Goal: Task Accomplishment & Management: Manage account settings

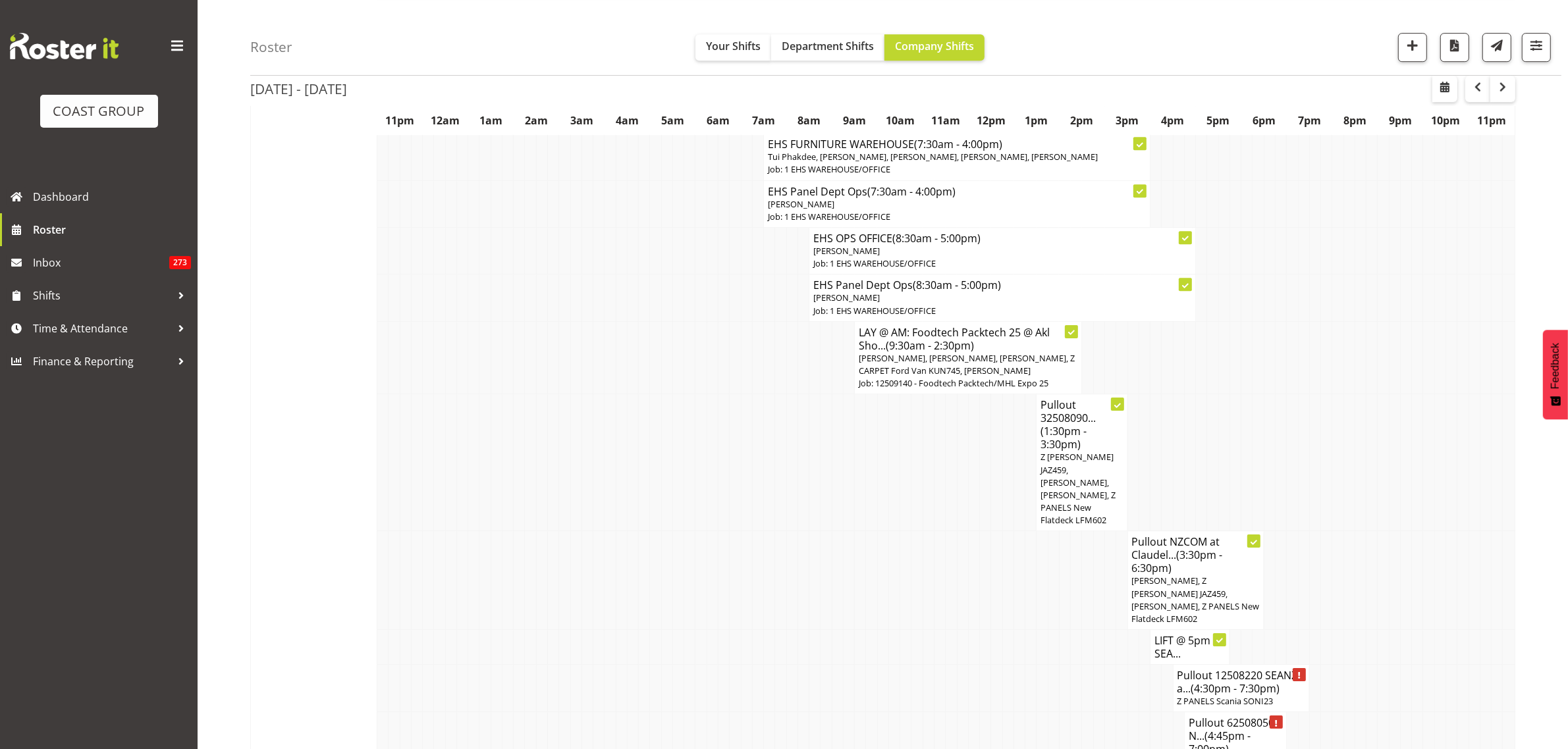
scroll to position [5020, 0]
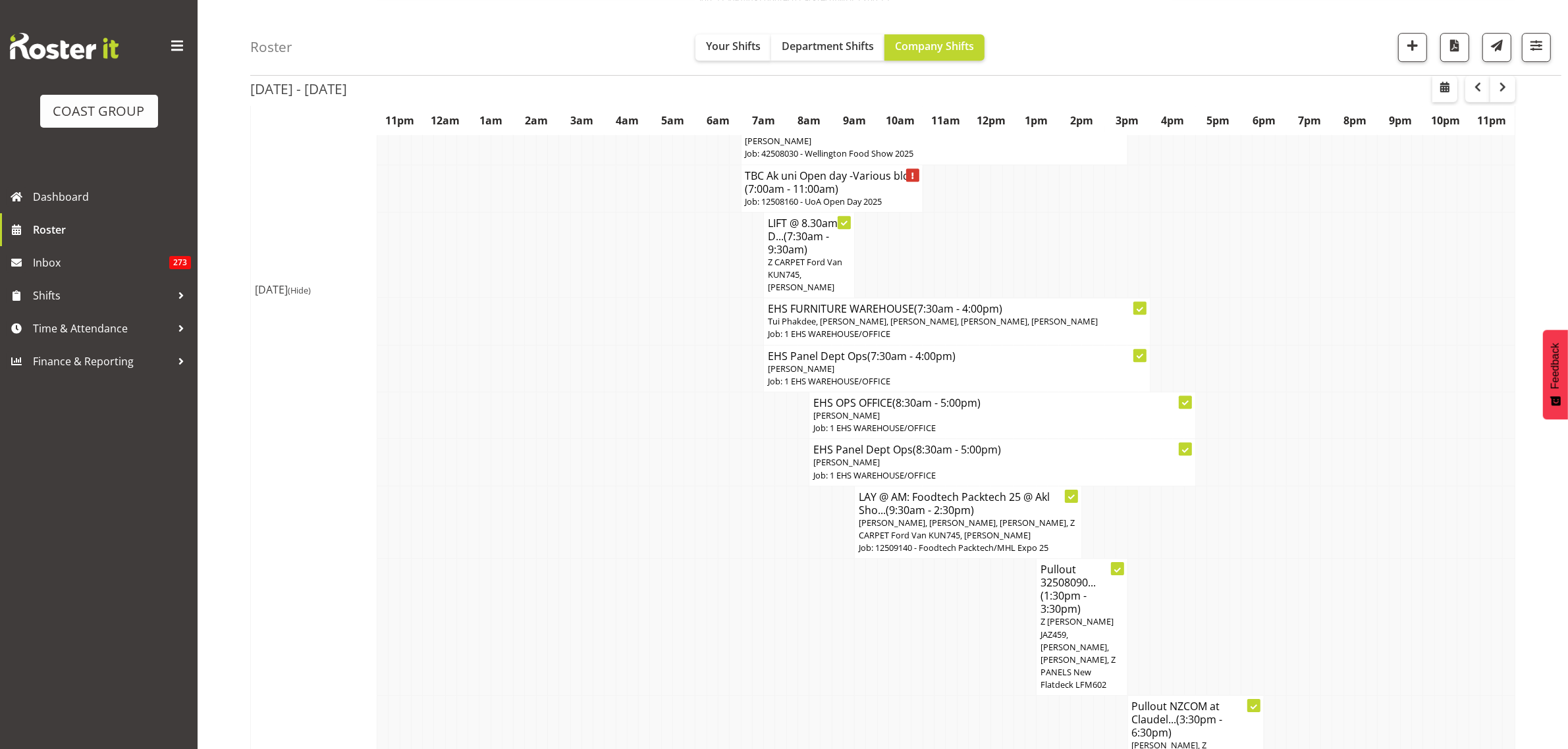
click at [1095, 469] on p "Job: 1 EHS WAREHOUSE/OFFICE" at bounding box center [1002, 476] width 378 height 13
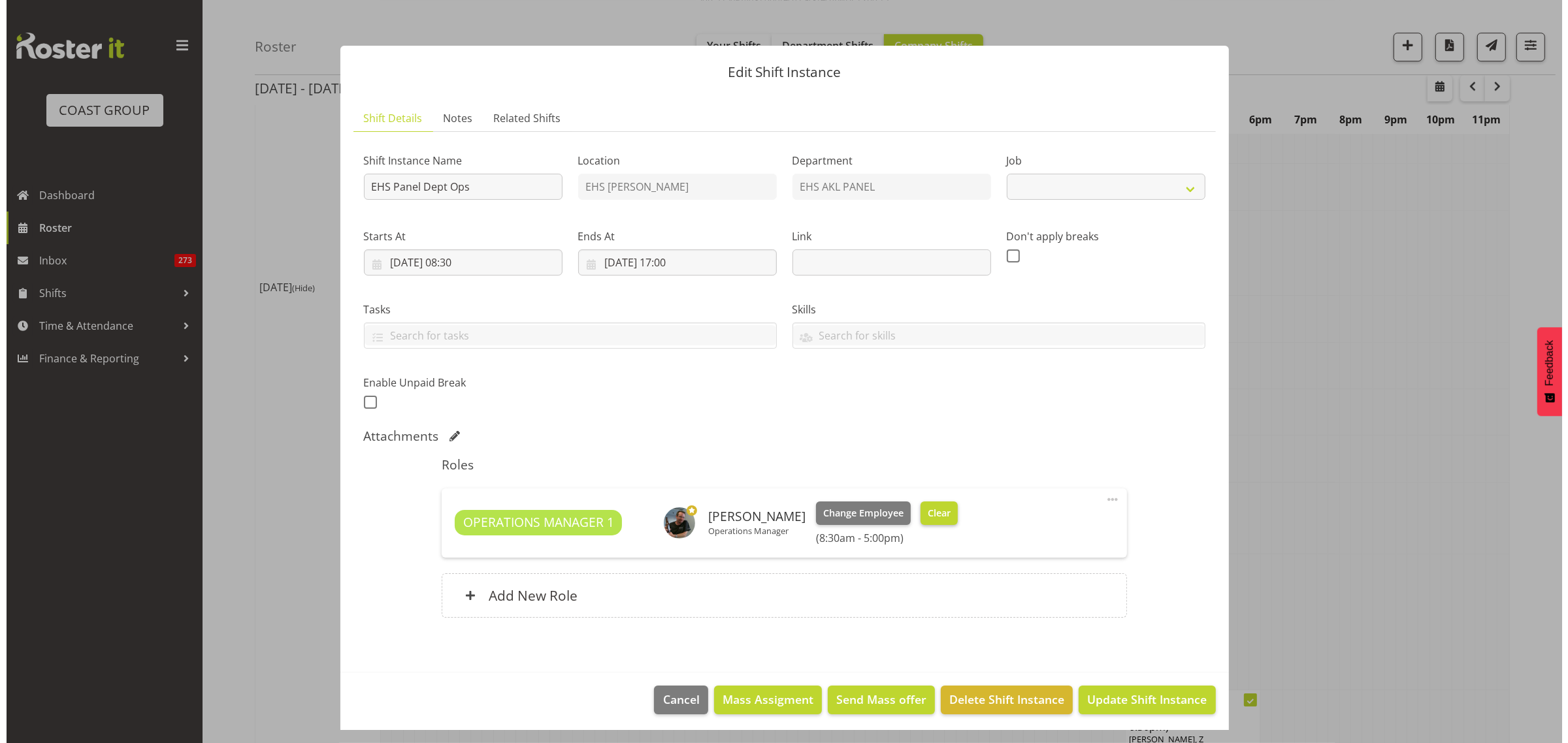
scroll to position [4967, 0]
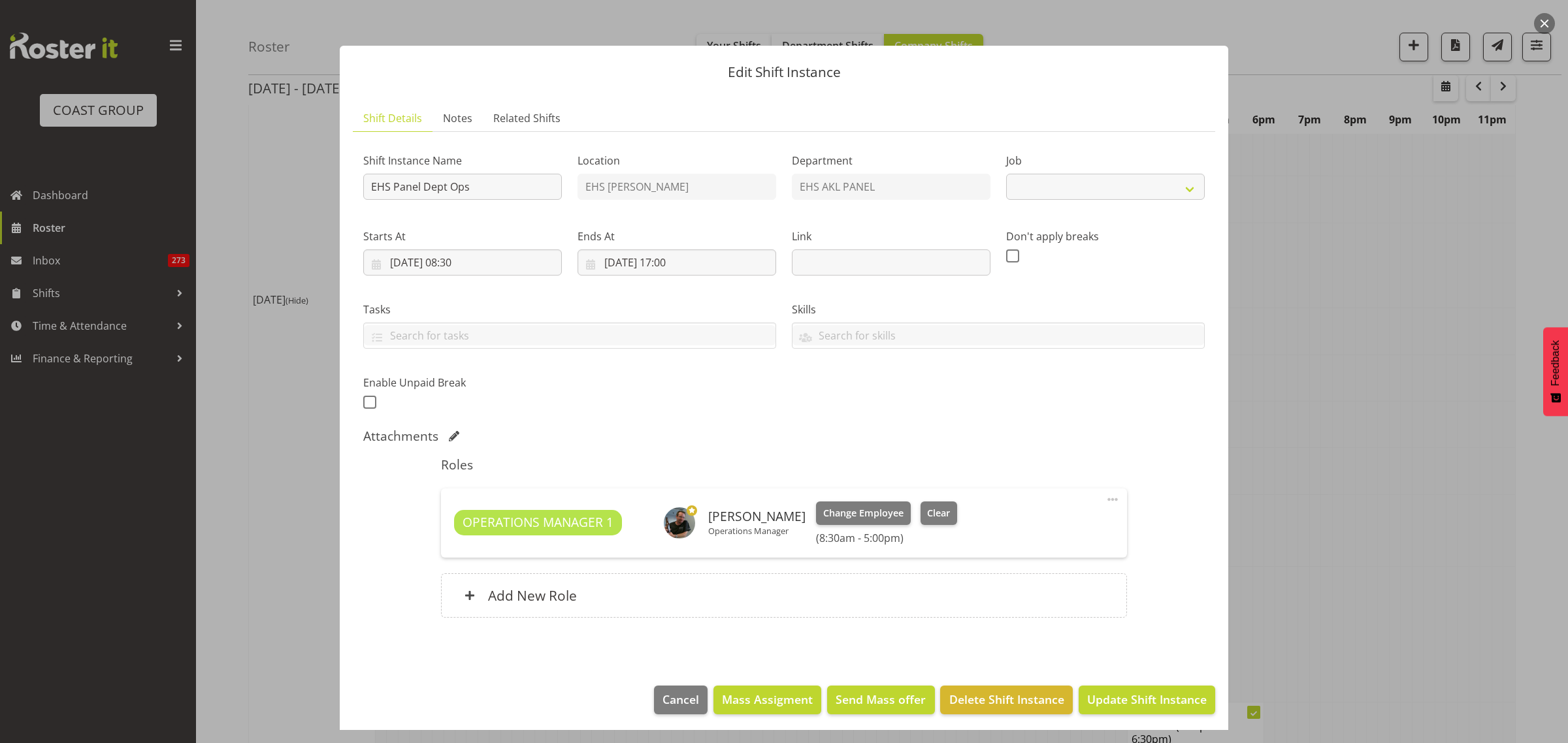
select select "69"
click at [1105, 500] on span at bounding box center [1112, 499] width 16 height 16
click at [1010, 529] on link "Edit" at bounding box center [1057, 528] width 125 height 23
select select "7"
select select "2025"
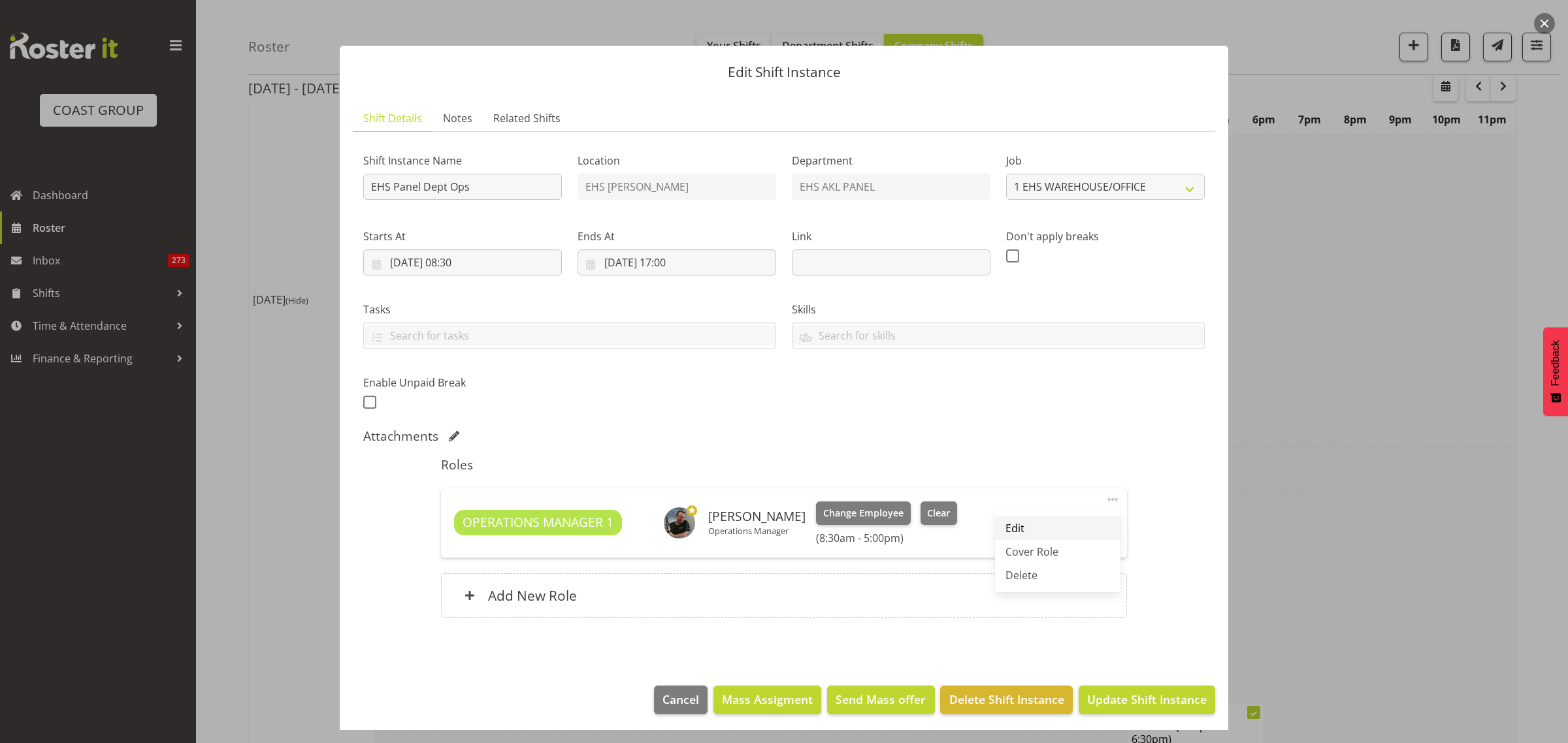
select select "17"
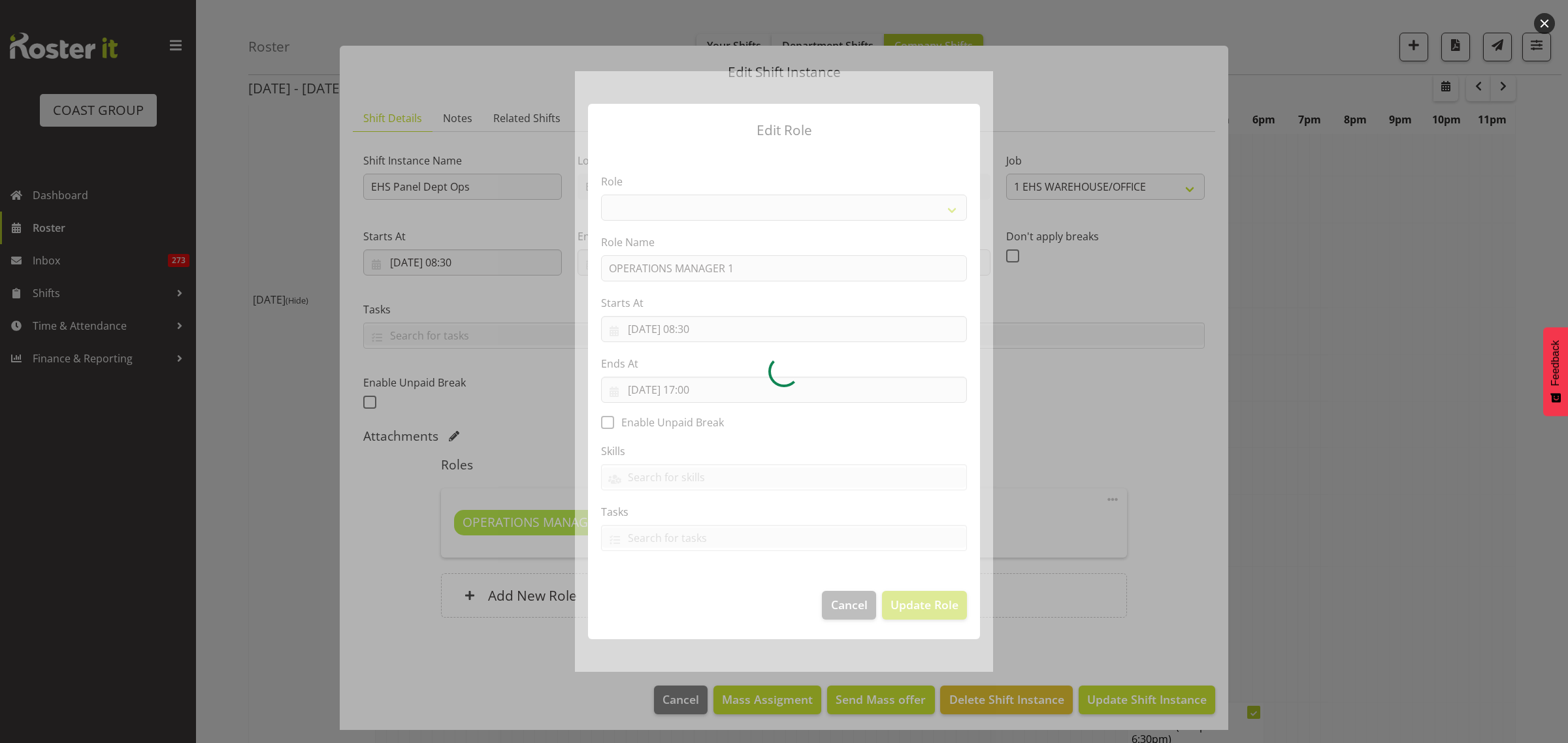
select select "198"
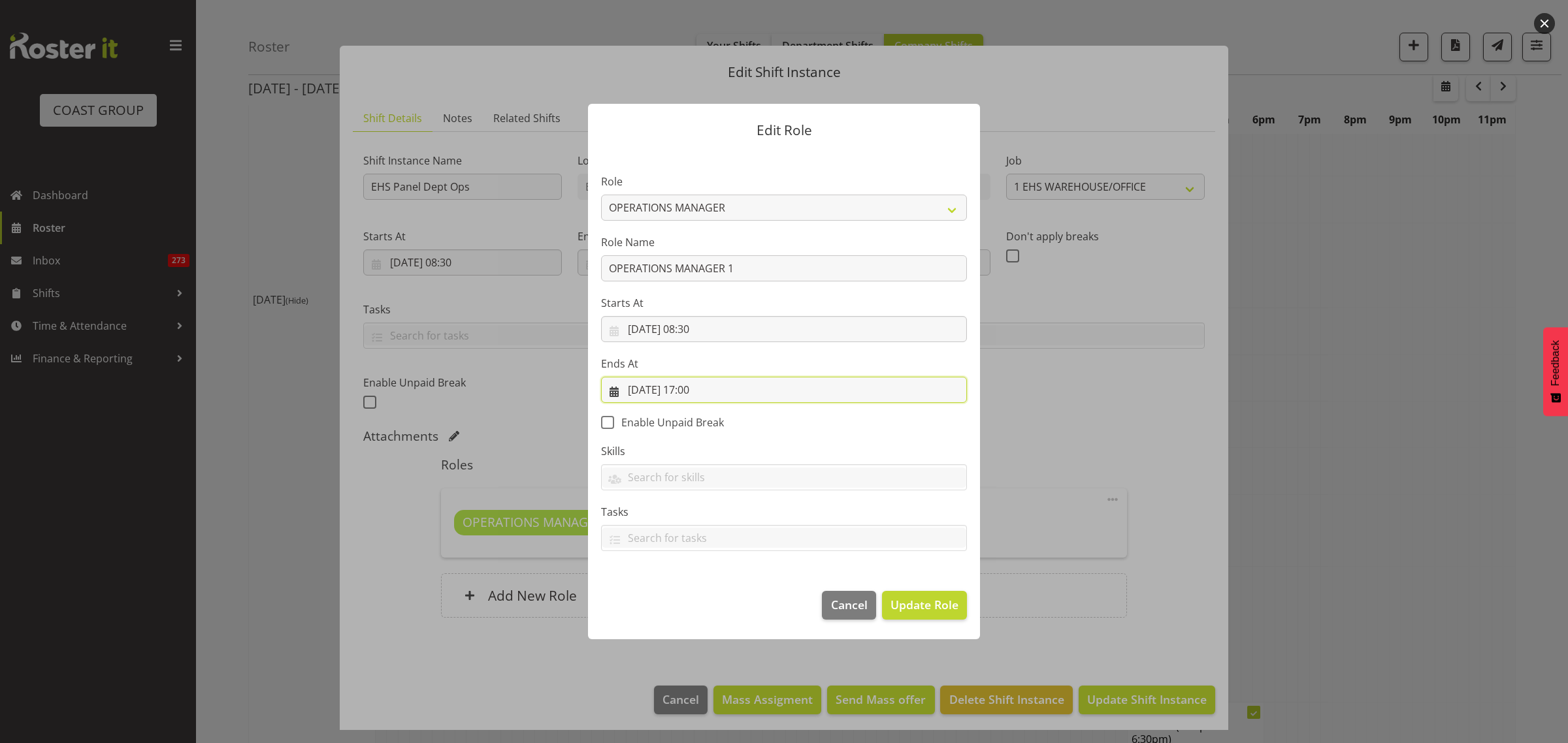
click at [756, 393] on input "[DATE] 17:00" at bounding box center [784, 390] width 366 height 26
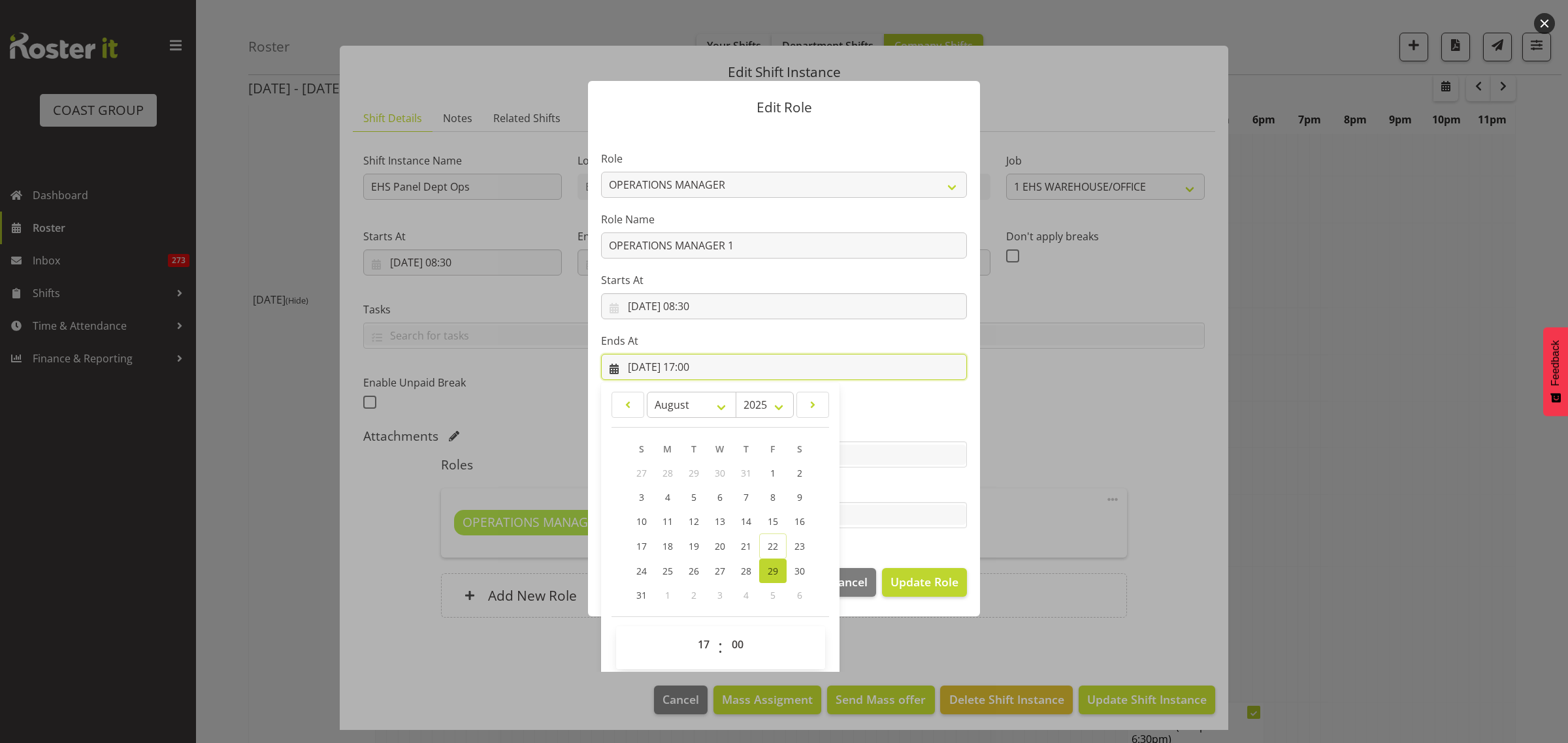
scroll to position [28, 0]
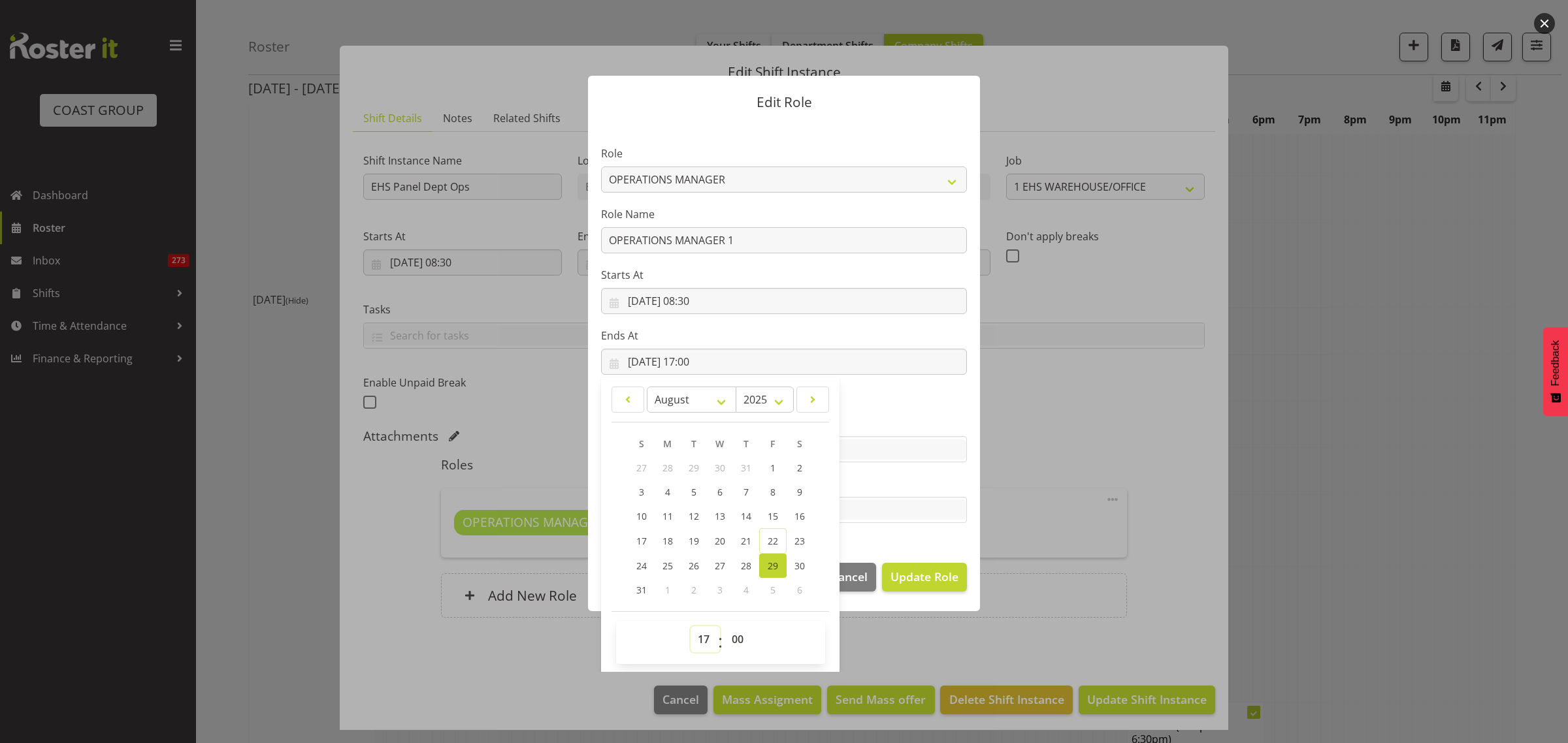
click at [697, 638] on select "00 01 02 03 04 05 06 07 08 09 10 11 12 13 14 15 16 17 18 19 20 21 22 23" at bounding box center [705, 639] width 30 height 26
select select "16"
click at [690, 626] on select "00 01 02 03 04 05 06 07 08 09 10 11 12 13 14 15 16 17 18 19 20 21 22 23" at bounding box center [705, 639] width 30 height 26
type input "[DATE] 16:00"
click at [733, 639] on select "00 01 02 03 04 05 06 07 08 09 10 11 12 13 14 15 16 17 18 19 20 21 22 23 24 25 2…" at bounding box center [739, 639] width 30 height 26
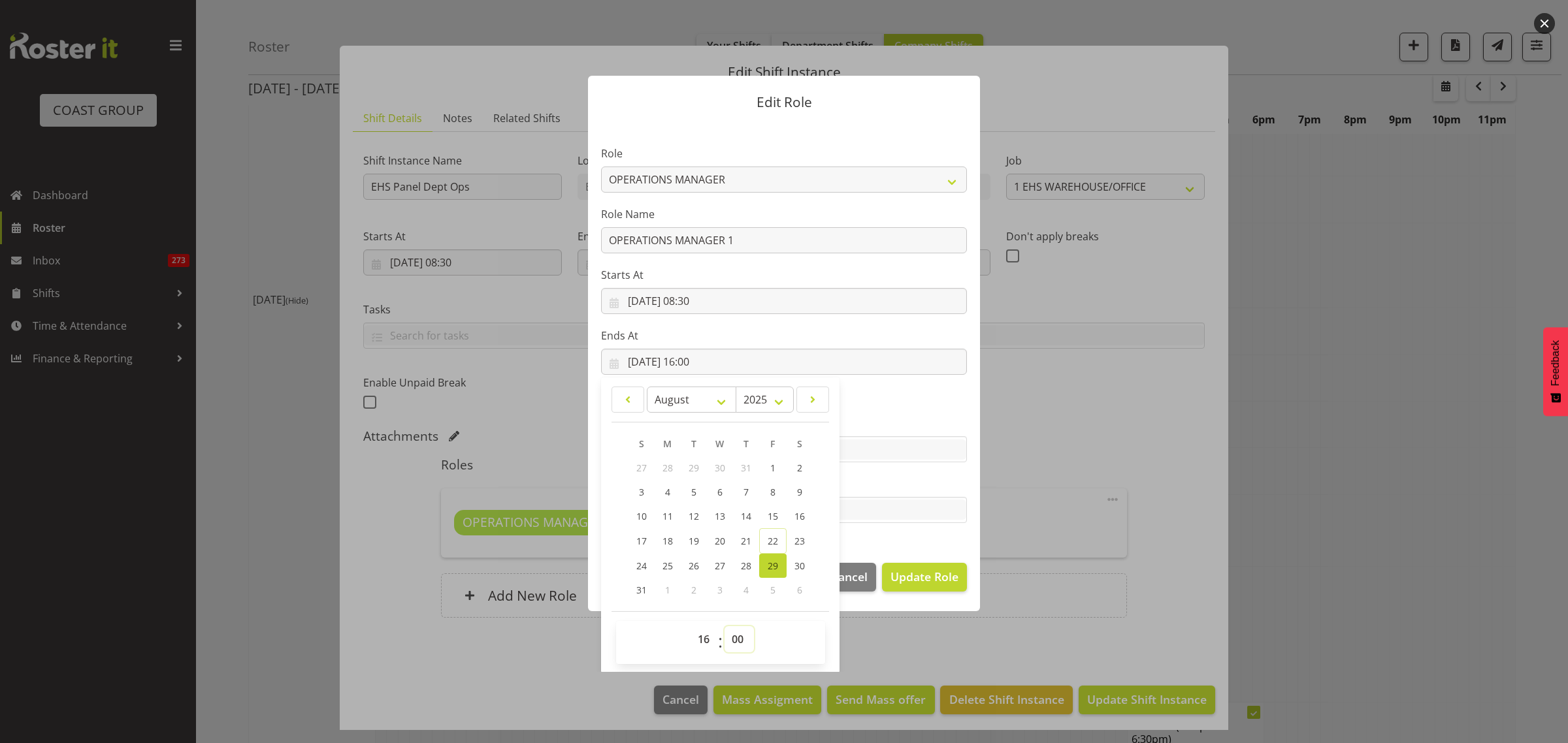
select select "30"
click at [724, 626] on select "00 01 02 03 04 05 06 07 08 09 10 11 12 13 14 15 16 17 18 19 20 21 22 23 24 25 2…" at bounding box center [739, 639] width 30 height 26
type input "[DATE] 16:30"
click at [916, 576] on span "Update Role" at bounding box center [924, 577] width 68 height 17
select select
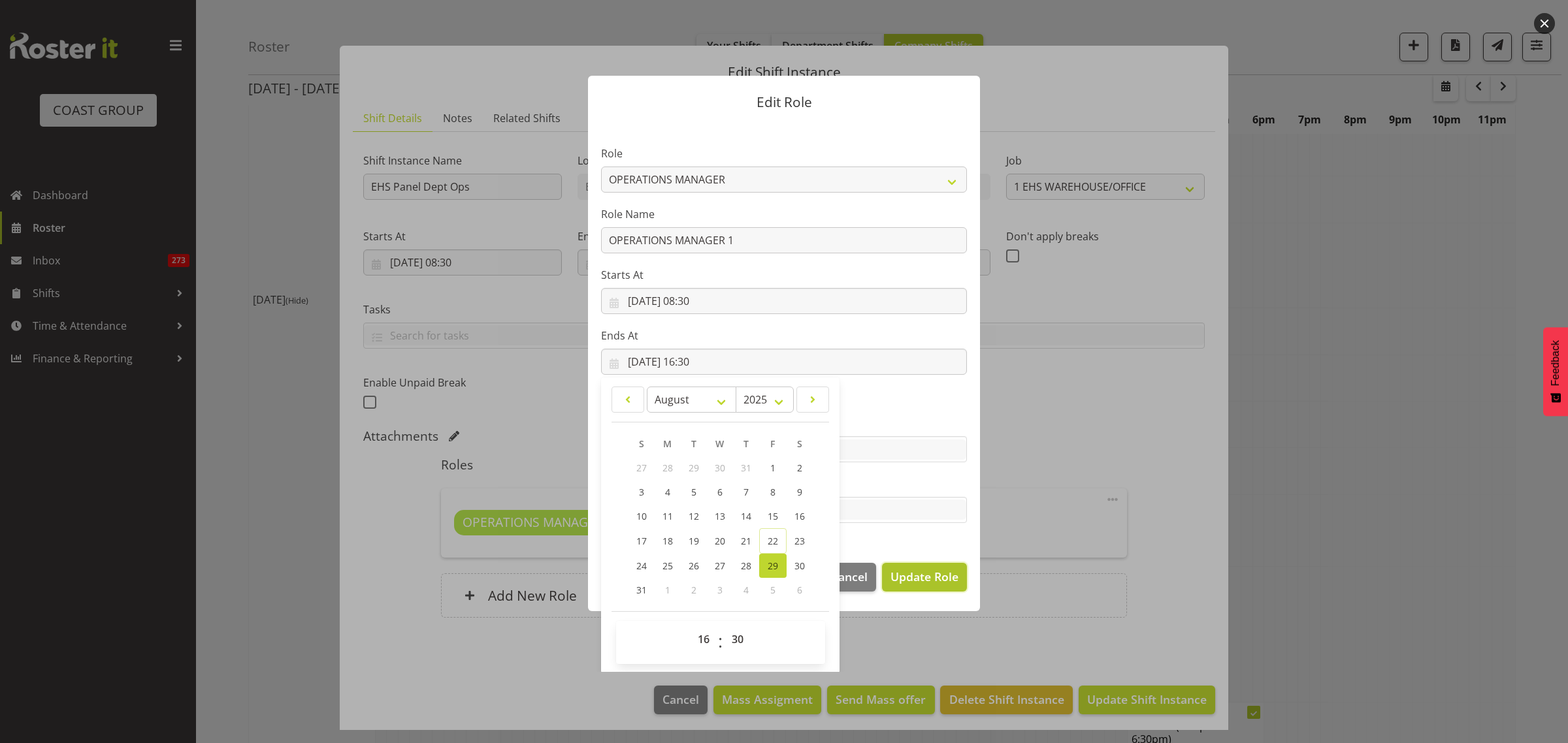
select select
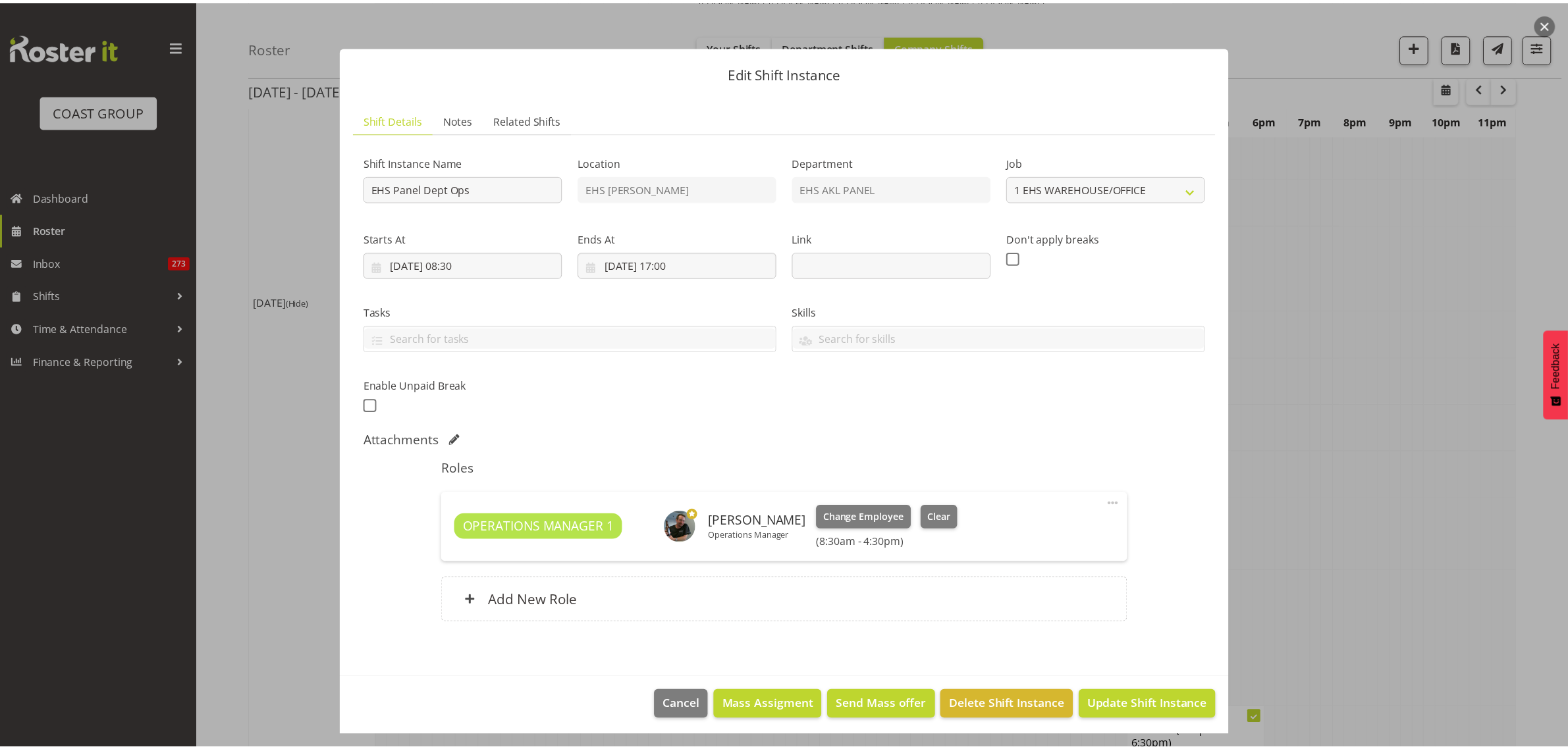
scroll to position [27, 0]
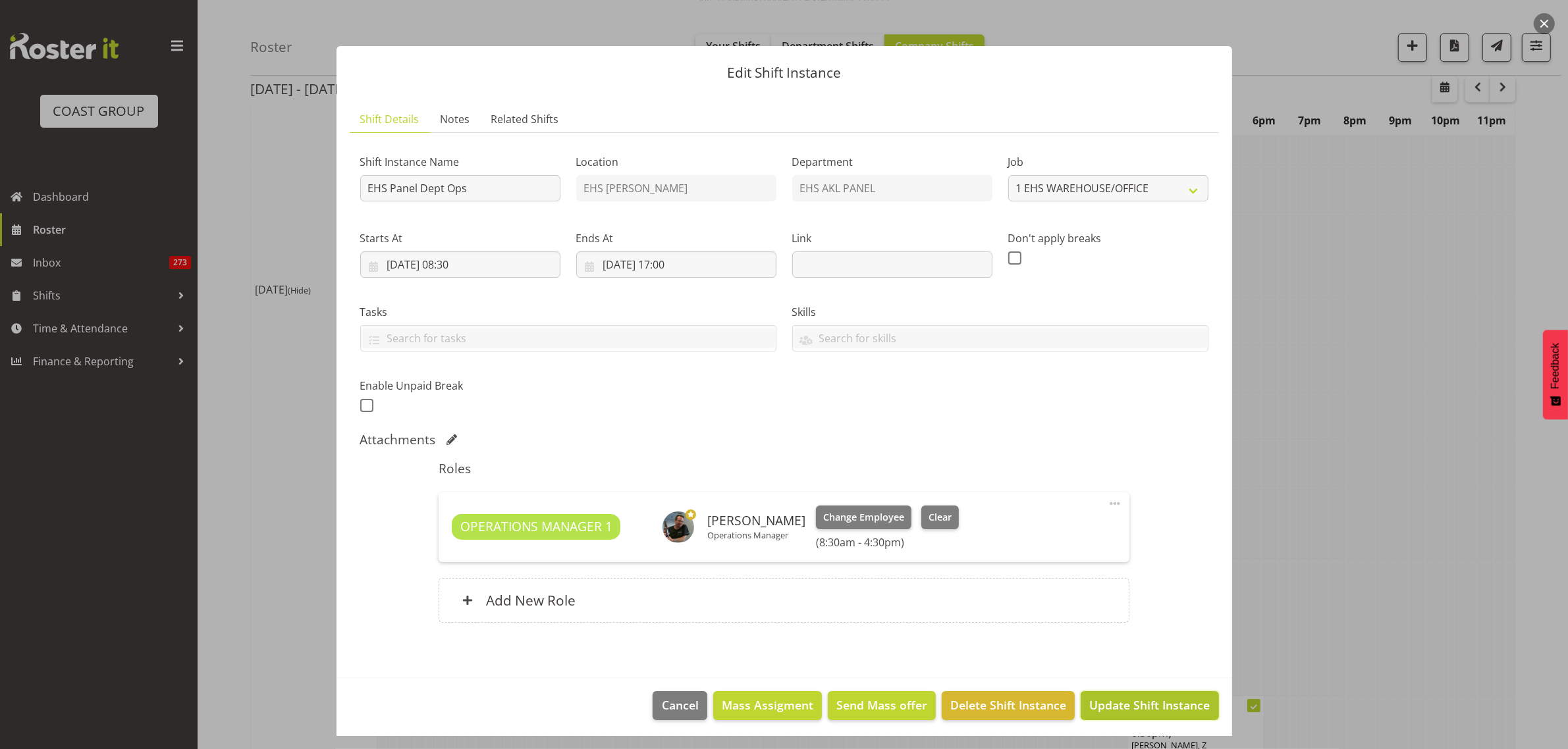
click at [1131, 708] on span "Update Shift Instance" at bounding box center [1149, 705] width 120 height 17
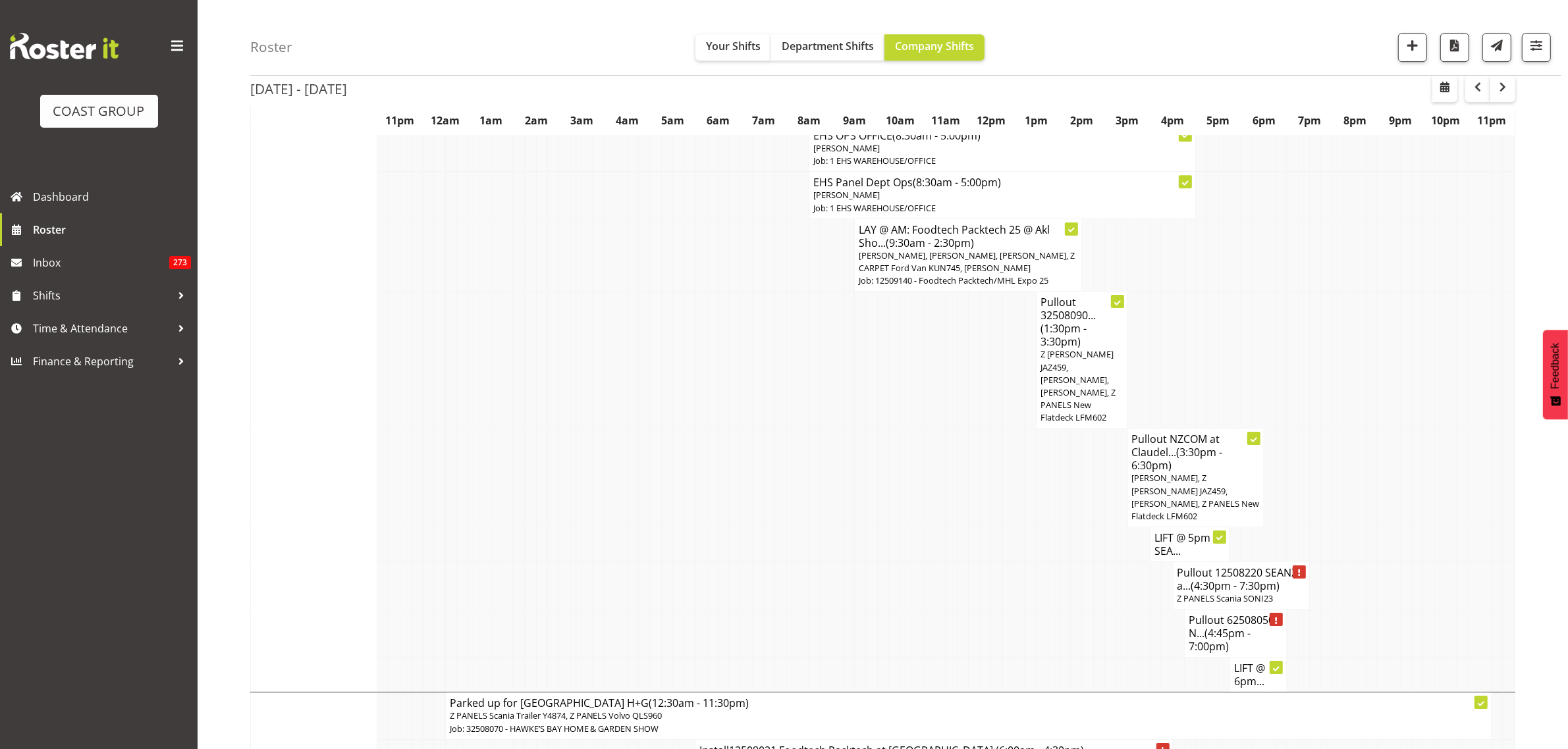
scroll to position [5350, 0]
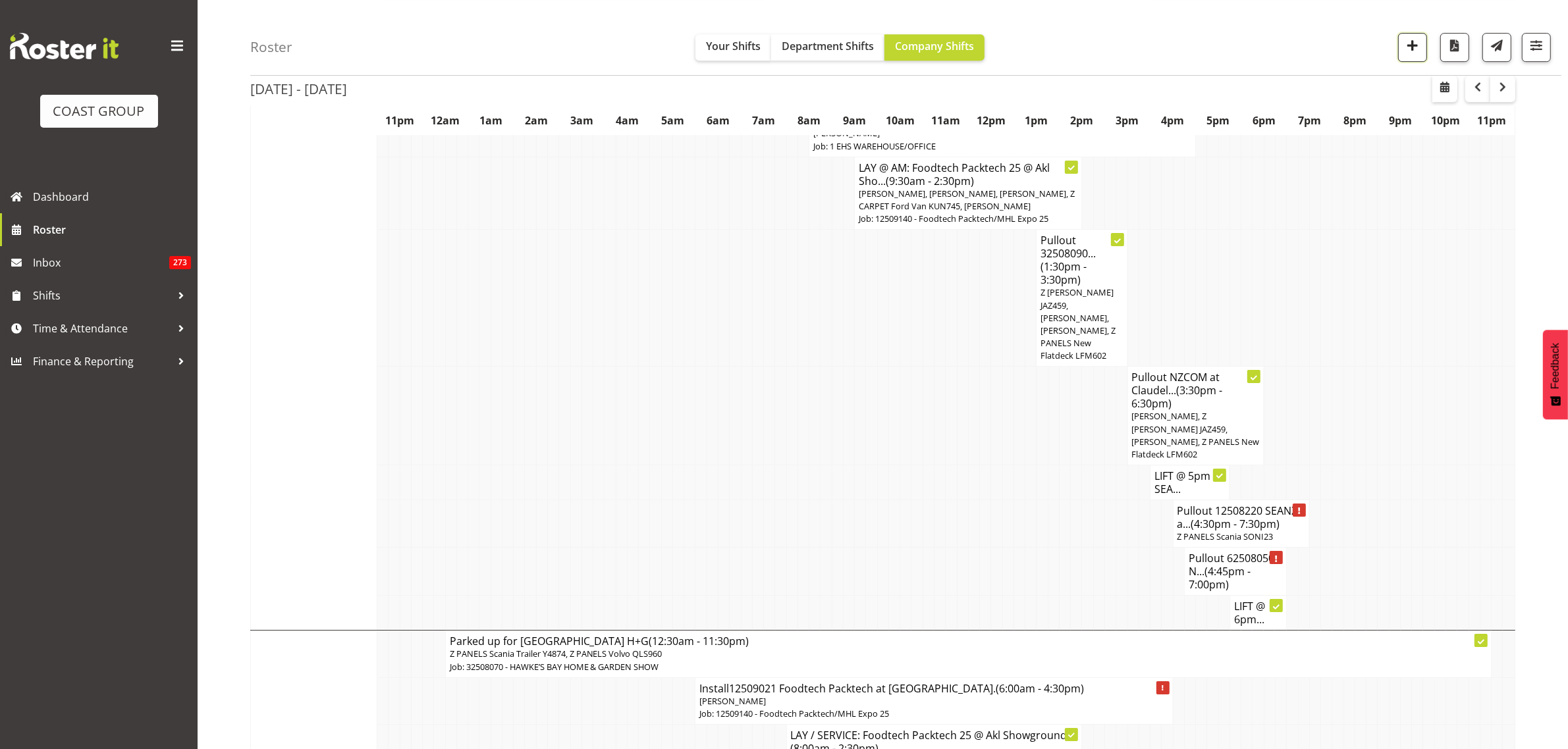
click at [1409, 51] on span "button" at bounding box center [1413, 46] width 17 height 17
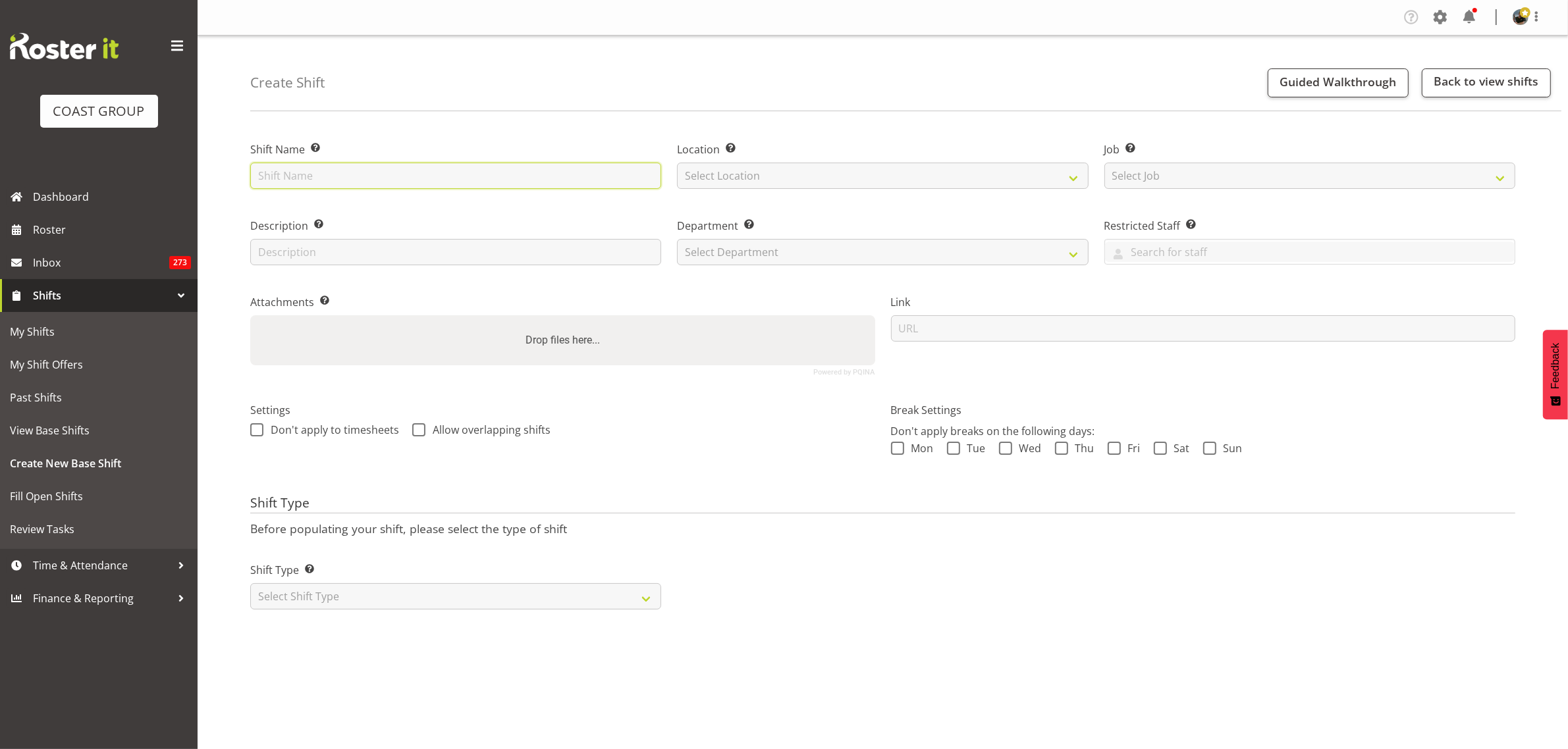
click at [303, 175] on input "text" at bounding box center [455, 176] width 411 height 27
type input "Abe borrowing trailer"
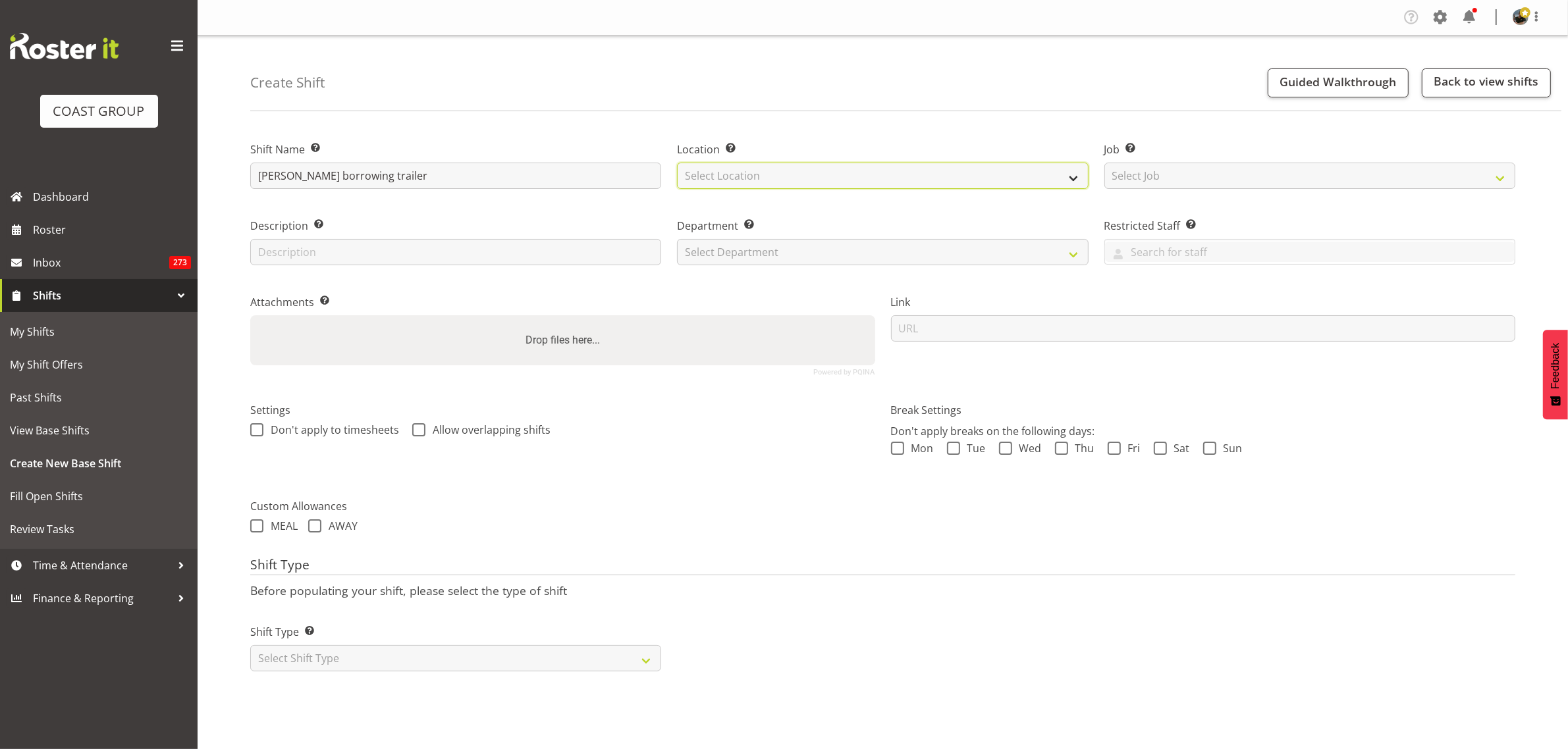
click at [1076, 179] on select "Select Location EHS RYMER" at bounding box center [882, 176] width 411 height 27
select select "35"
click at [677, 163] on select "Select Location EHS RYMER" at bounding box center [882, 176] width 411 height 27
click at [1500, 178] on select "Select Job Create new job 1 Carlton Events 1 Carlton Hamilton 1 Carlton Welling…" at bounding box center [1309, 176] width 411 height 27
select select "69"
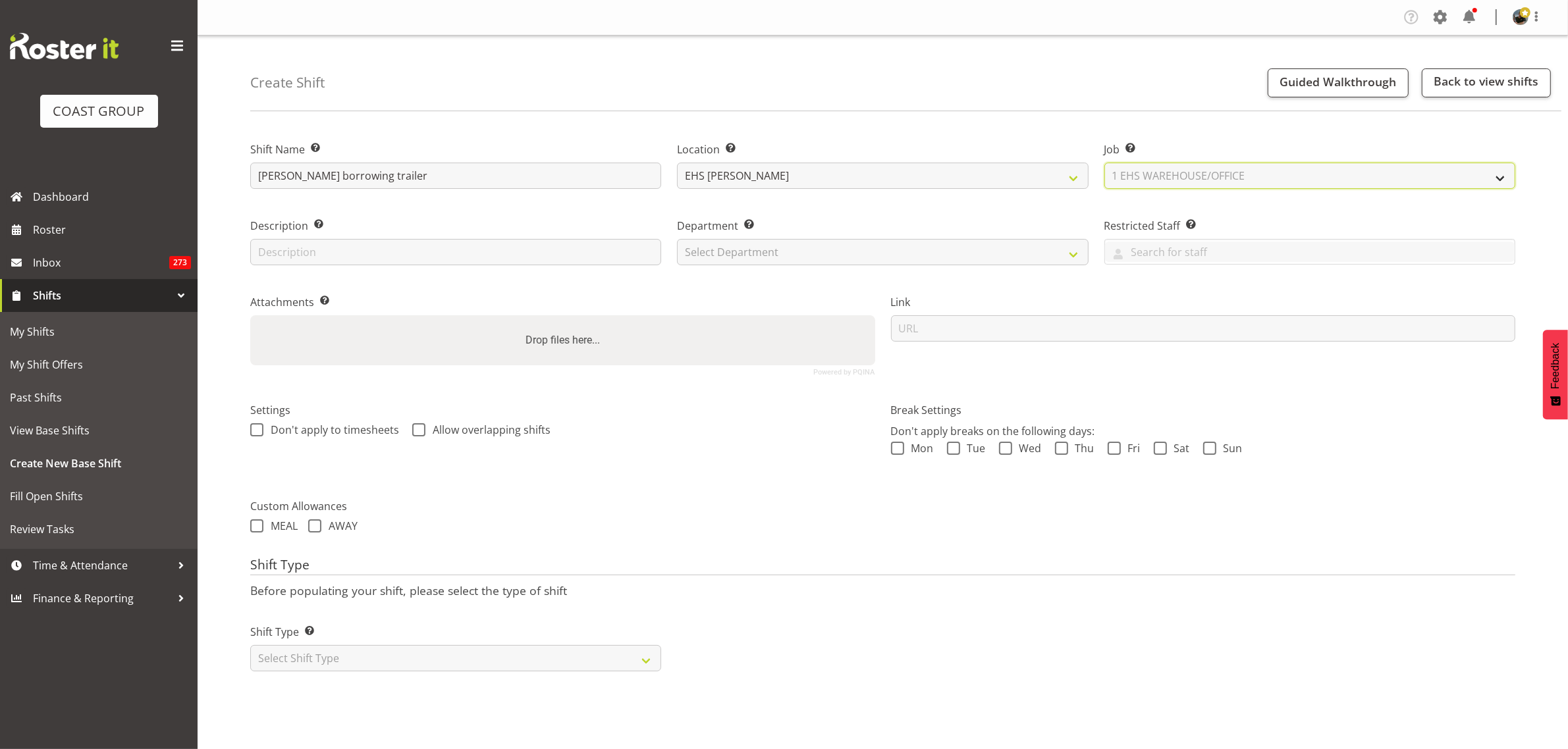
click at [1104, 163] on select "Select Job Create new job 1 Carlton Events 1 Carlton Hamilton 1 Carlton Welling…" at bounding box center [1309, 176] width 411 height 27
click at [646, 662] on select "Select Shift Type One Off Shift Recurring Shift Rotating Shift" at bounding box center [455, 659] width 411 height 27
select select "one_off"
click at [250, 647] on select "Select Shift Type One Off Shift Recurring Shift Rotating Shift" at bounding box center [455, 659] width 411 height 27
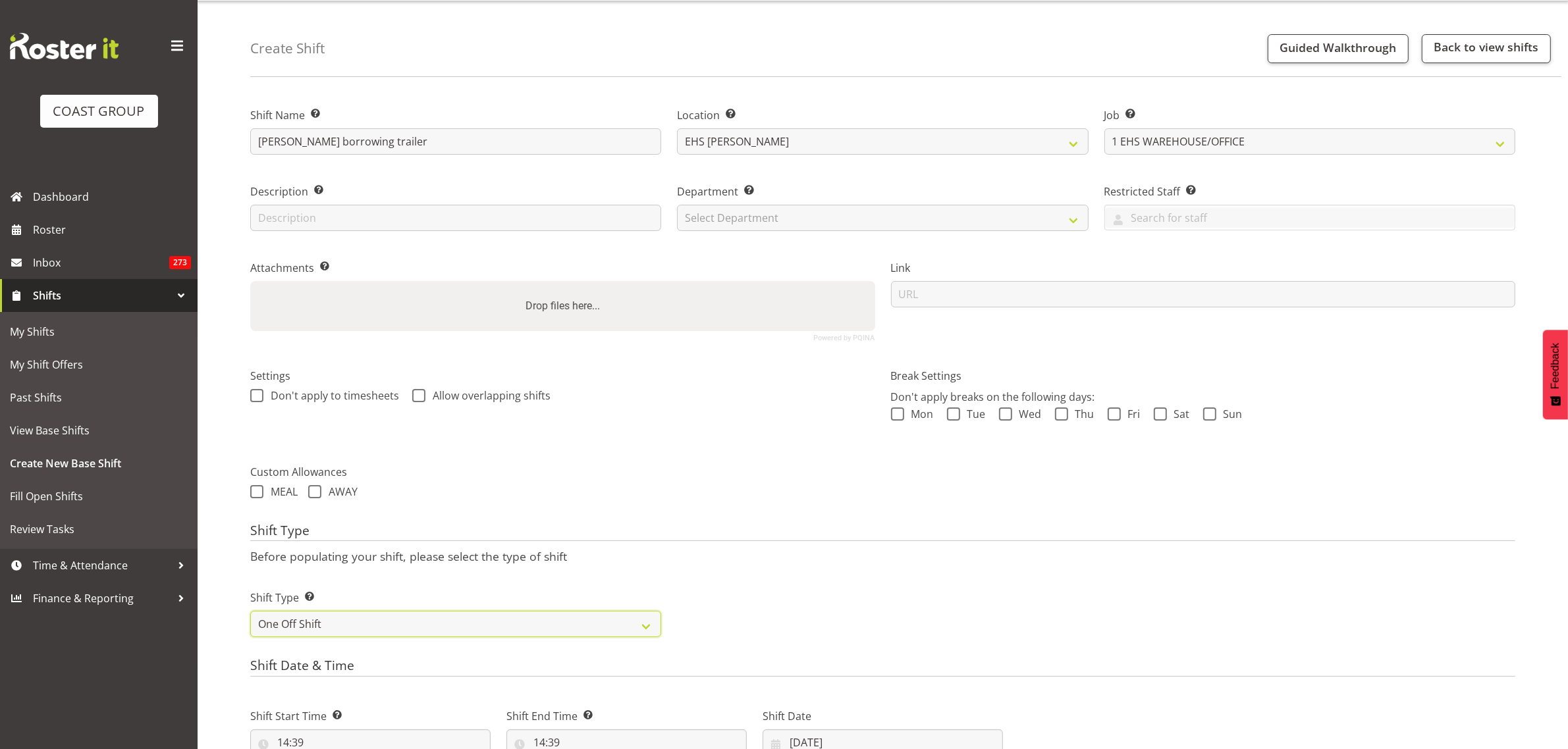
scroll to position [329, 0]
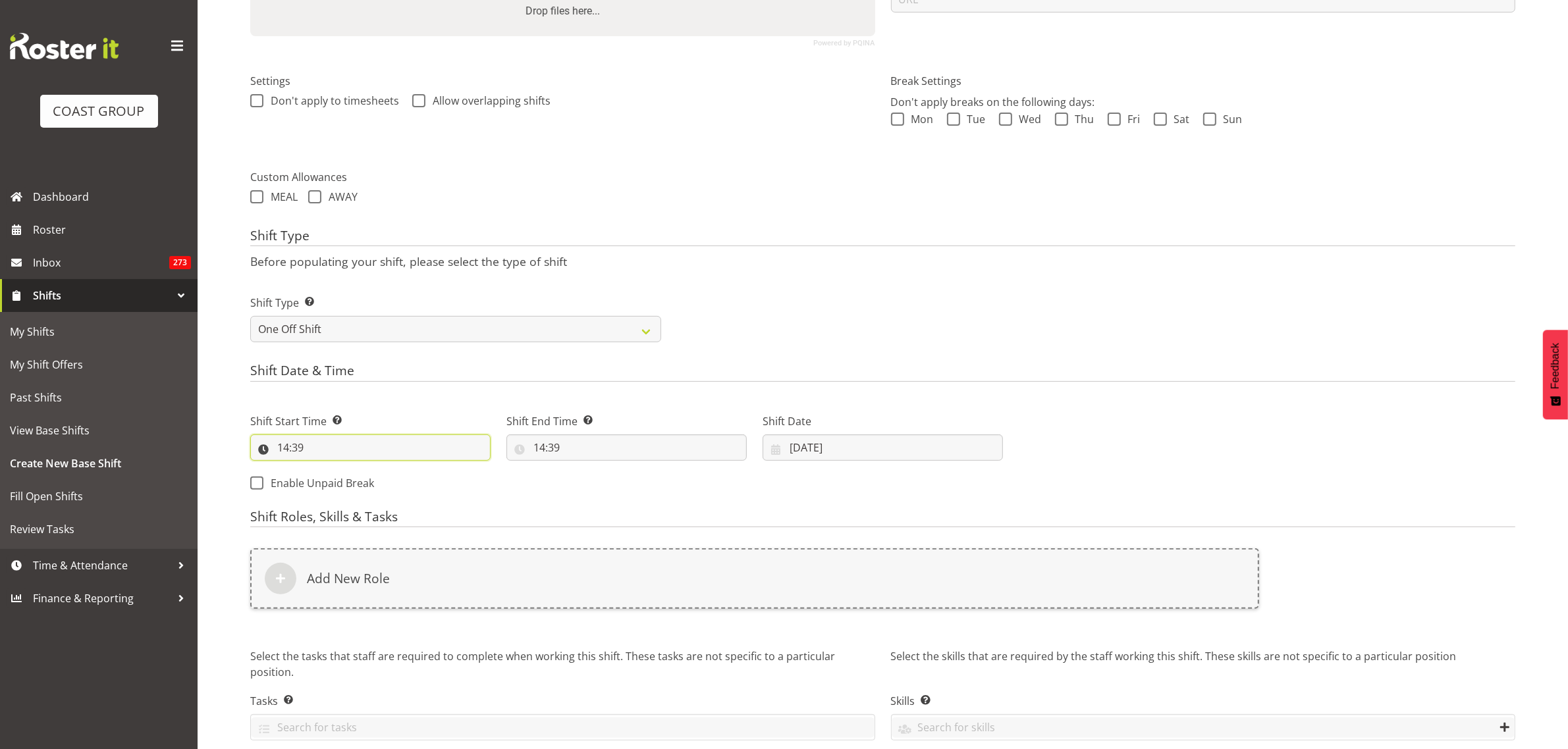
click at [402, 452] on input "14:39" at bounding box center [371, 448] width 240 height 27
click at [336, 479] on select "00 01 02 03 04 05 06 07 08 09 10 11 12 13 14 15 16 17 18 19 20 21 22 23" at bounding box center [340, 482] width 30 height 27
select select "17"
click at [325, 469] on select "00 01 02 03 04 05 06 07 08 09 10 11 12 13 14 15 16 17 18 19 20 21 22 23" at bounding box center [340, 482] width 30 height 27
type input "17:39"
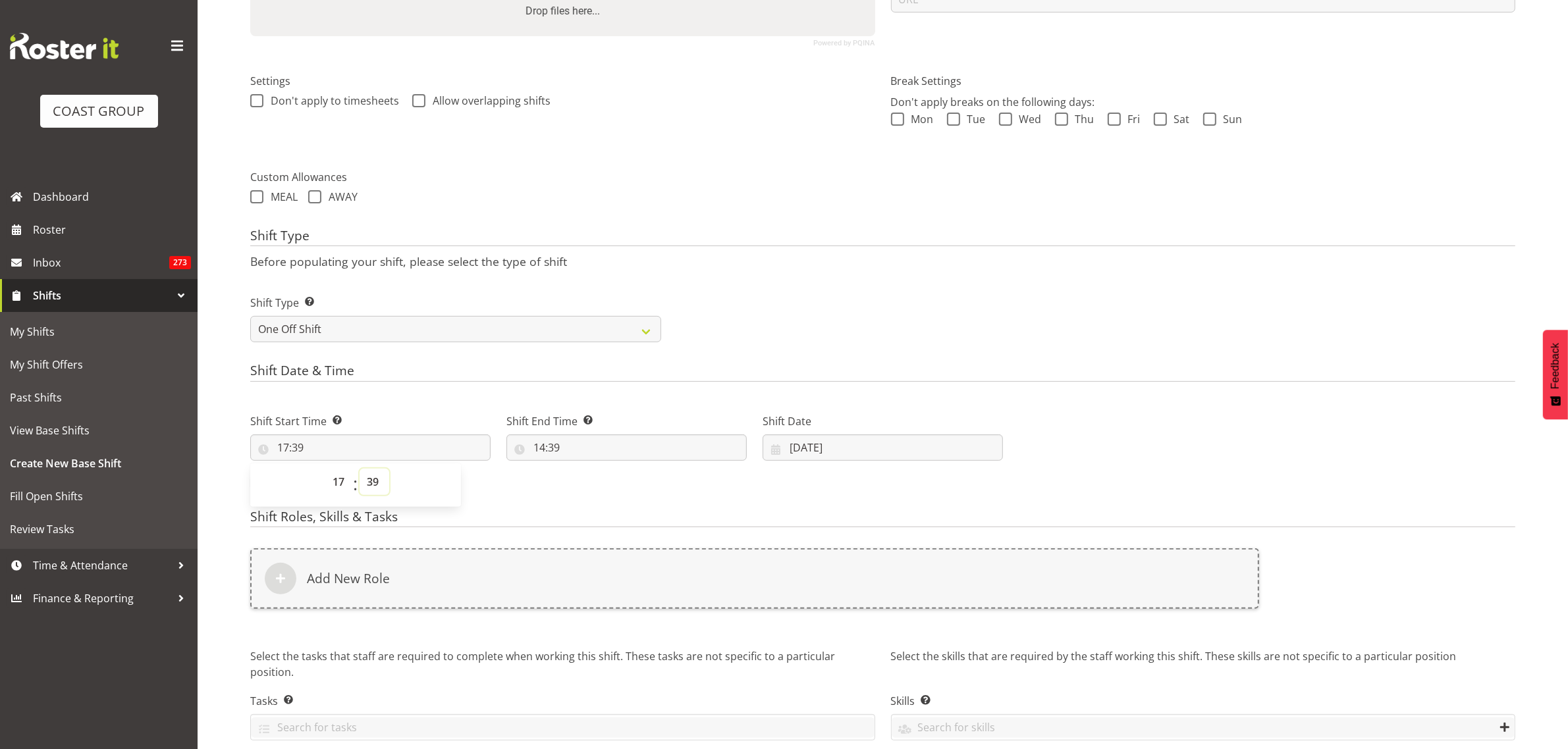
click at [373, 480] on select "00 01 02 03 04 05 06 07 08 09 10 11 12 13 14 15 16 17 18 19 20 21 22 23 24 25 2…" at bounding box center [375, 482] width 30 height 27
select select "0"
click at [360, 469] on select "00 01 02 03 04 05 06 07 08 09 10 11 12 13 14 15 16 17 18 19 20 21 22 23 24 25 2…" at bounding box center [375, 482] width 30 height 27
type input "17:00"
click at [632, 450] on input "14:39" at bounding box center [627, 448] width 240 height 27
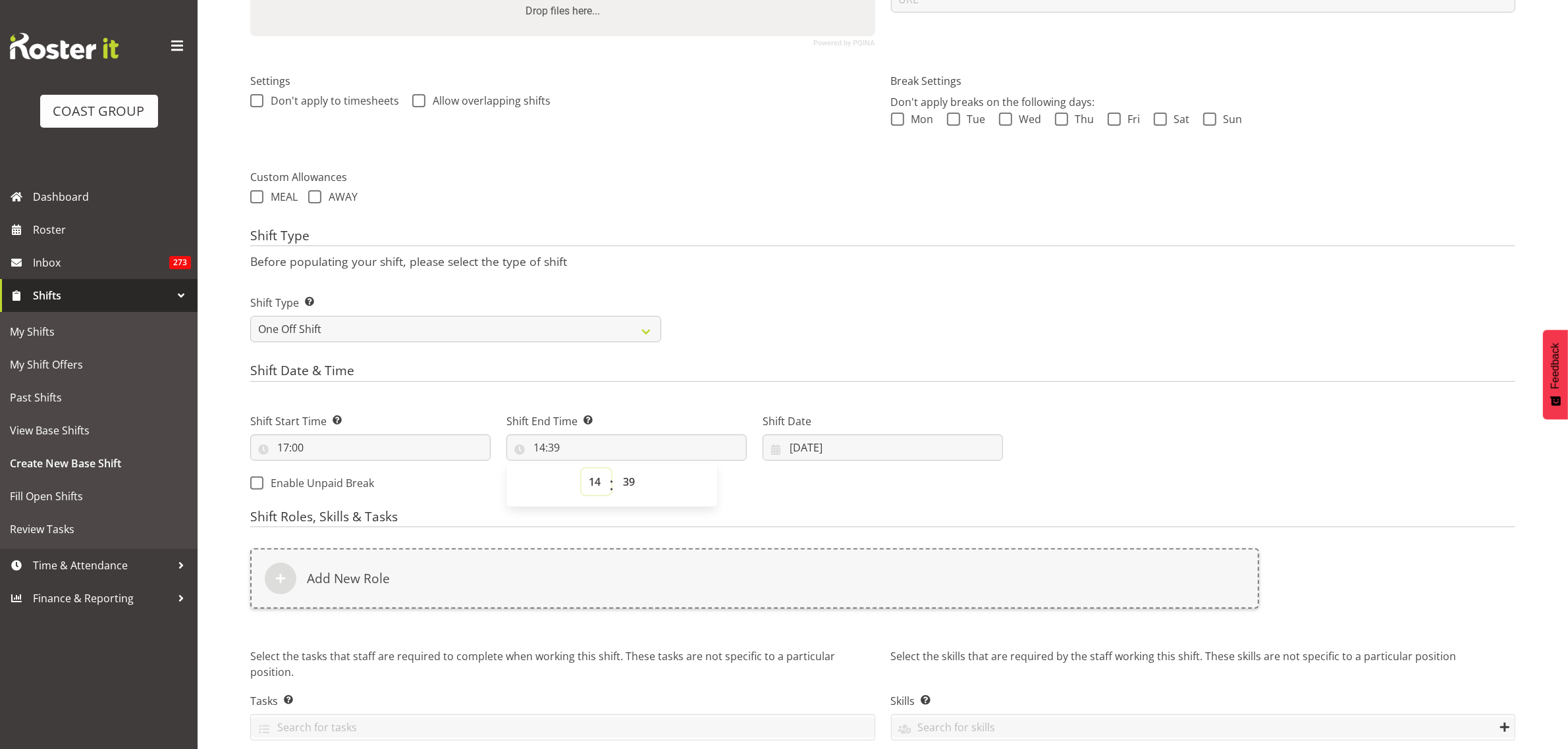
click at [598, 483] on select "00 01 02 03 04 05 06 07 08 09 10 11 12 13 14 15 16 17 18 19 20 21 22 23" at bounding box center [596, 482] width 30 height 27
select select "20"
click at [581, 469] on select "00 01 02 03 04 05 06 07 08 09 10 11 12 13 14 15 16 17 18 19 20 21 22 23" at bounding box center [596, 482] width 30 height 27
type input "20:39"
click at [630, 480] on select "00 01 02 03 04 05 06 07 08 09 10 11 12 13 14 15 16 17 18 19 20 21 22 23 24 25 2…" at bounding box center [630, 482] width 30 height 27
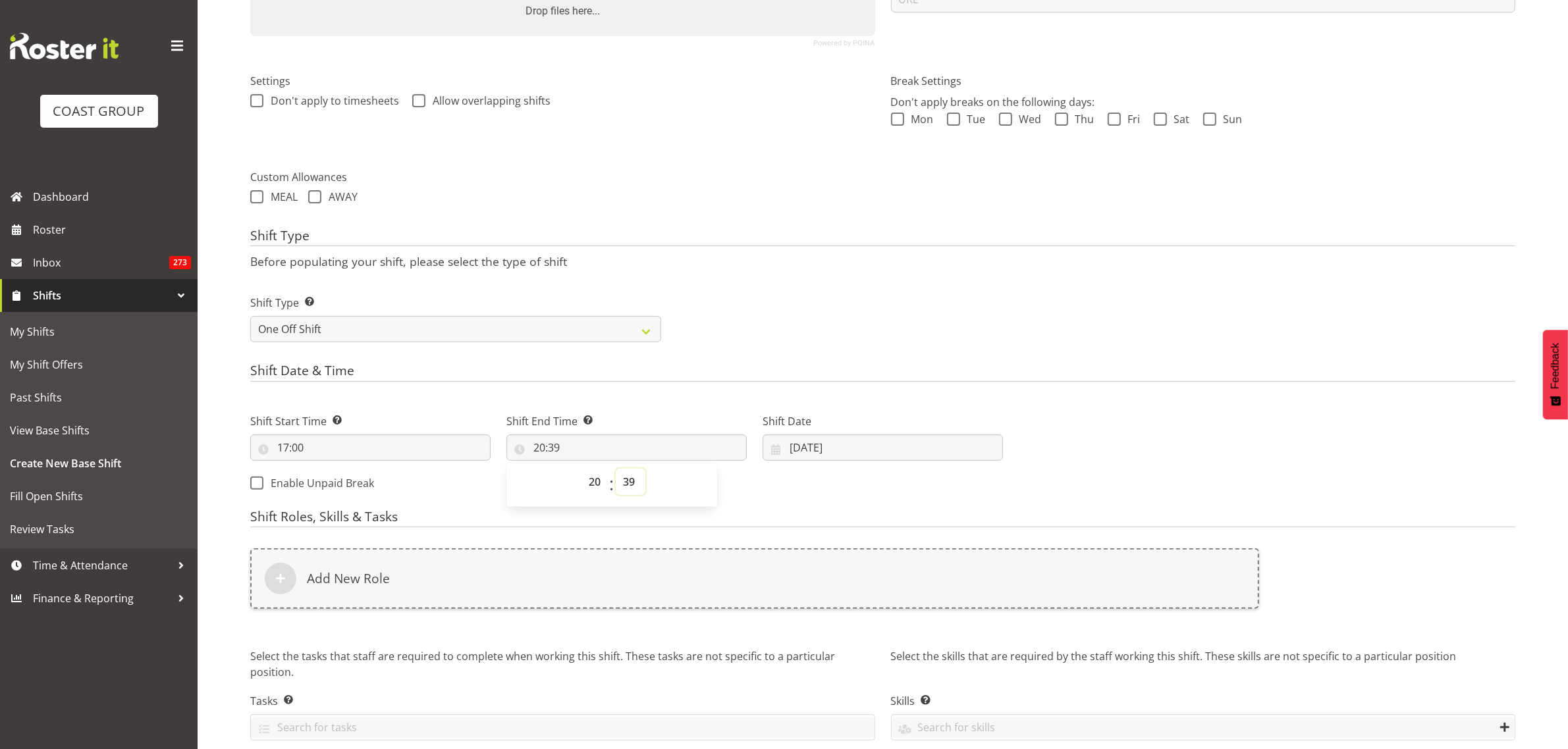
select select "0"
click at [616, 469] on select "00 01 02 03 04 05 06 07 08 09 10 11 12 13 14 15 16 17 18 19 20 21 22 23 24 25 2…" at bounding box center [630, 482] width 30 height 27
type input "20:00"
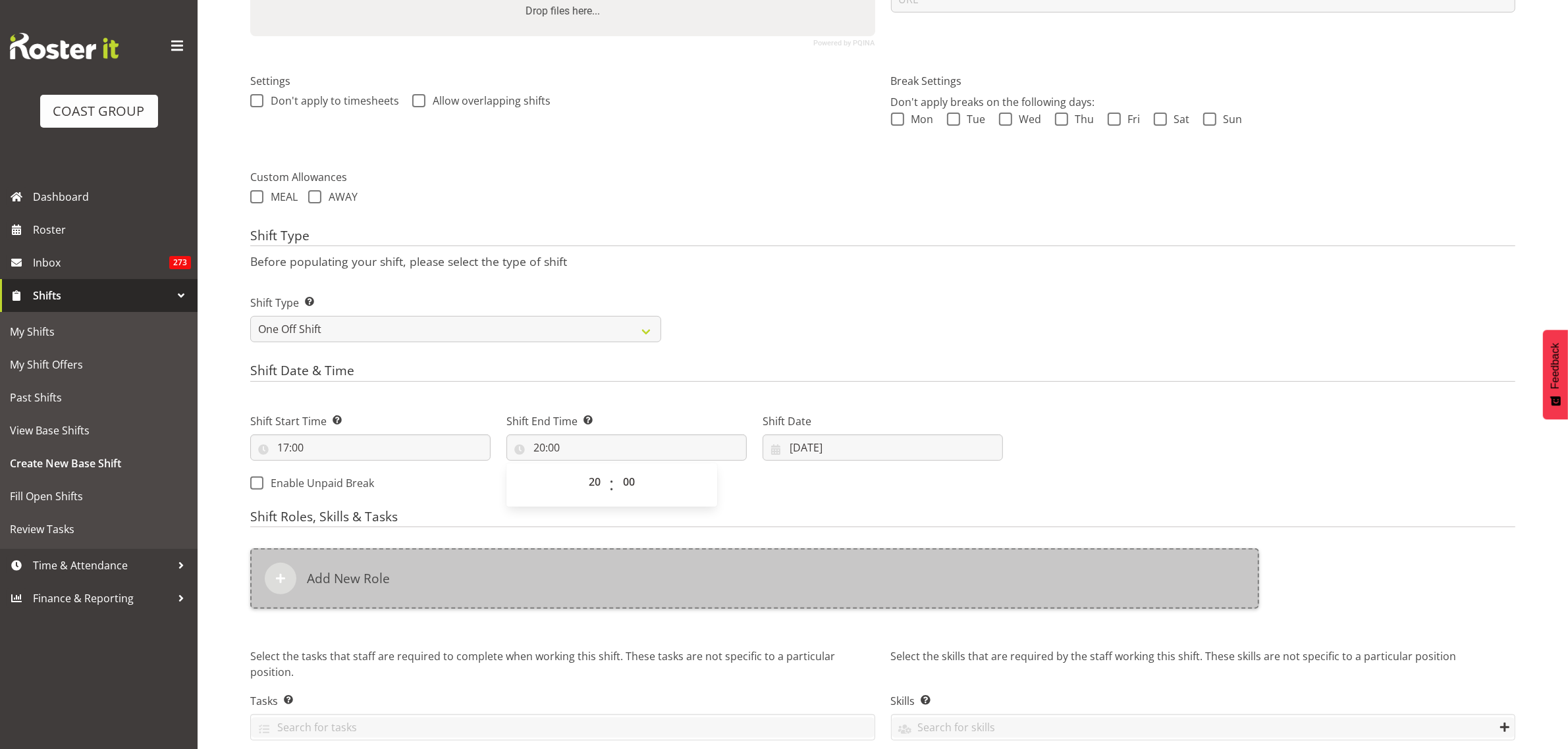
click at [579, 584] on div "Add New Role" at bounding box center [755, 579] width 1009 height 60
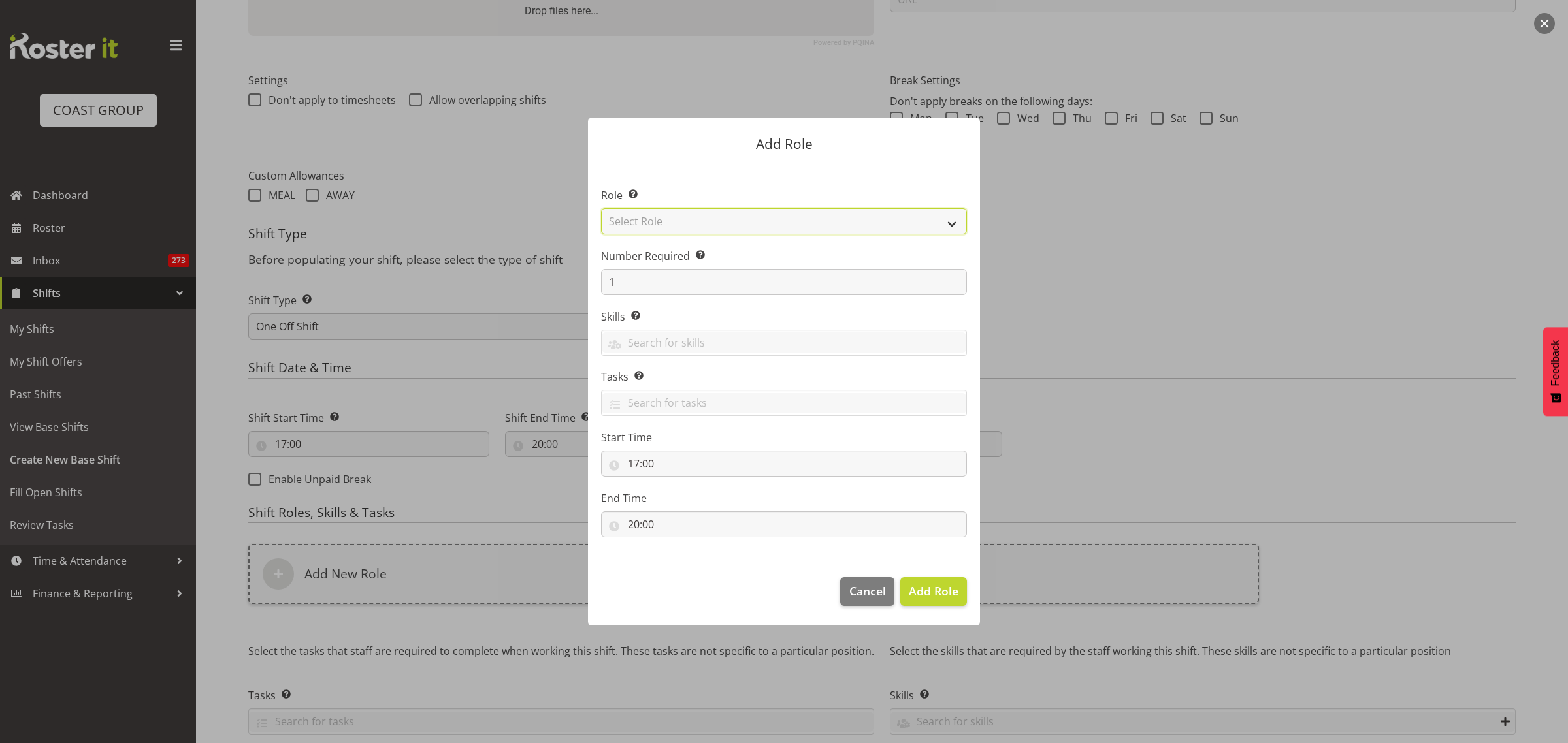
click at [950, 225] on select "Select Role ACCOUNT MANAGER ACCOUNT MANAGER DW ACCOUNTS AKL DIANNA VEHICLES AKL…" at bounding box center [784, 222] width 366 height 26
select select "81"
click at [601, 209] on select "Select Role ACCOUNT MANAGER ACCOUNT MANAGER DW ACCOUNTS AKL DIANNA VEHICLES AKL…" at bounding box center [784, 222] width 366 height 26
click at [928, 589] on span "Add Role" at bounding box center [934, 591] width 50 height 16
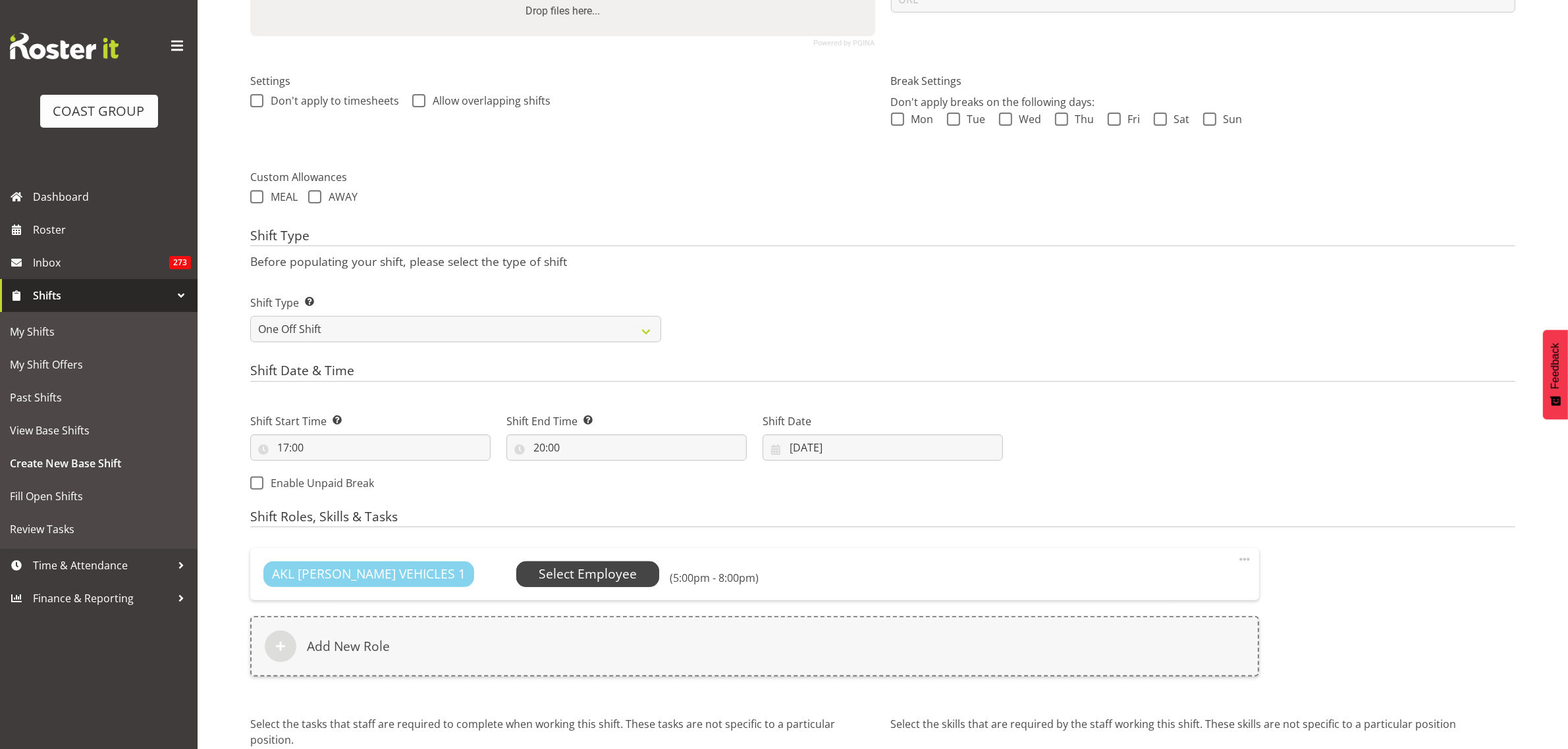
click at [567, 571] on span "Select Employee" at bounding box center [587, 575] width 98 height 19
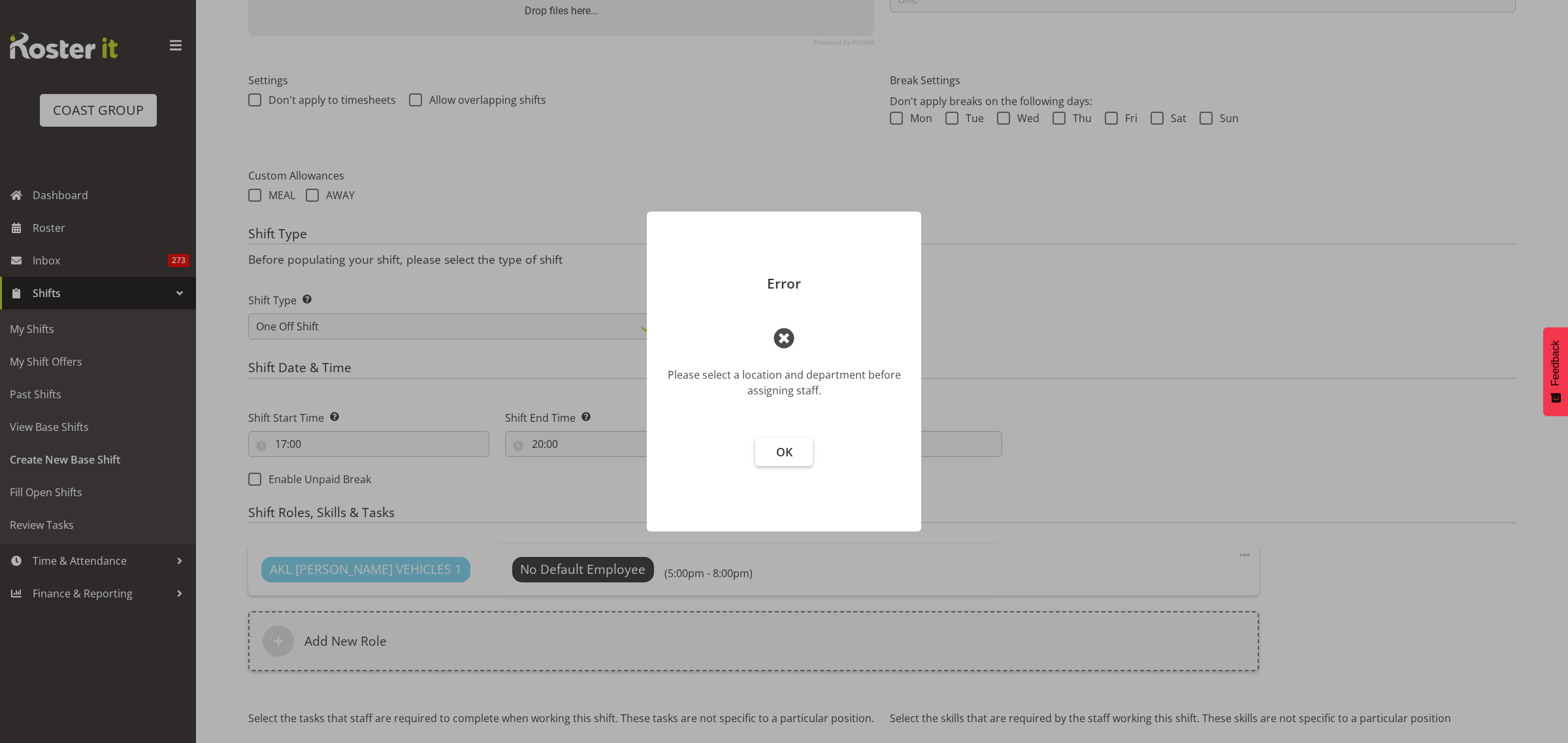
click at [788, 460] on span "OK" at bounding box center [784, 452] width 16 height 16
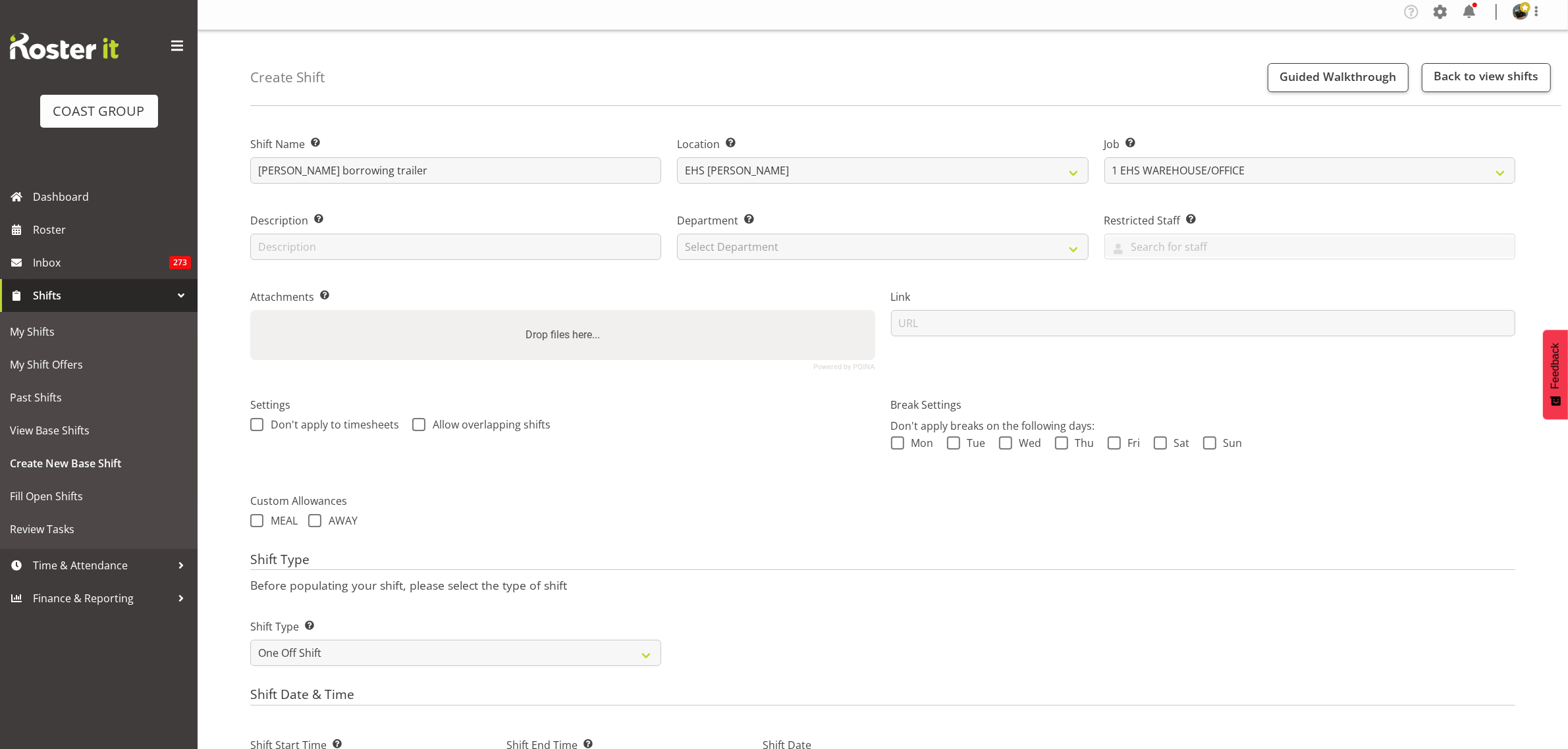
scroll to position [0, 0]
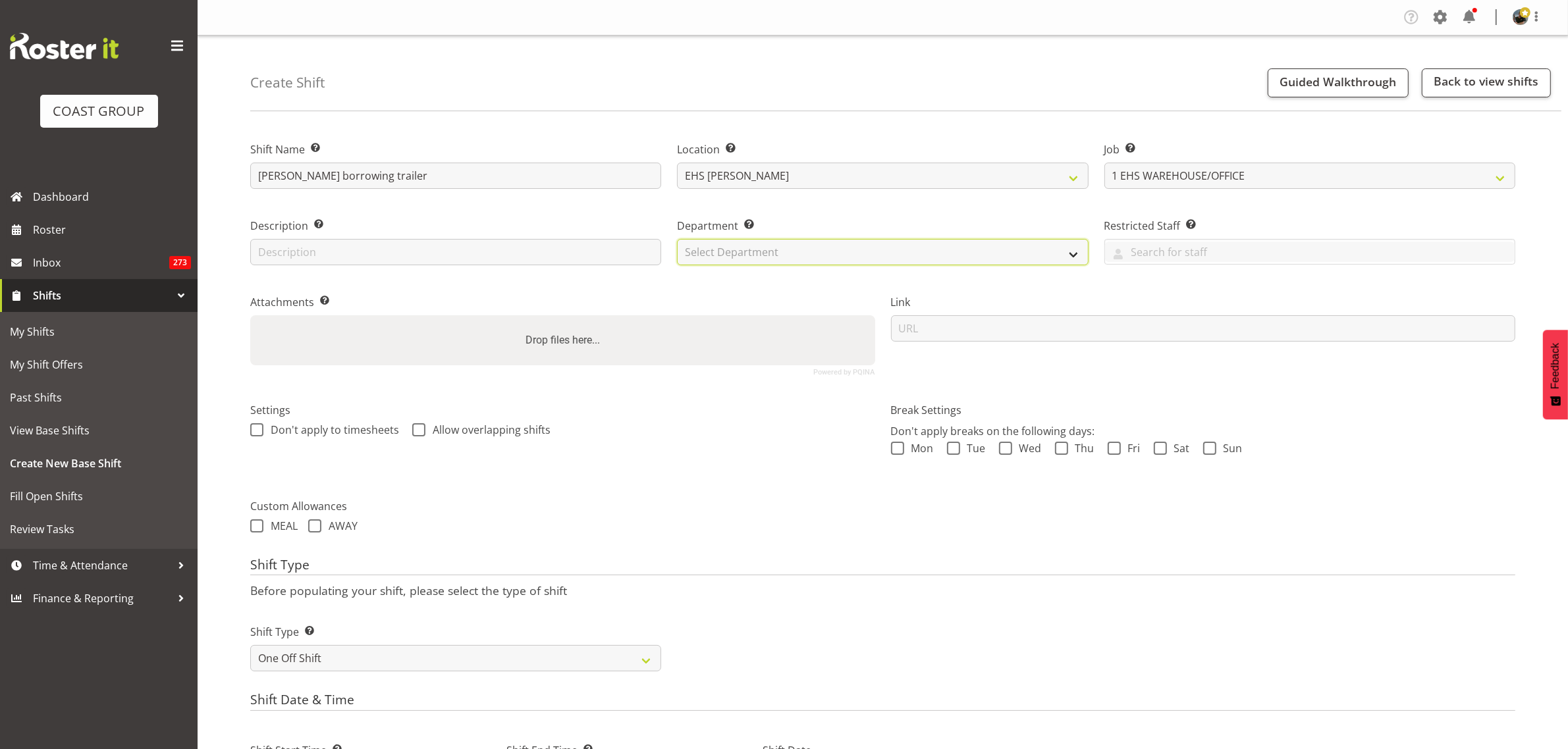
click at [1077, 255] on select "Select Department EHS AKL PANEL EHS AKL CARPET" at bounding box center [882, 252] width 411 height 27
select select "39"
click at [677, 239] on select "Select Department EHS AKL PANEL EHS AKL CARPET" at bounding box center [882, 252] width 411 height 27
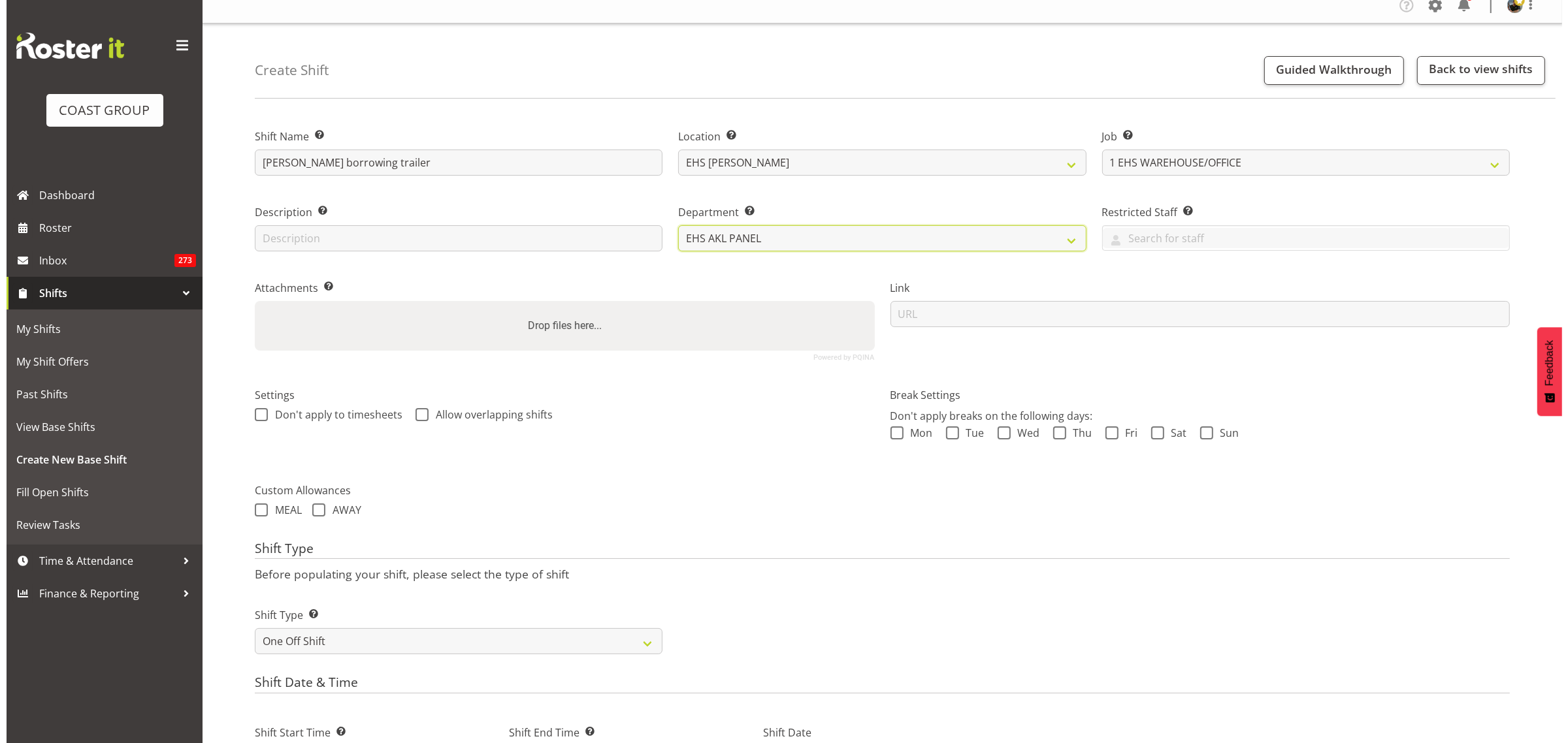
scroll to position [452, 0]
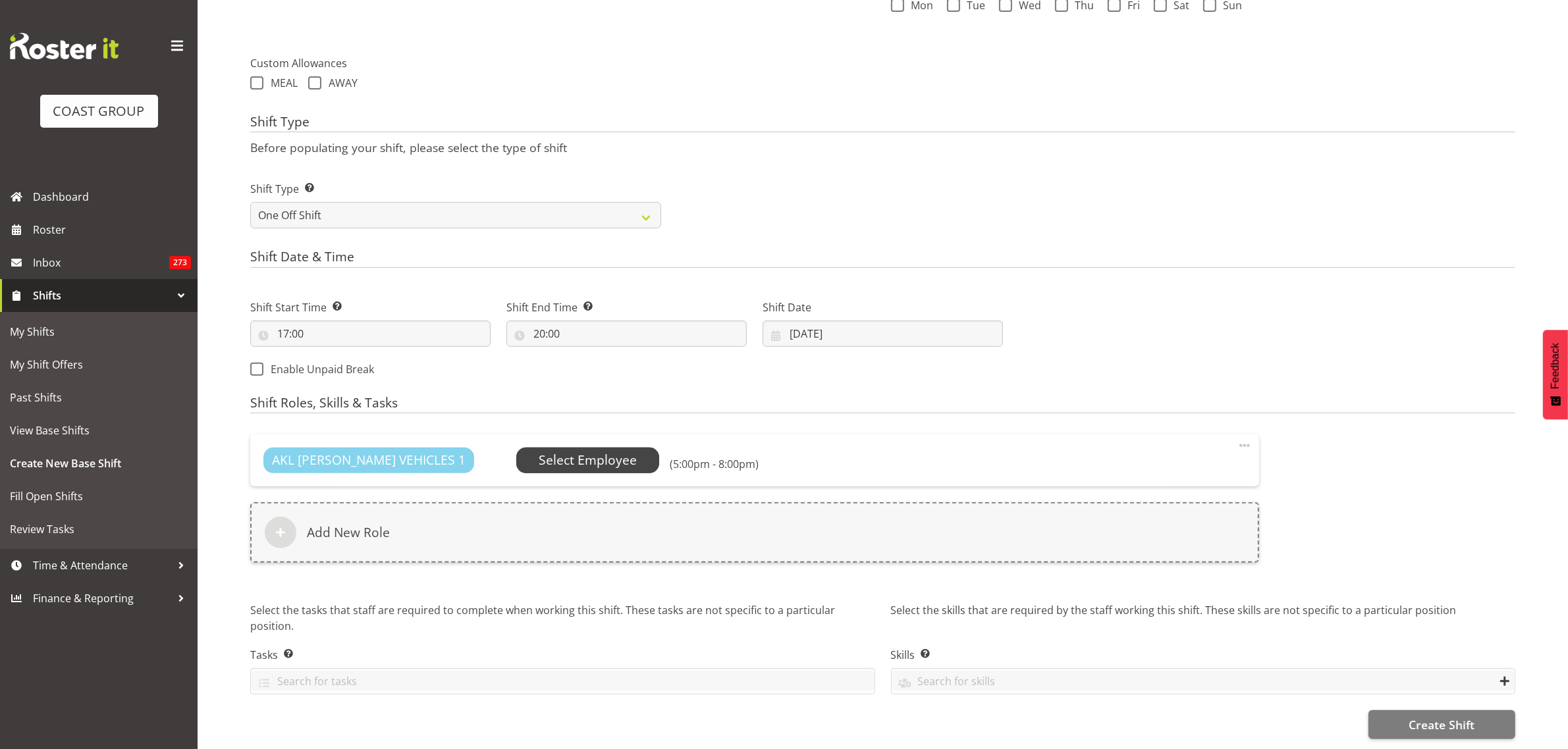
click at [573, 451] on span "Select Employee" at bounding box center [587, 460] width 98 height 19
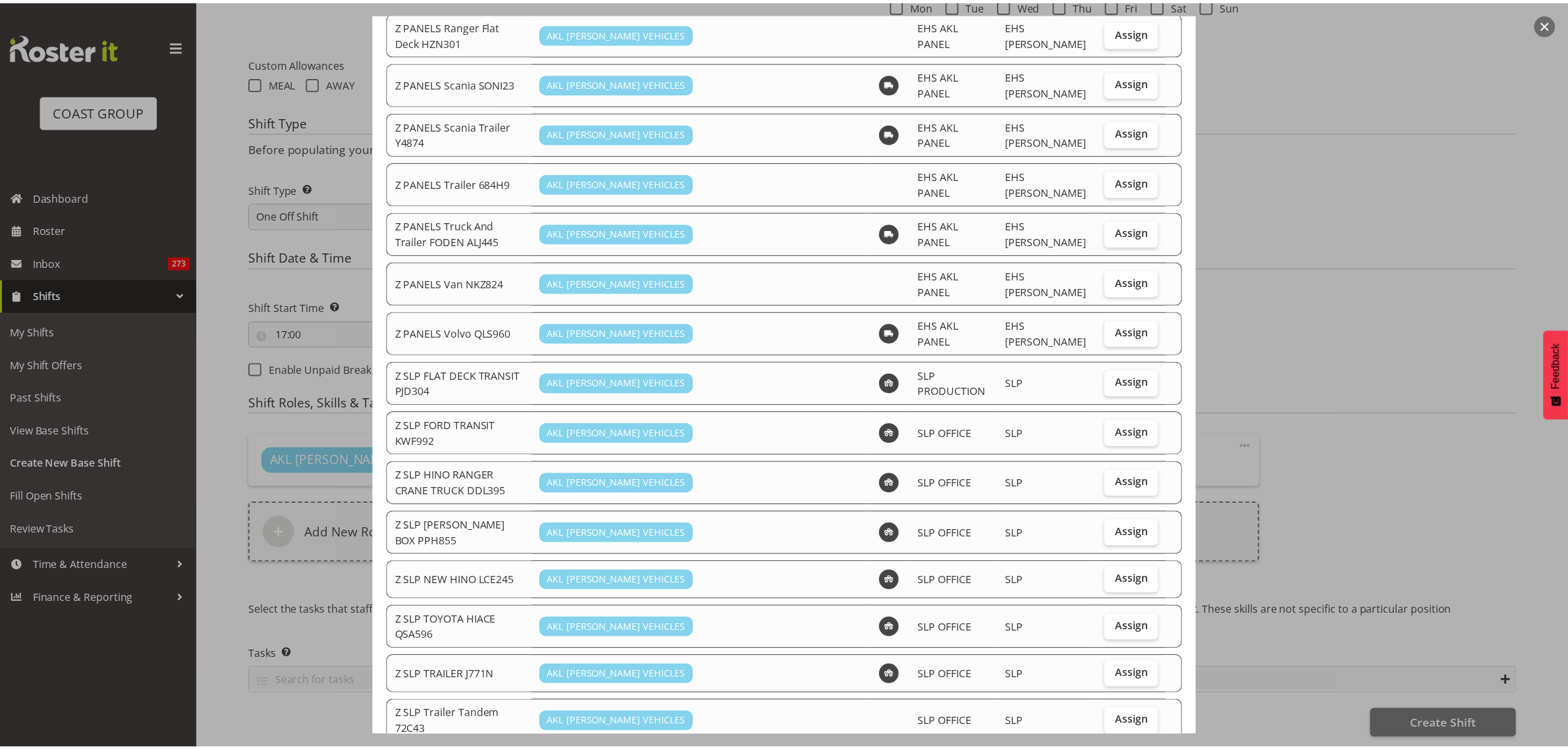
scroll to position [1173, 0]
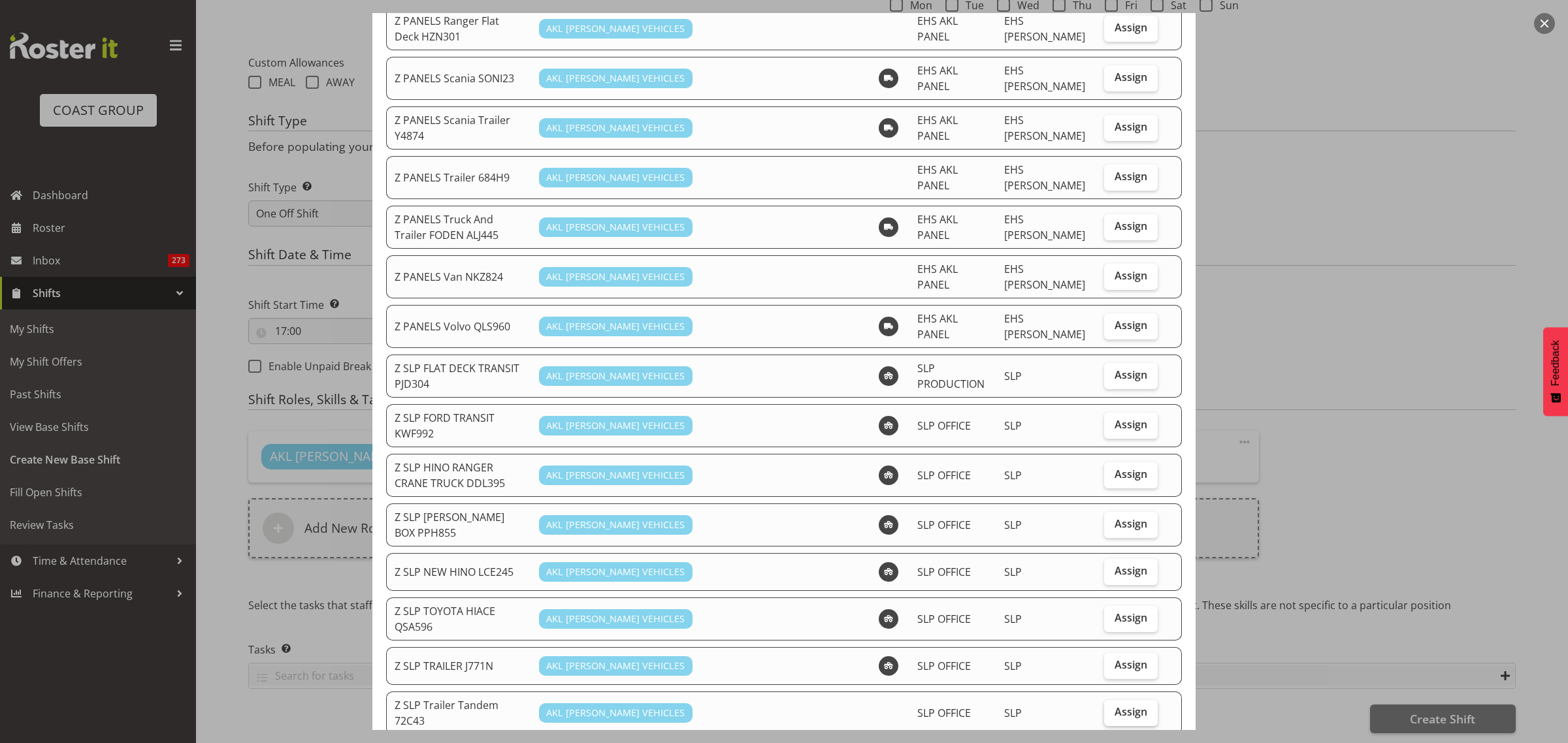
click at [1120, 706] on span "Assign" at bounding box center [1131, 712] width 33 height 13
click at [1112, 708] on input "Assign" at bounding box center [1108, 712] width 9 height 9
checkbox input "true"
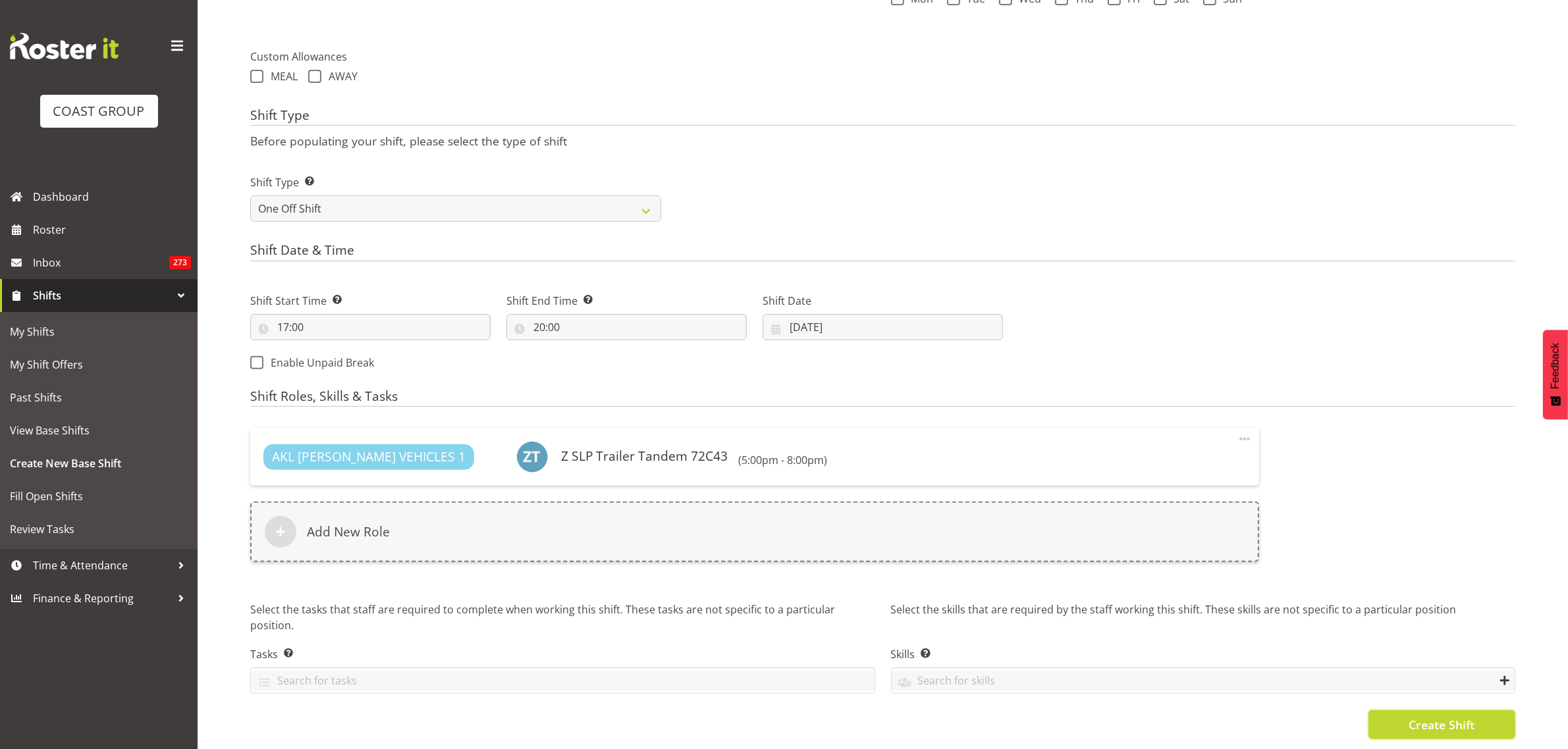
click at [1420, 719] on span "Create Shift" at bounding box center [1442, 725] width 66 height 17
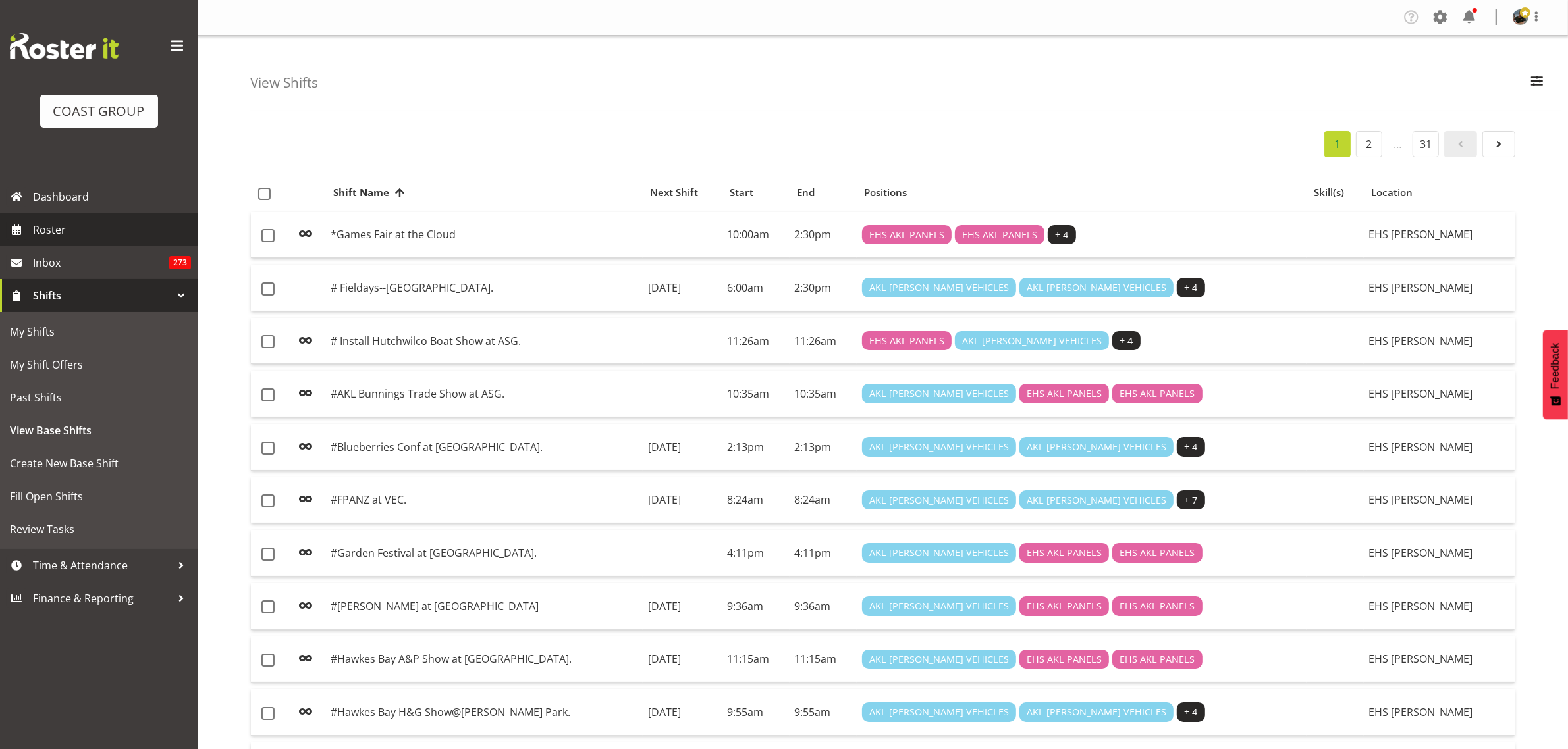
click at [64, 225] on span "Roster" at bounding box center [111, 229] width 158 height 20
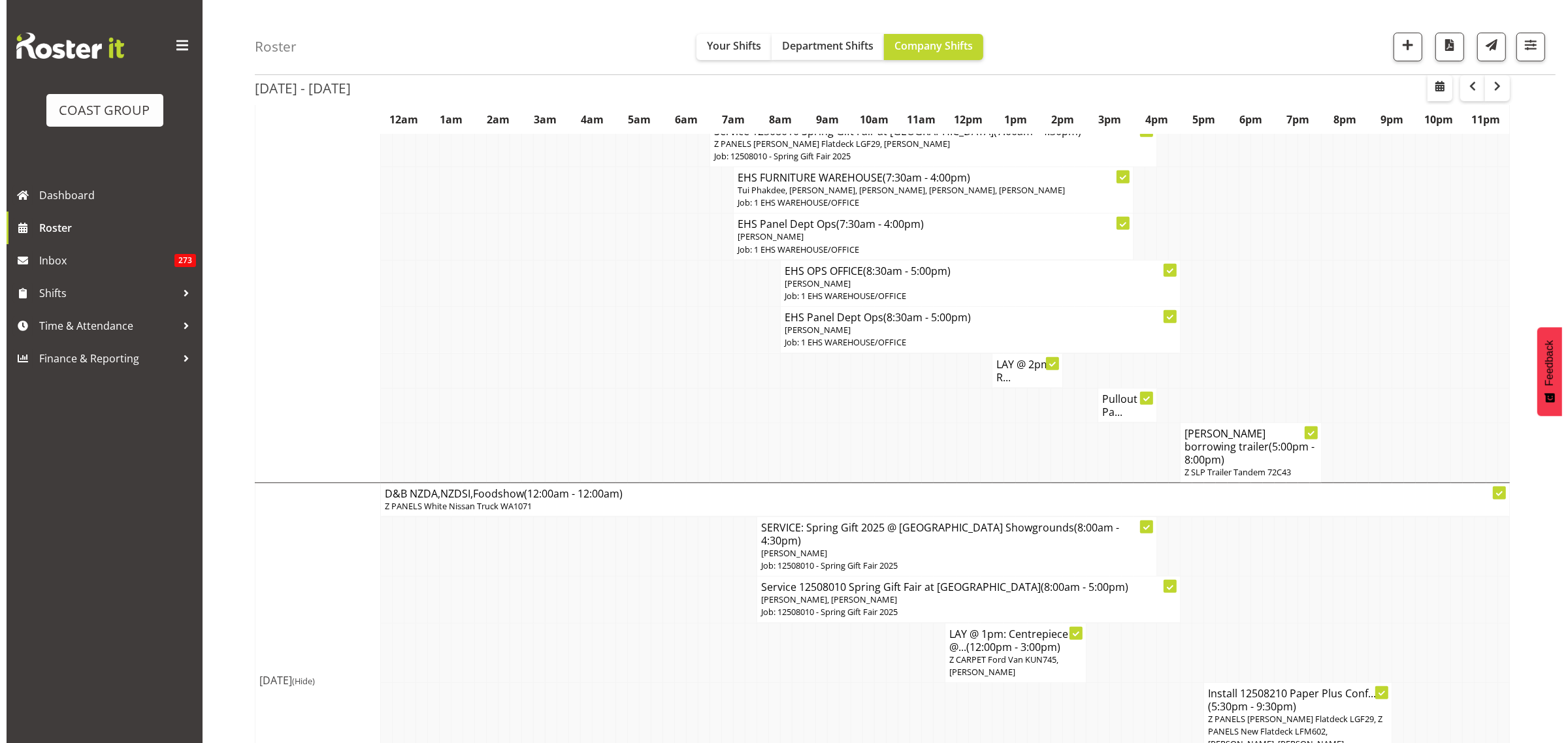
scroll to position [572, 0]
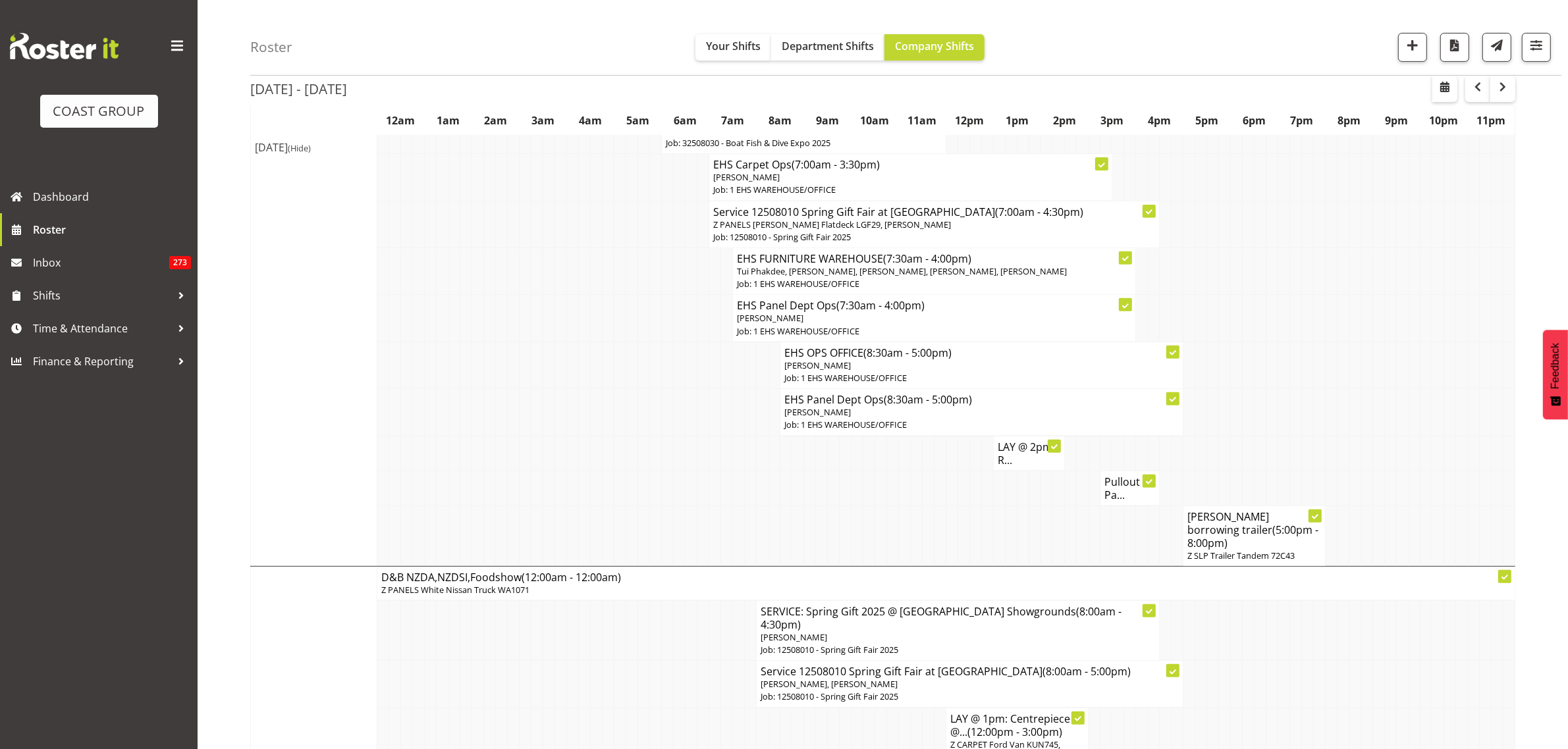
click at [1250, 550] on span "Z SLP Trailer Tandem 72C43" at bounding box center [1241, 555] width 108 height 12
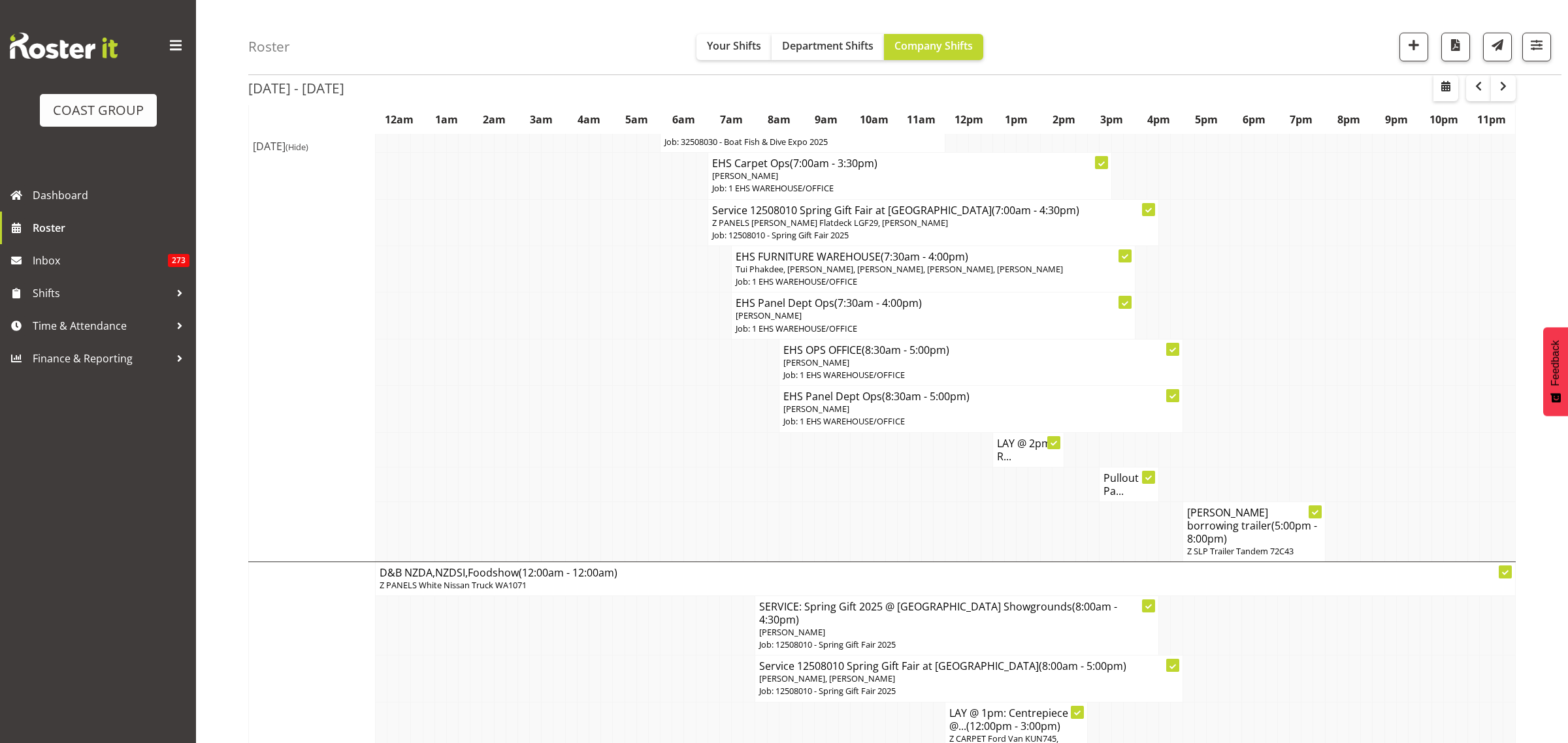
select select
select select "7"
select select "2025"
select select "20"
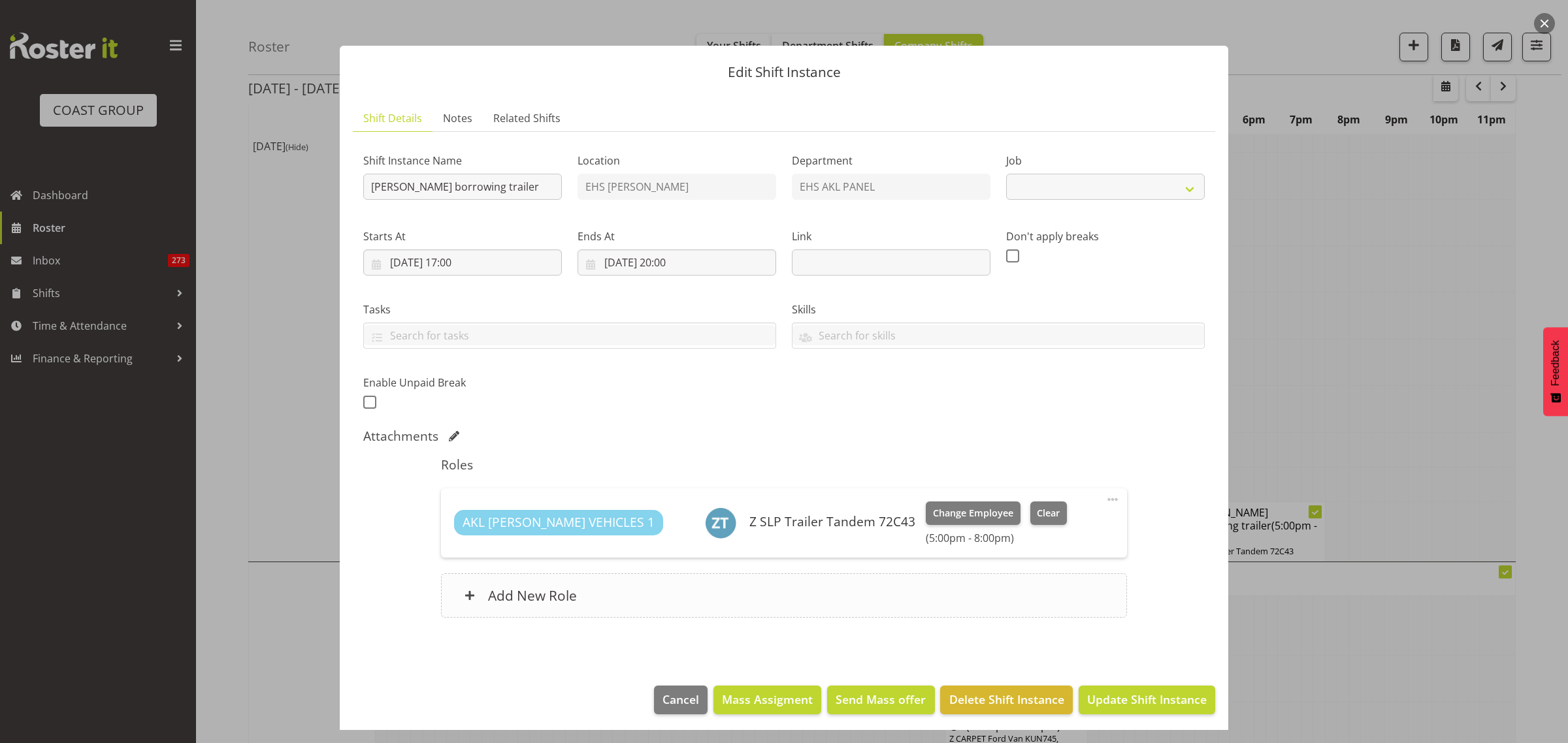
select select "69"
click at [737, 258] on input "22/08/2025, 20:00" at bounding box center [676, 262] width 199 height 26
click at [768, 442] on span "23" at bounding box center [771, 442] width 10 height 12
type input "23/08/2025, 20:00"
click at [671, 541] on select "00 01 02 03 04 05 06 07 08 09 10 11 12 13 14 15 16 17 18 19 20 21 22 23" at bounding box center [677, 541] width 30 height 26
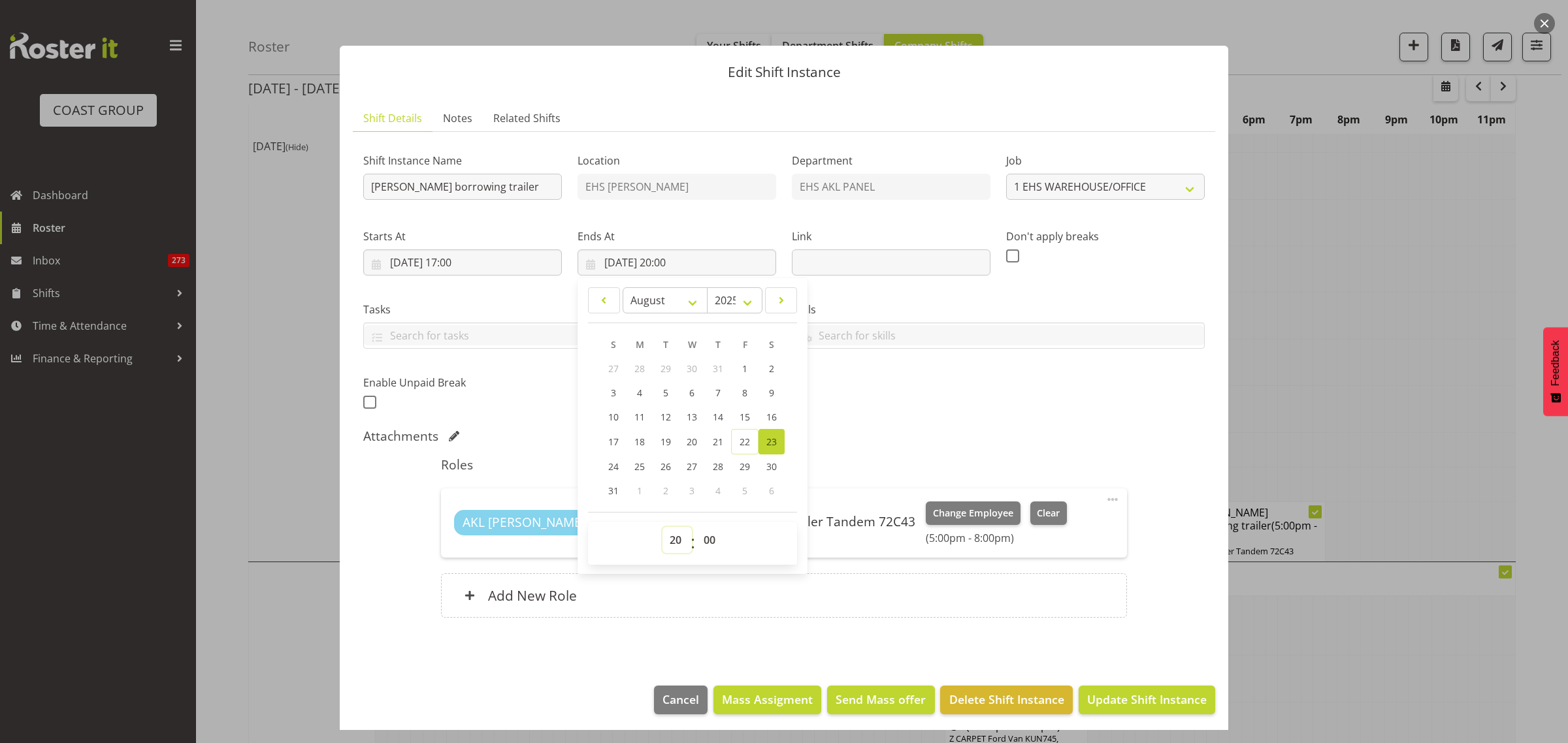
select select "18"
click at [662, 527] on select "00 01 02 03 04 05 06 07 08 09 10 11 12 13 14 15 16 17 18 19 20 21 22 23" at bounding box center [677, 541] width 30 height 26
type input "23/08/2025, 18:00"
click at [1020, 428] on div "Attachments" at bounding box center [784, 436] width 841 height 16
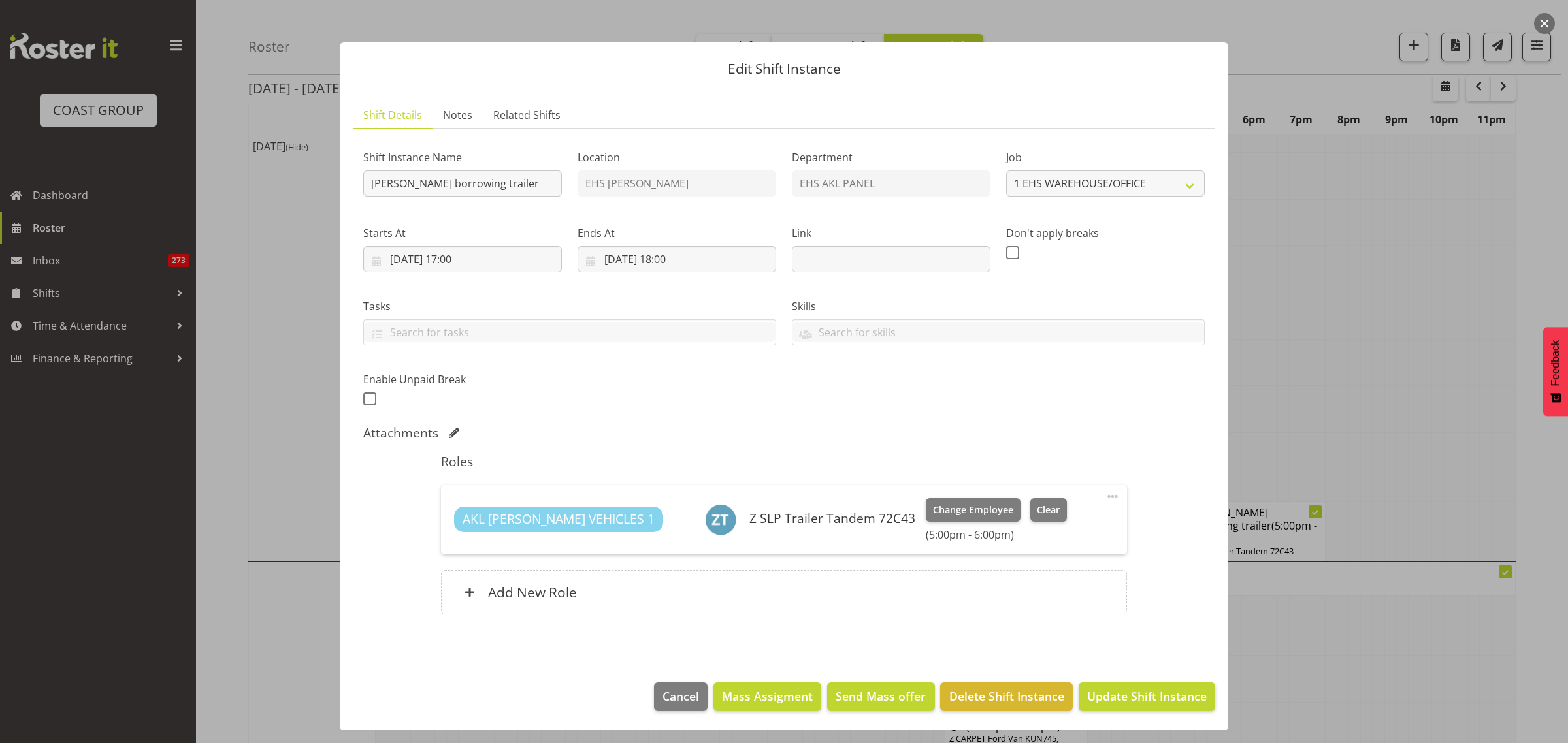
scroll to position [4, 0]
click at [1127, 699] on span "Update Shift Instance" at bounding box center [1146, 695] width 119 height 17
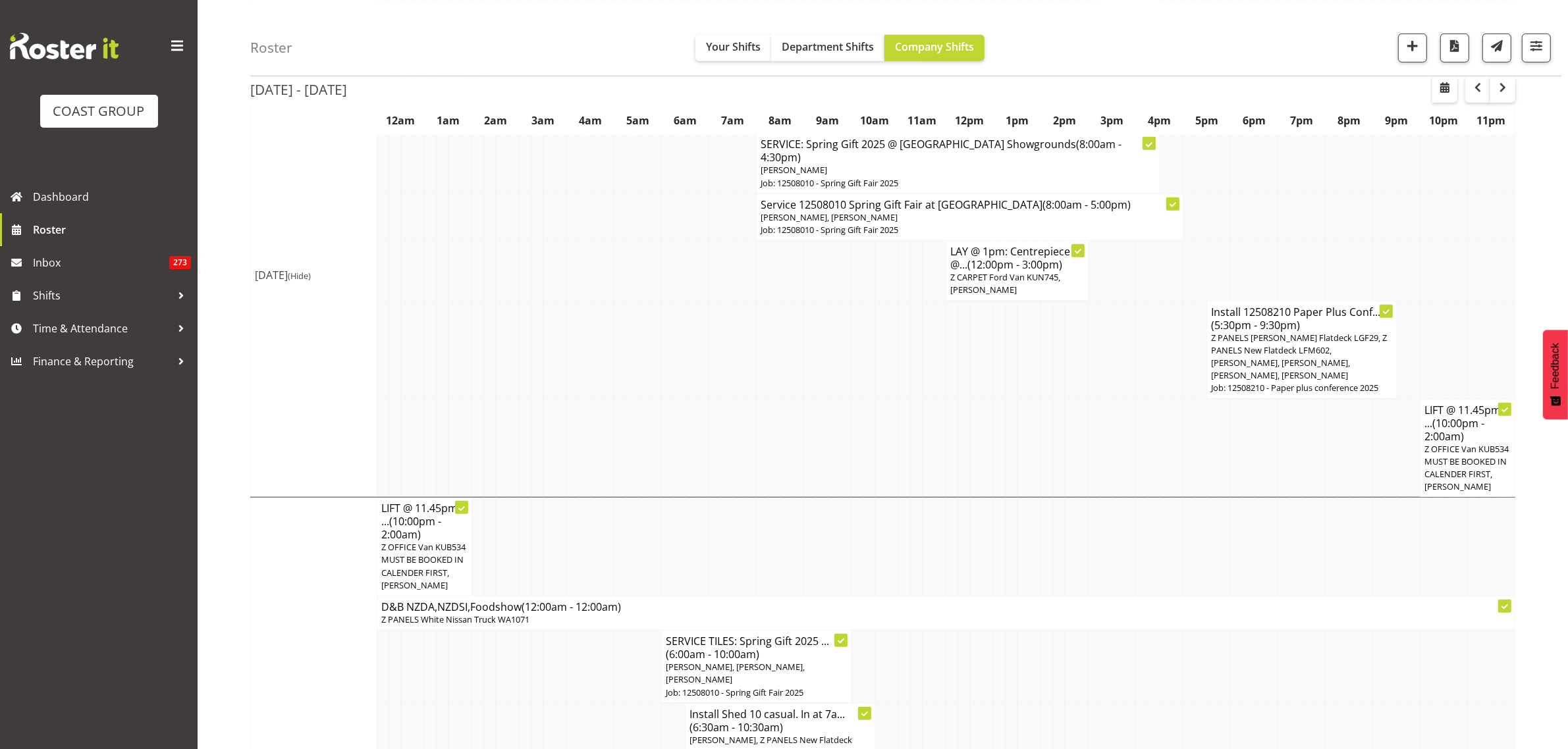
scroll to position [988, 0]
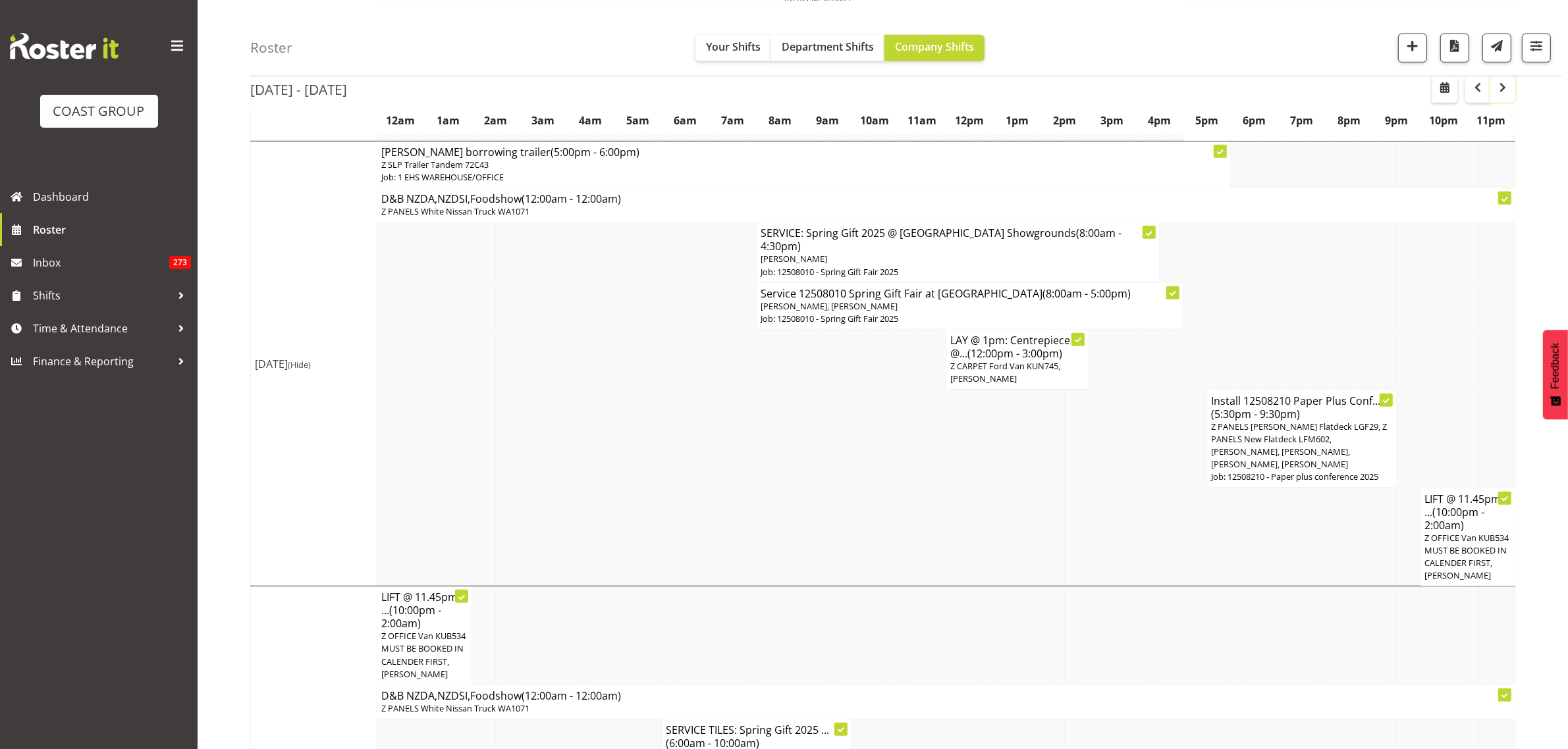
click at [1509, 96] on button "button" at bounding box center [1503, 89] width 25 height 27
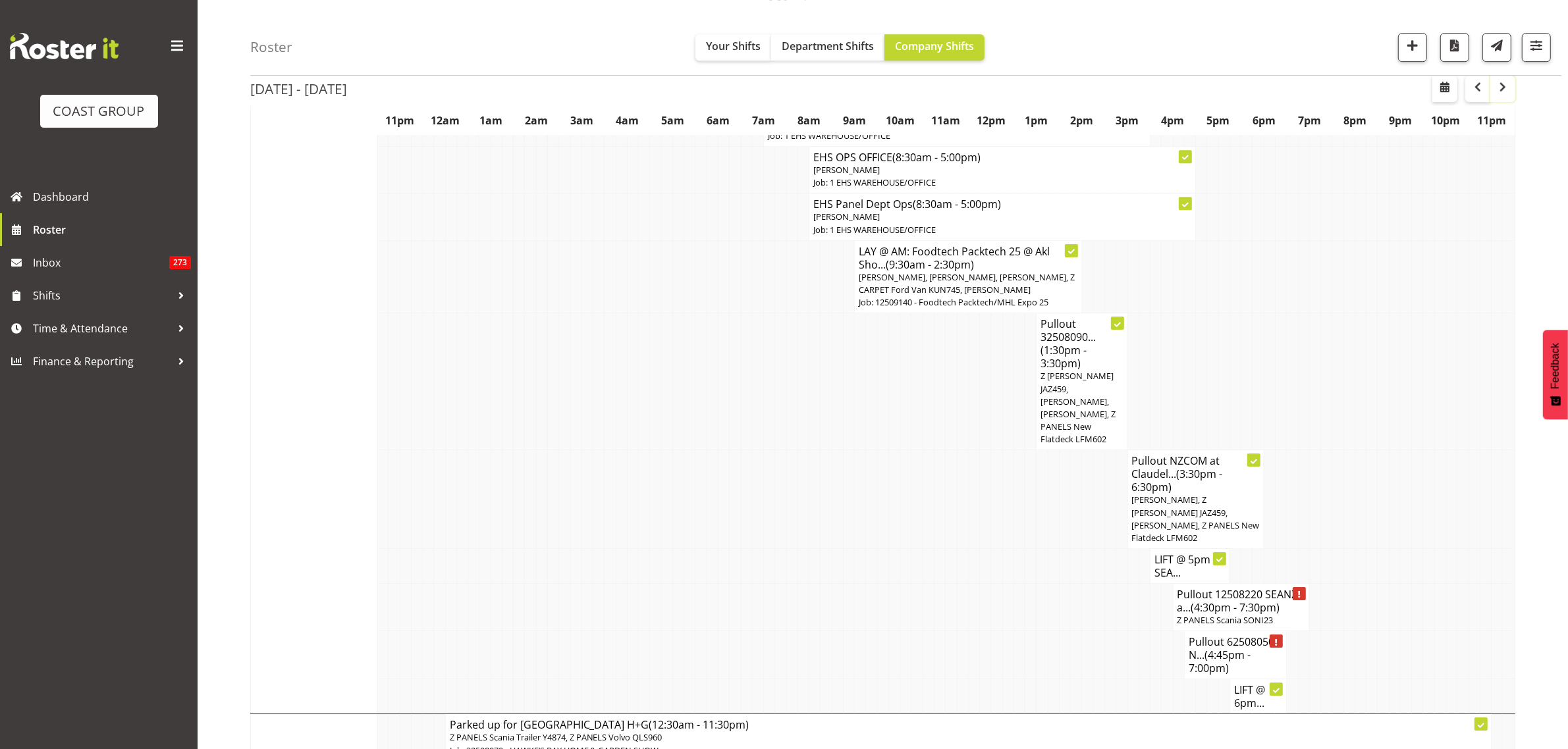
scroll to position [5267, 0]
click at [1207, 647] on span "(4:45pm - 7:00pm)" at bounding box center [1219, 660] width 62 height 27
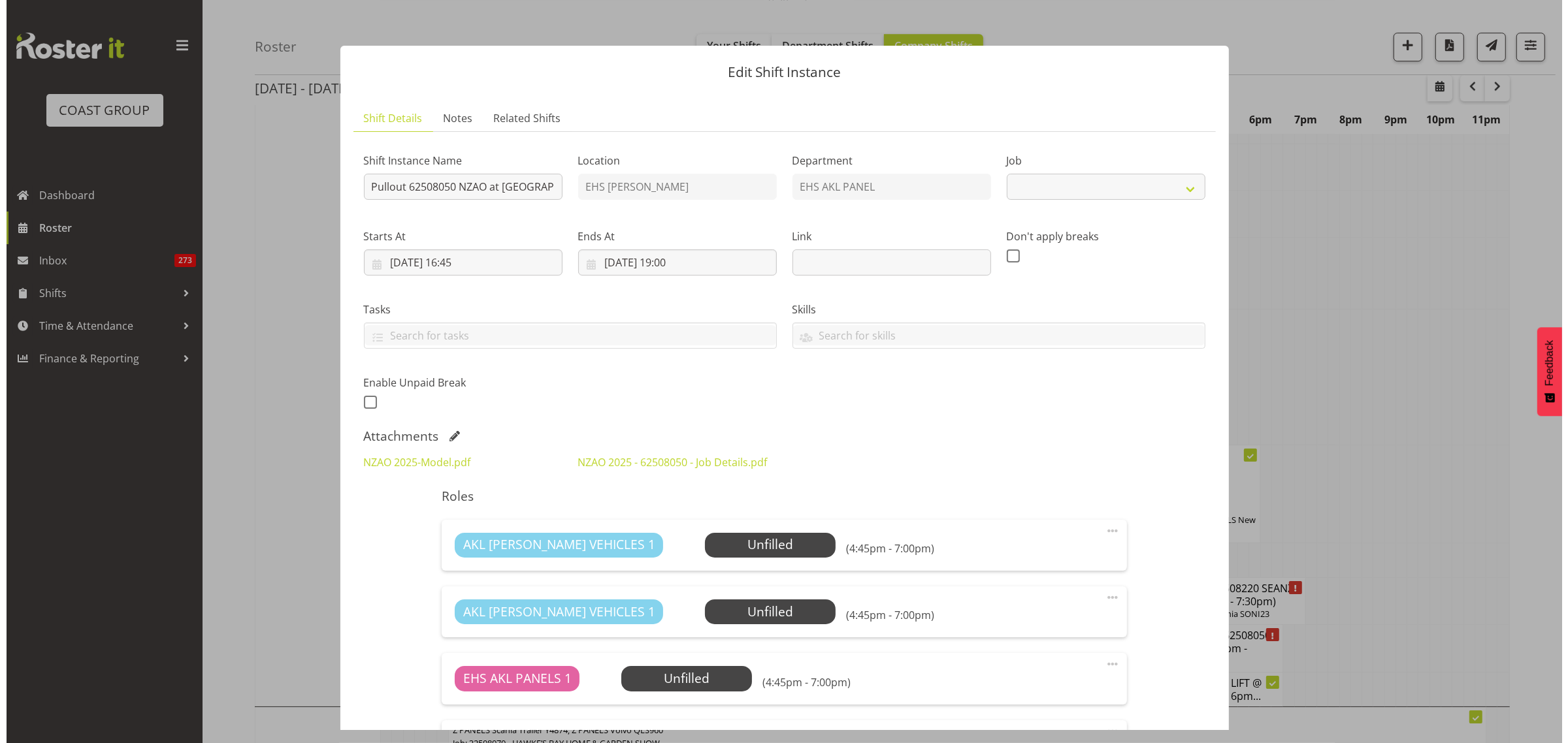
scroll to position [5212, 0]
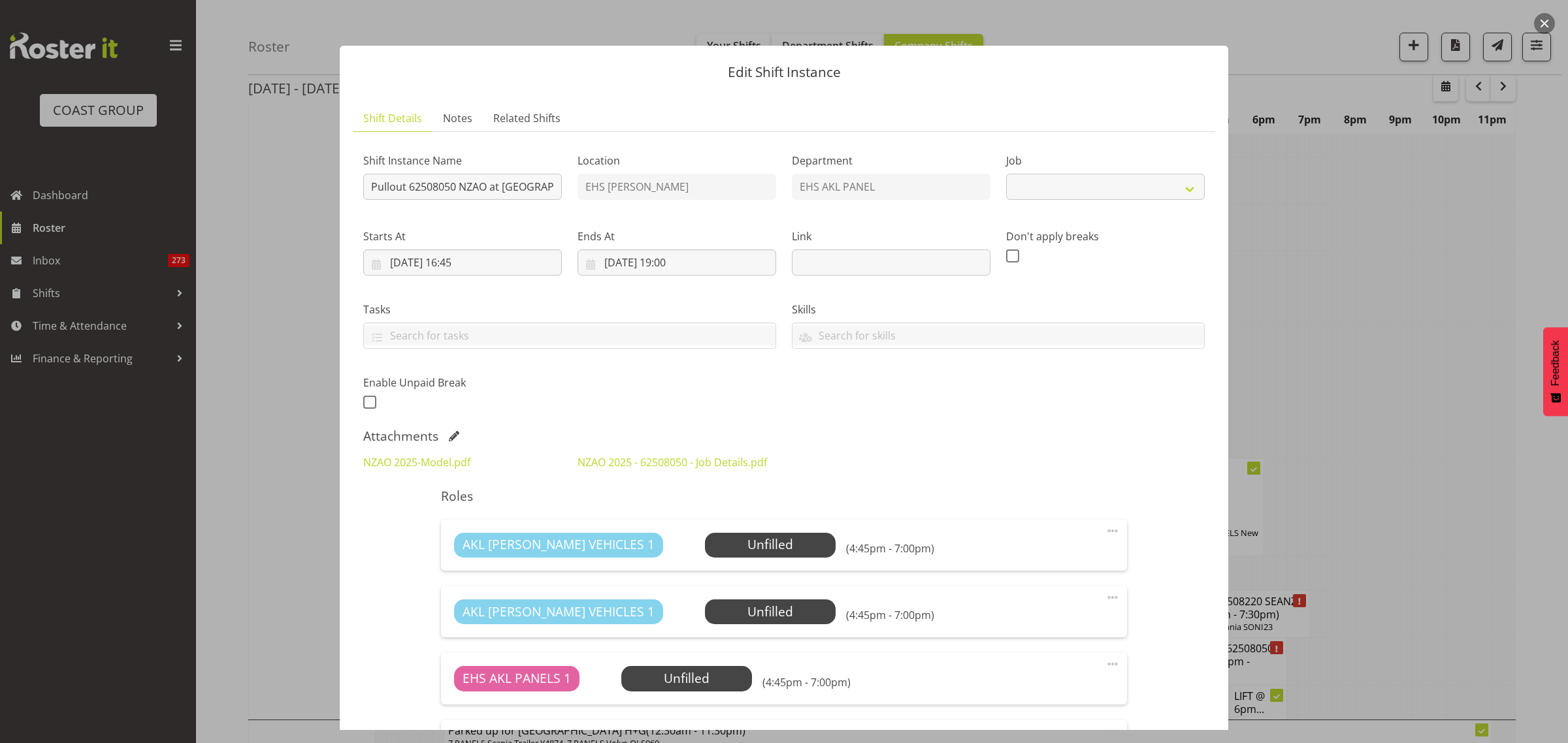
select select "9198"
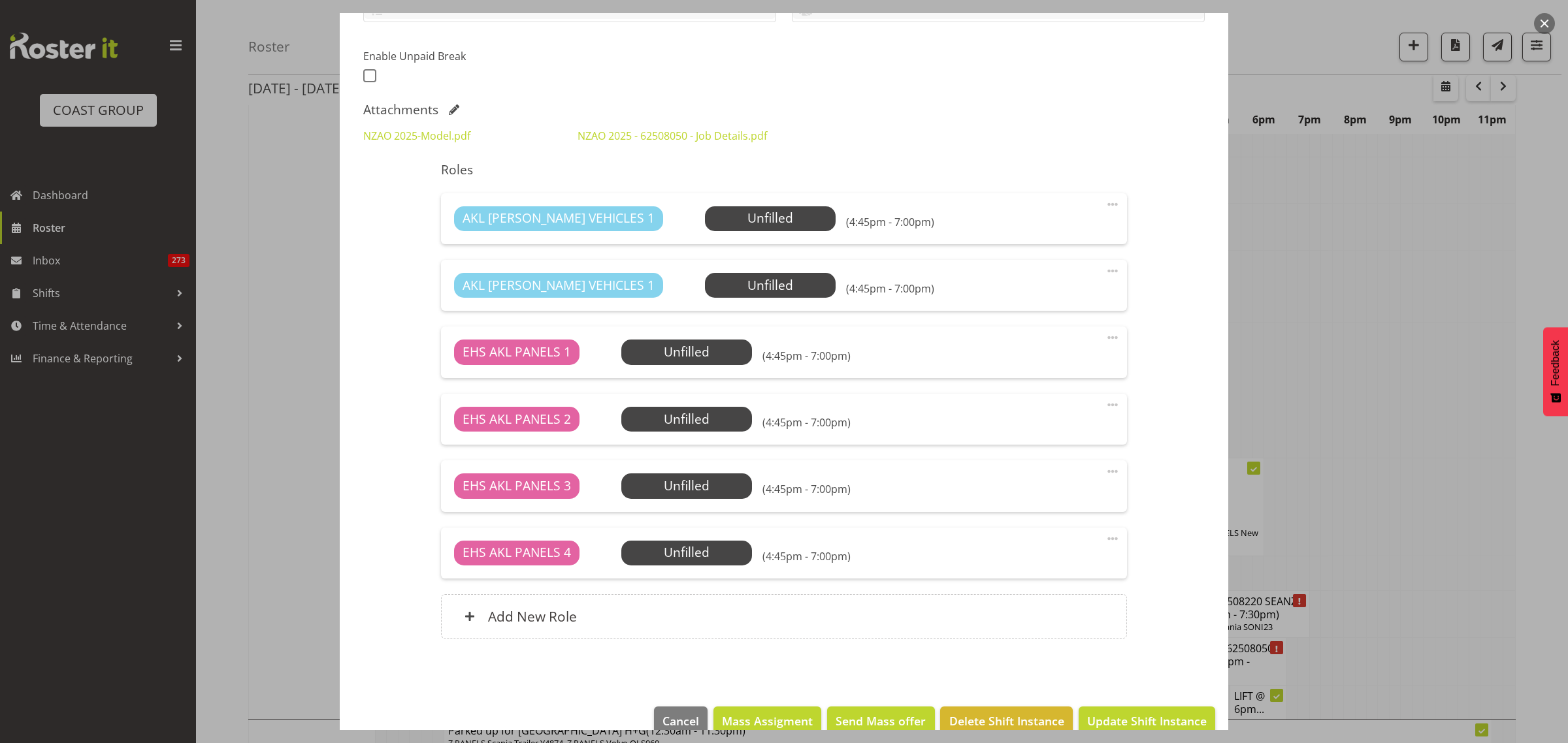
click at [1105, 540] on span at bounding box center [1112, 539] width 16 height 16
click at [1045, 609] on link "Delete" at bounding box center [1057, 614] width 125 height 23
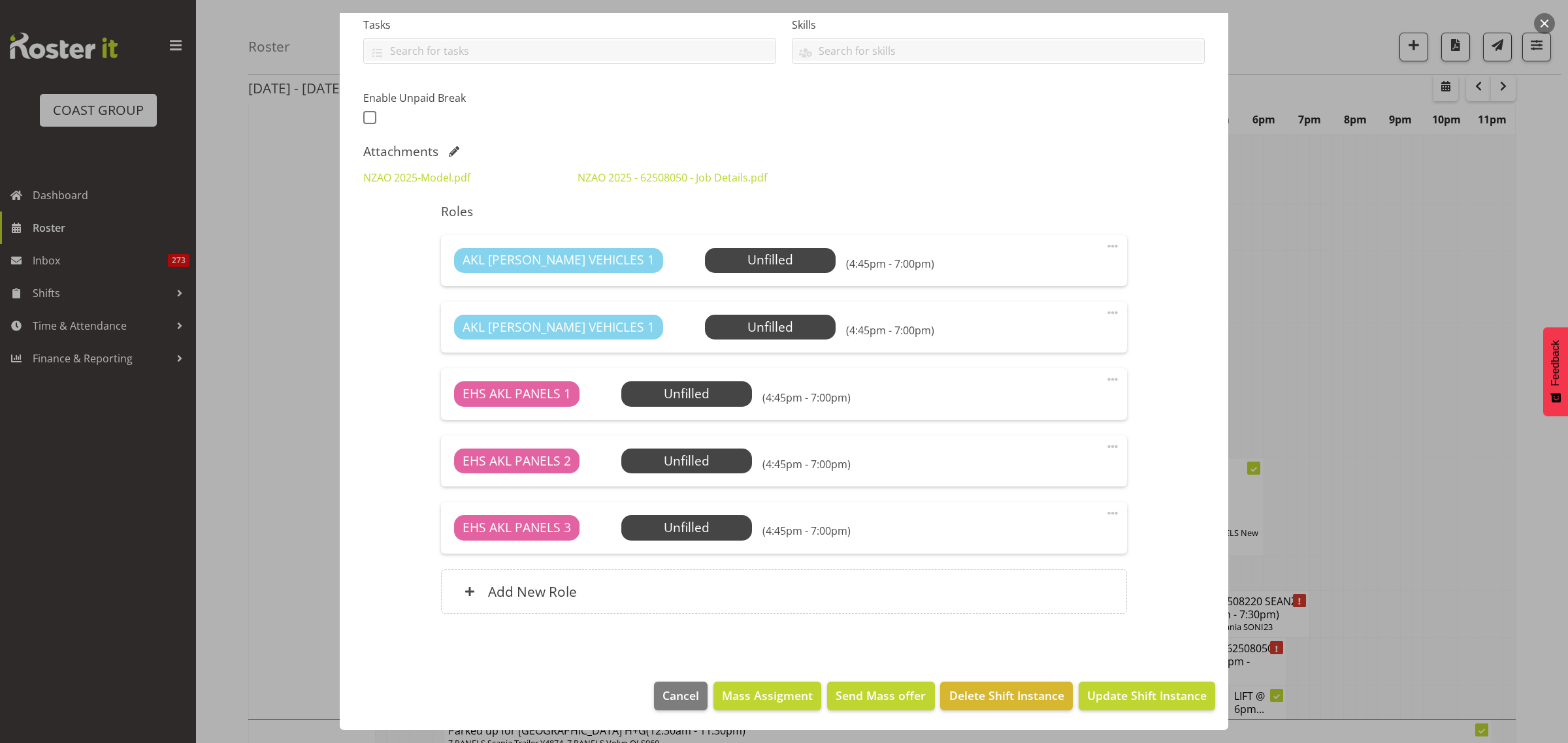
click at [1105, 514] on span at bounding box center [1112, 513] width 16 height 16
click at [1105, 312] on span at bounding box center [1112, 313] width 16 height 16
click at [1029, 346] on link "Edit" at bounding box center [1057, 341] width 125 height 23
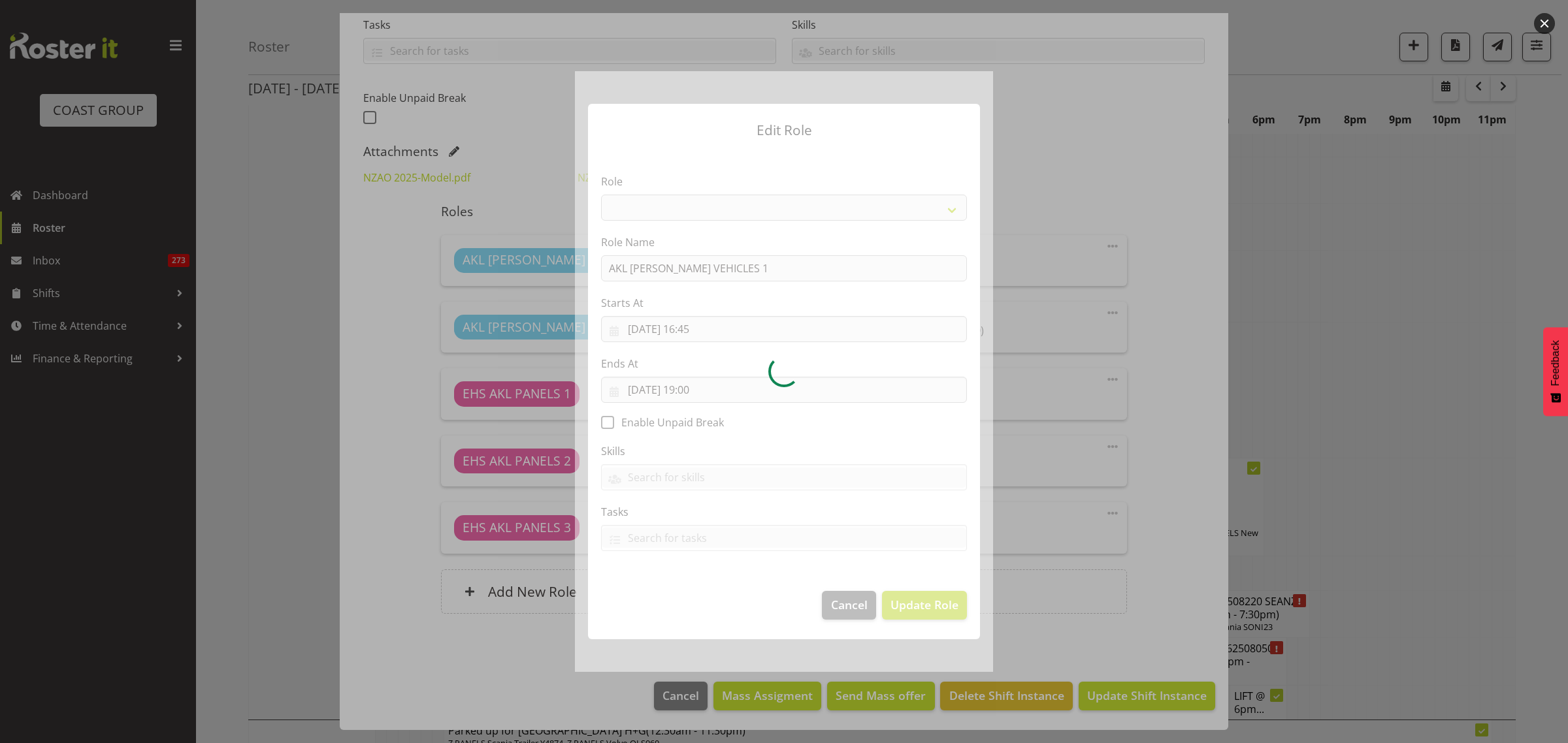
select select "81"
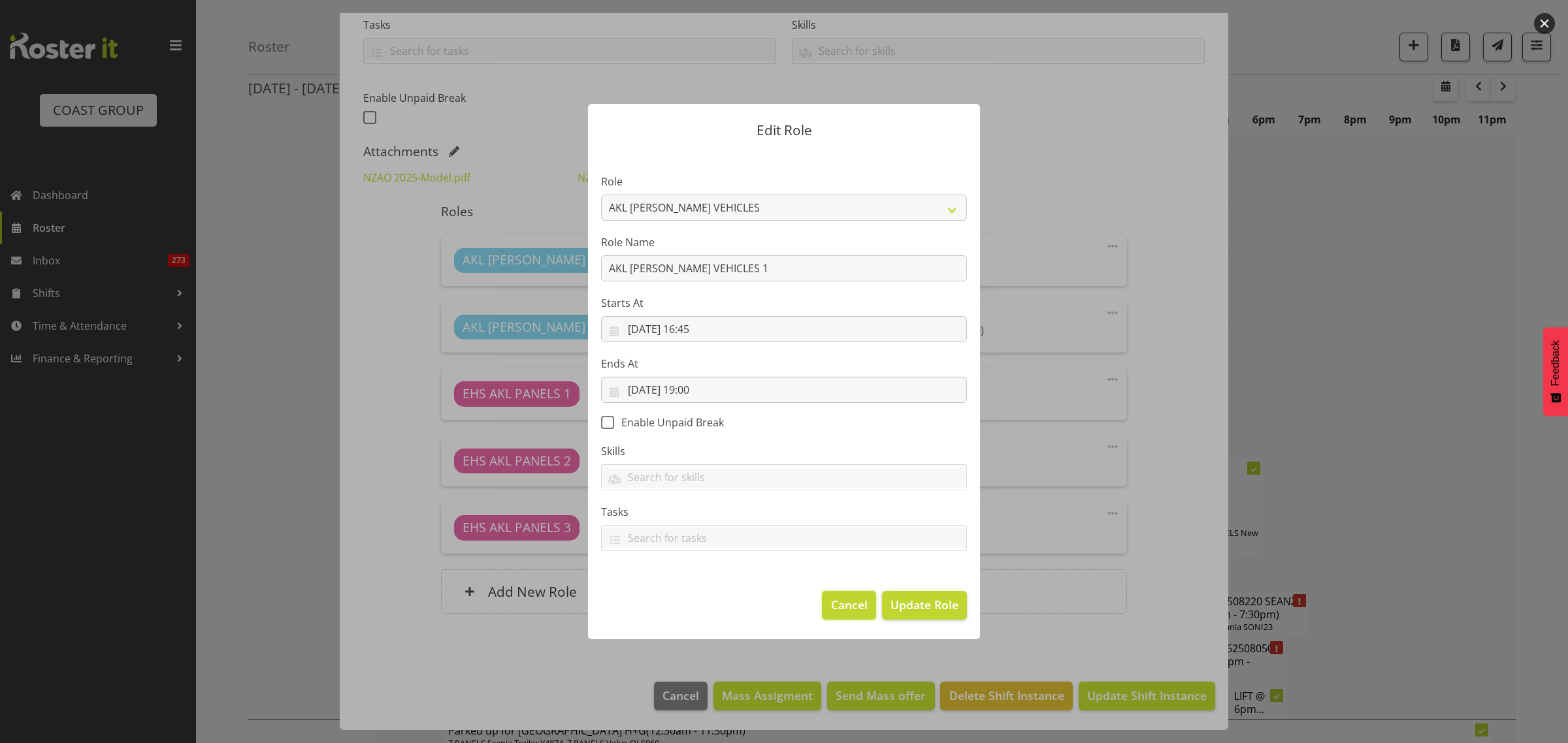
click at [854, 609] on span "Cancel" at bounding box center [849, 605] width 37 height 17
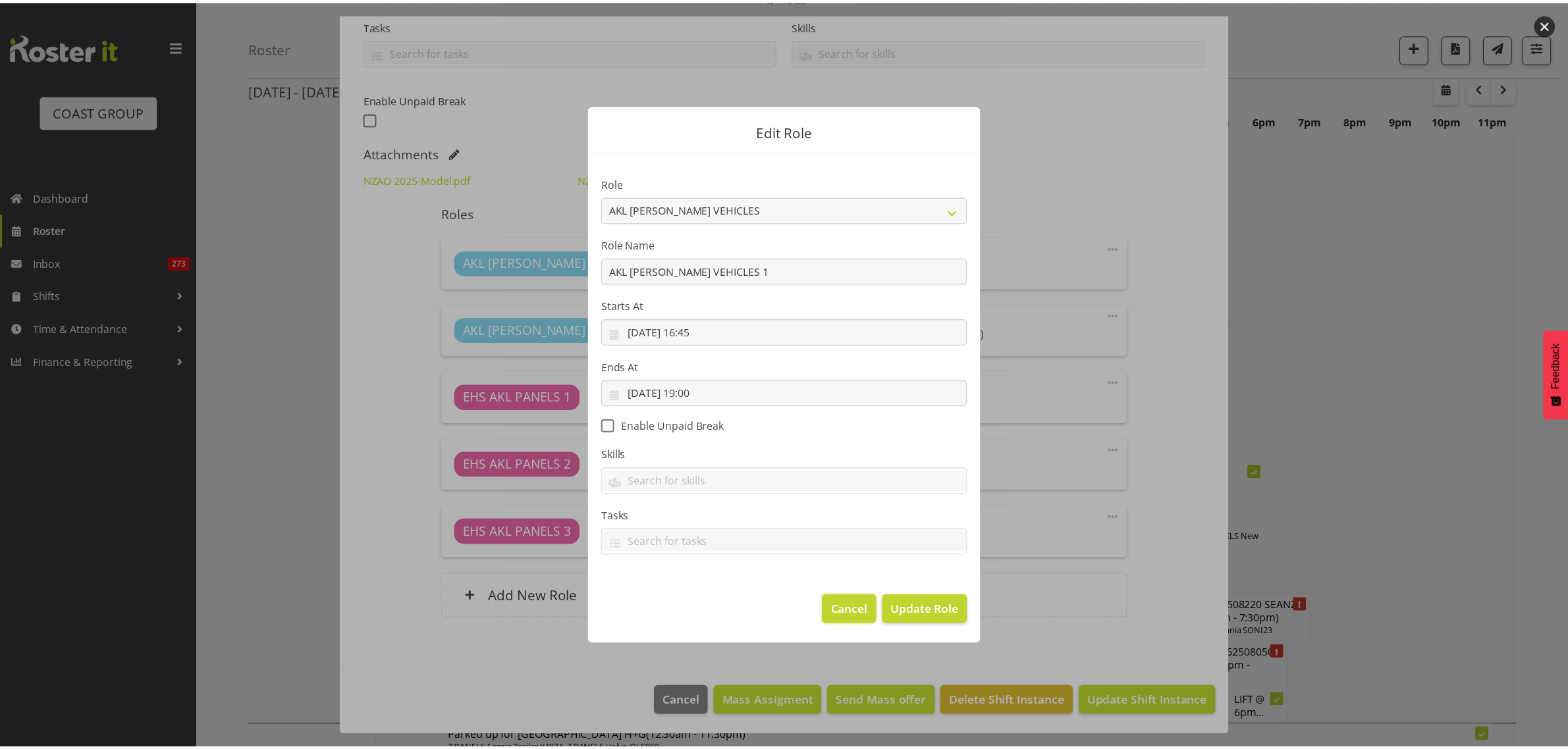
scroll to position [5267, 0]
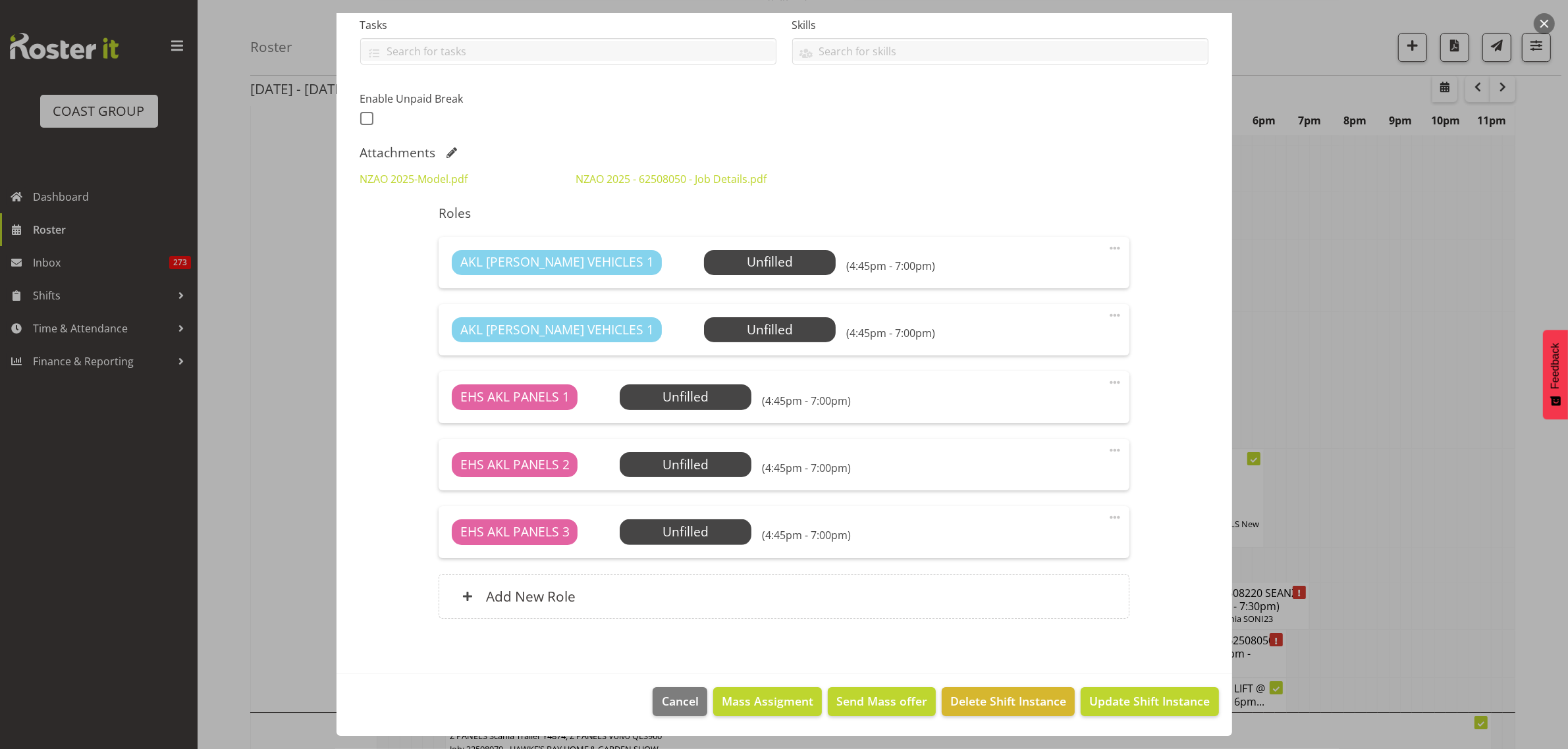
click at [1107, 517] on span at bounding box center [1115, 517] width 16 height 16
click at [1067, 586] on link "Delete" at bounding box center [1059, 594] width 126 height 24
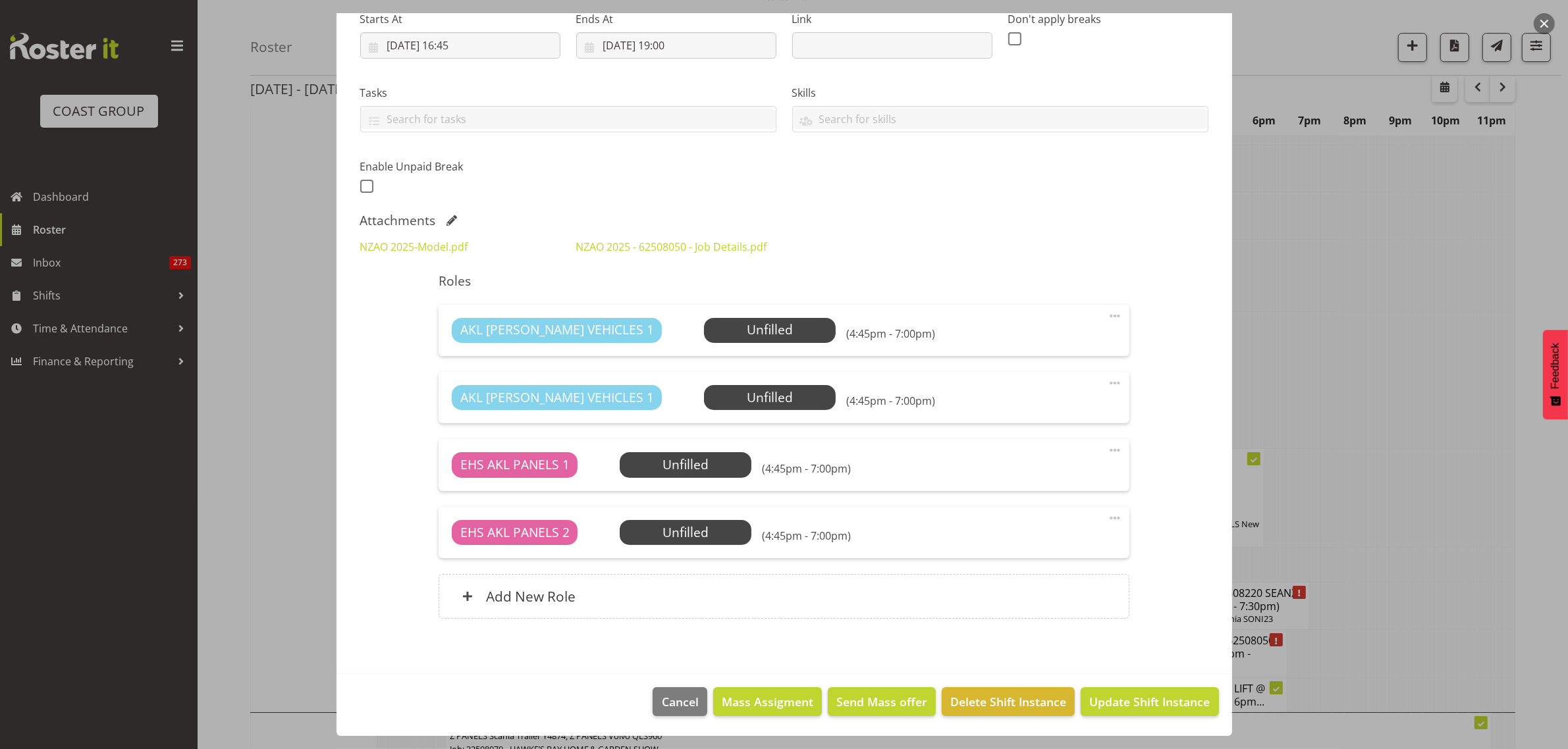
scroll to position [219, 0]
click at [1107, 384] on span at bounding box center [1115, 383] width 16 height 16
click at [1057, 462] on link "Delete" at bounding box center [1059, 459] width 126 height 24
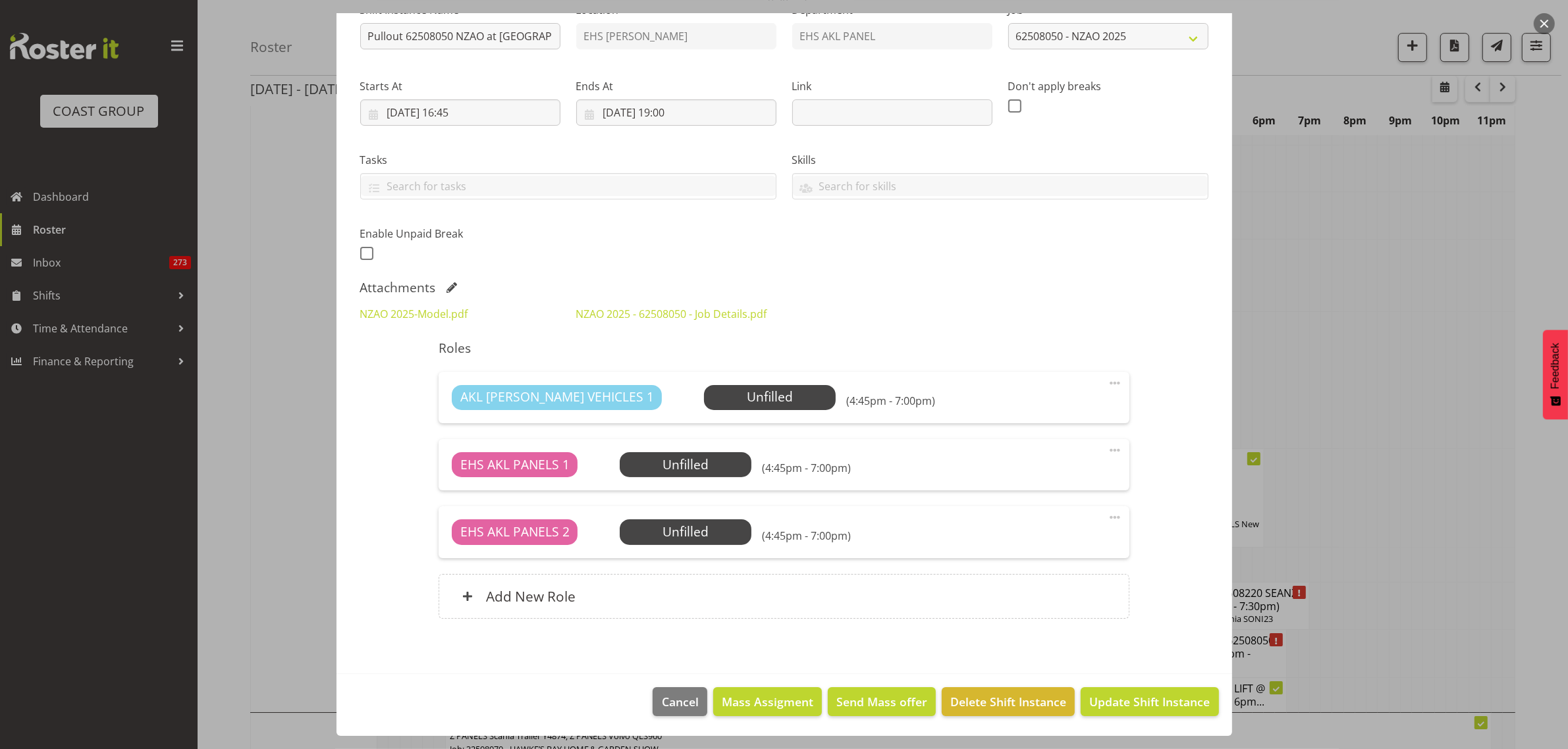
scroll to position [152, 0]
click at [721, 402] on span "Select Employee" at bounding box center [769, 397] width 98 height 19
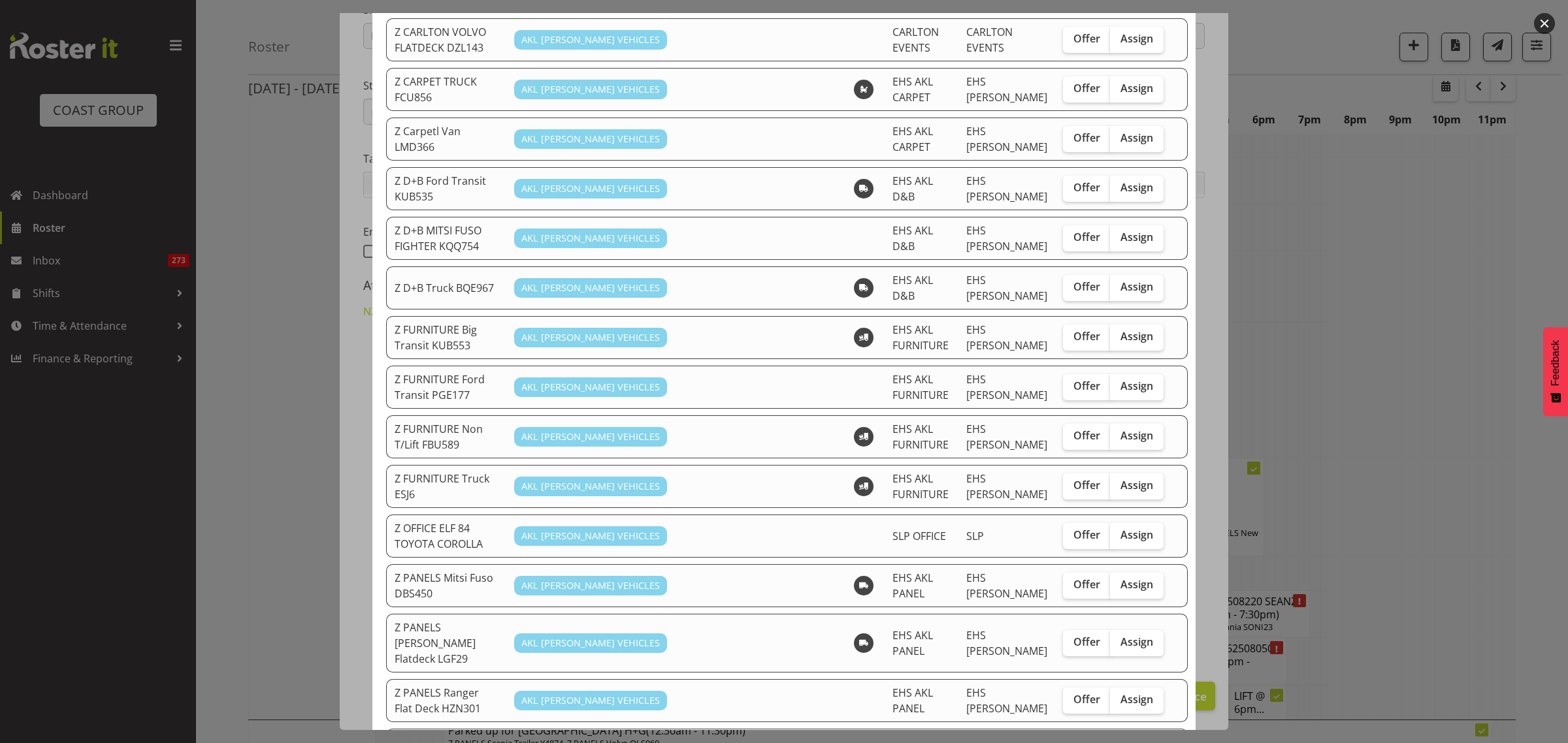
scroll to position [408, 0]
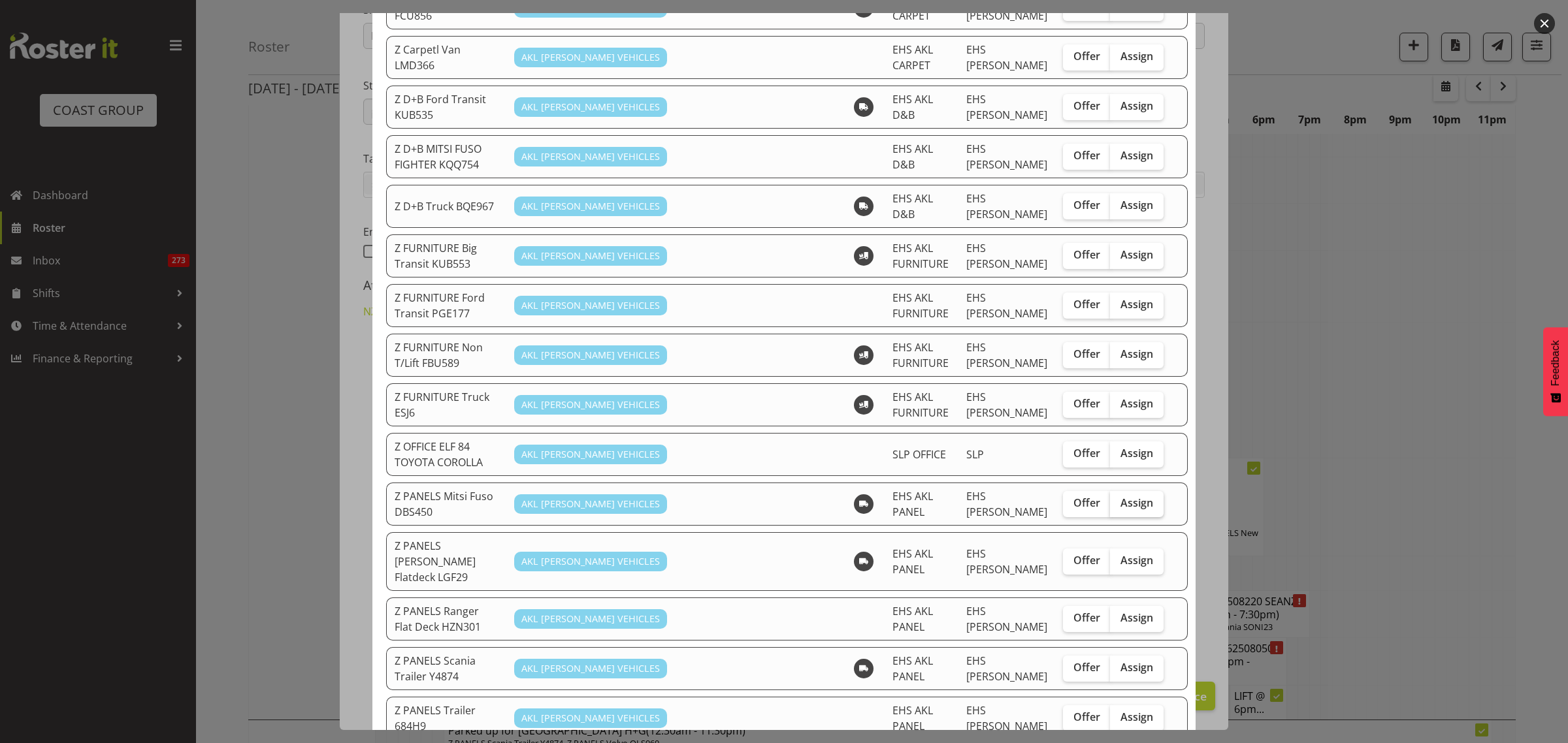
click at [1120, 496] on span "Assign" at bounding box center [1136, 502] width 33 height 13
click at [1115, 499] on input "Assign" at bounding box center [1114, 503] width 9 height 9
checkbox input "true"
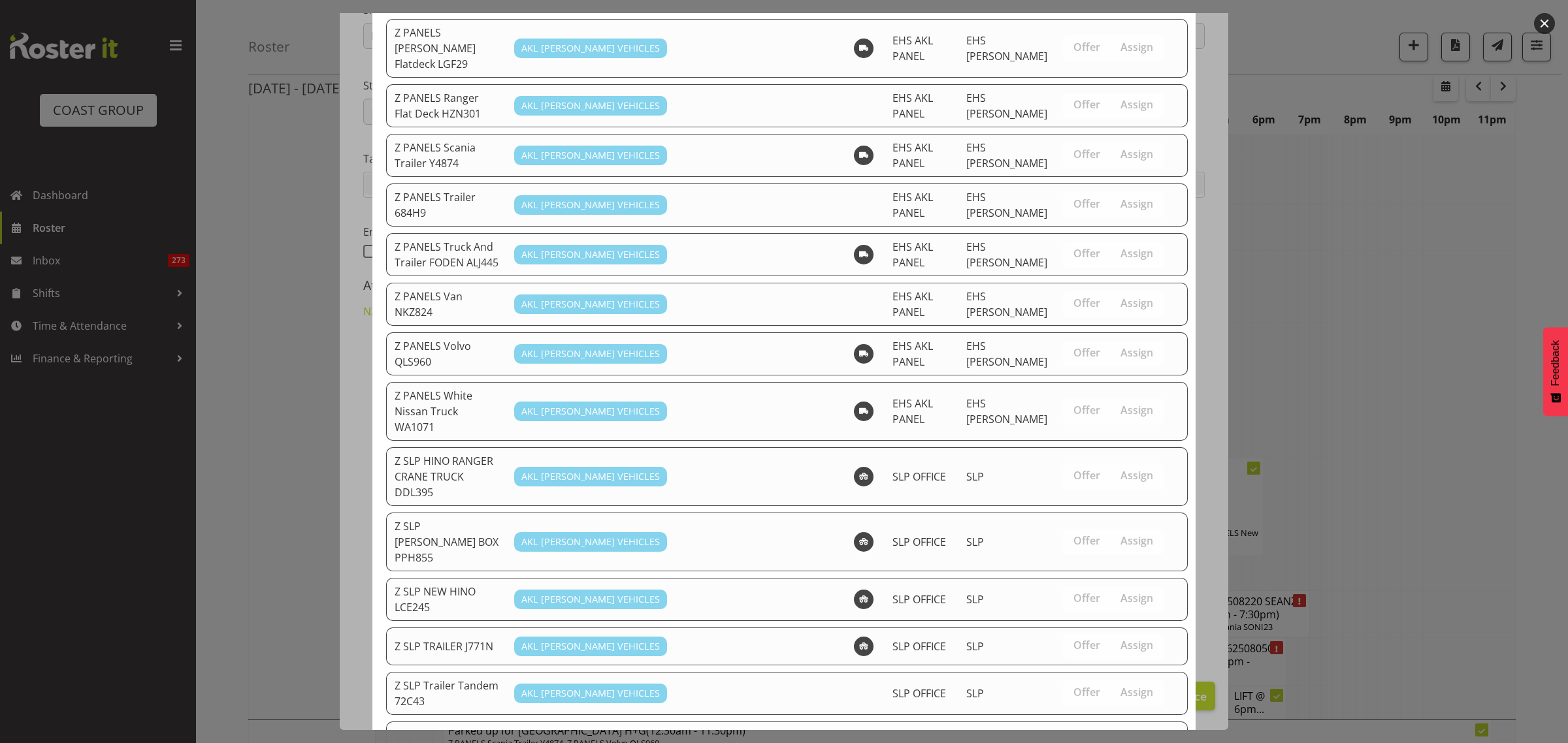
scroll to position [942, 0]
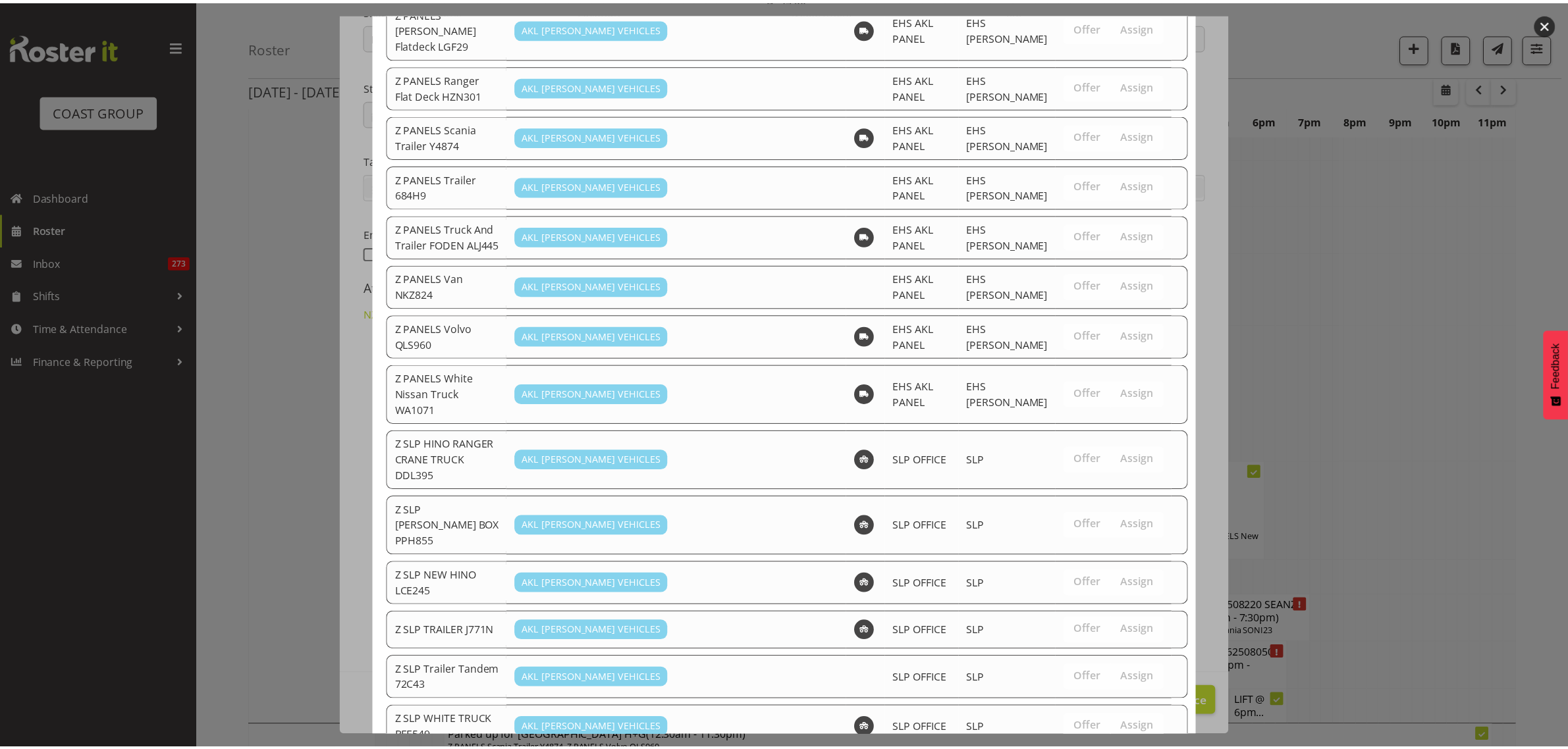
scroll to position [5267, 0]
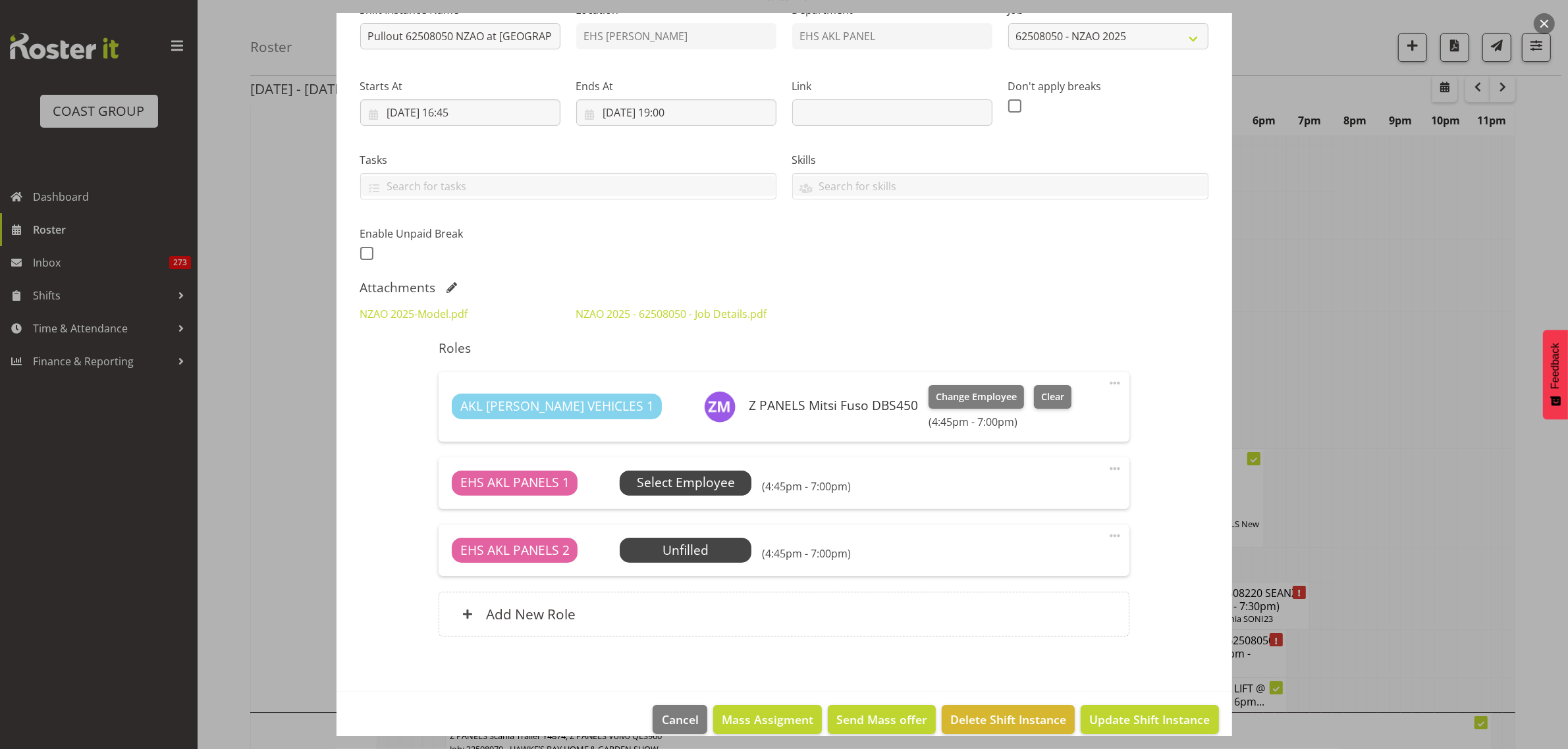
click at [705, 486] on span "Select Employee" at bounding box center [685, 483] width 98 height 19
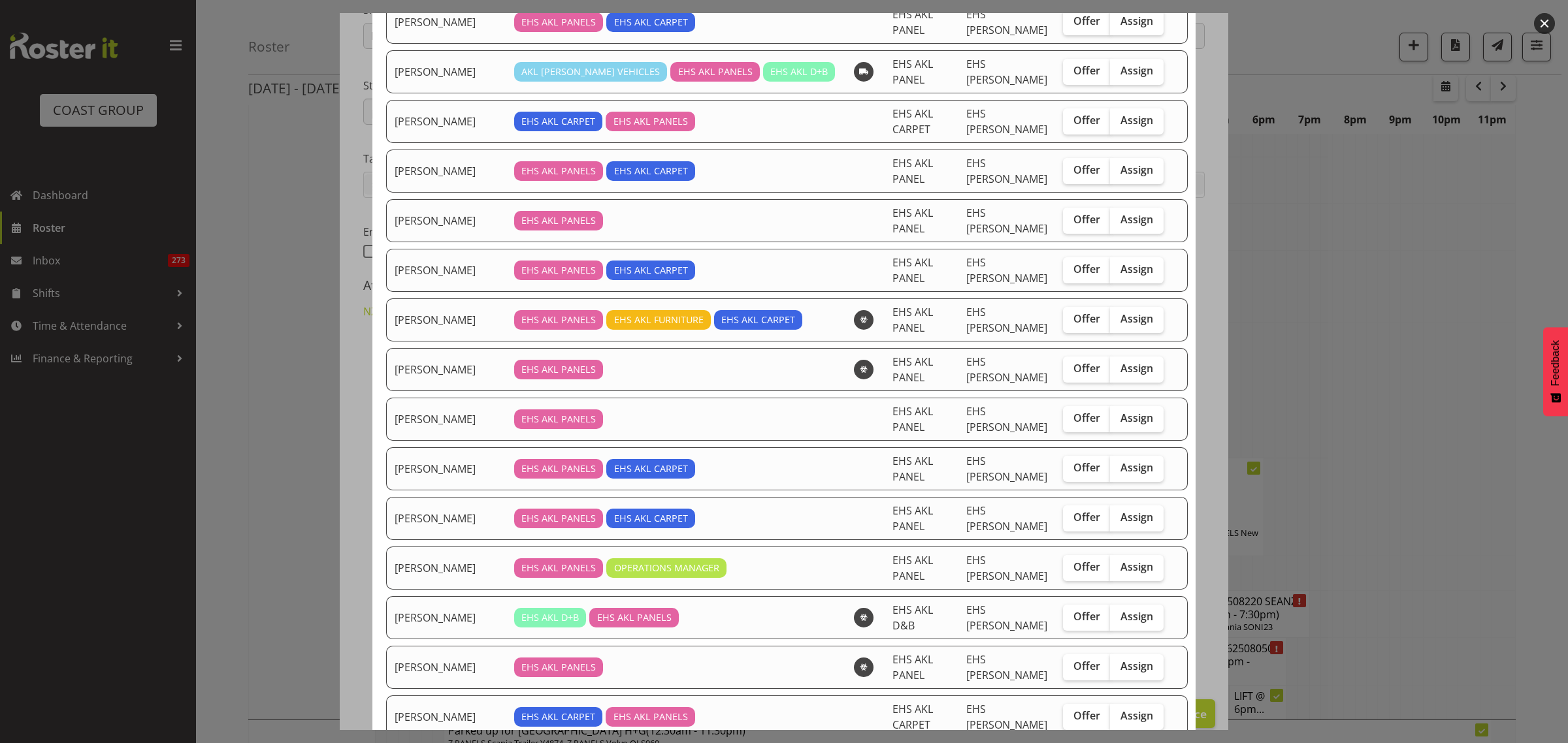
scroll to position [164, 0]
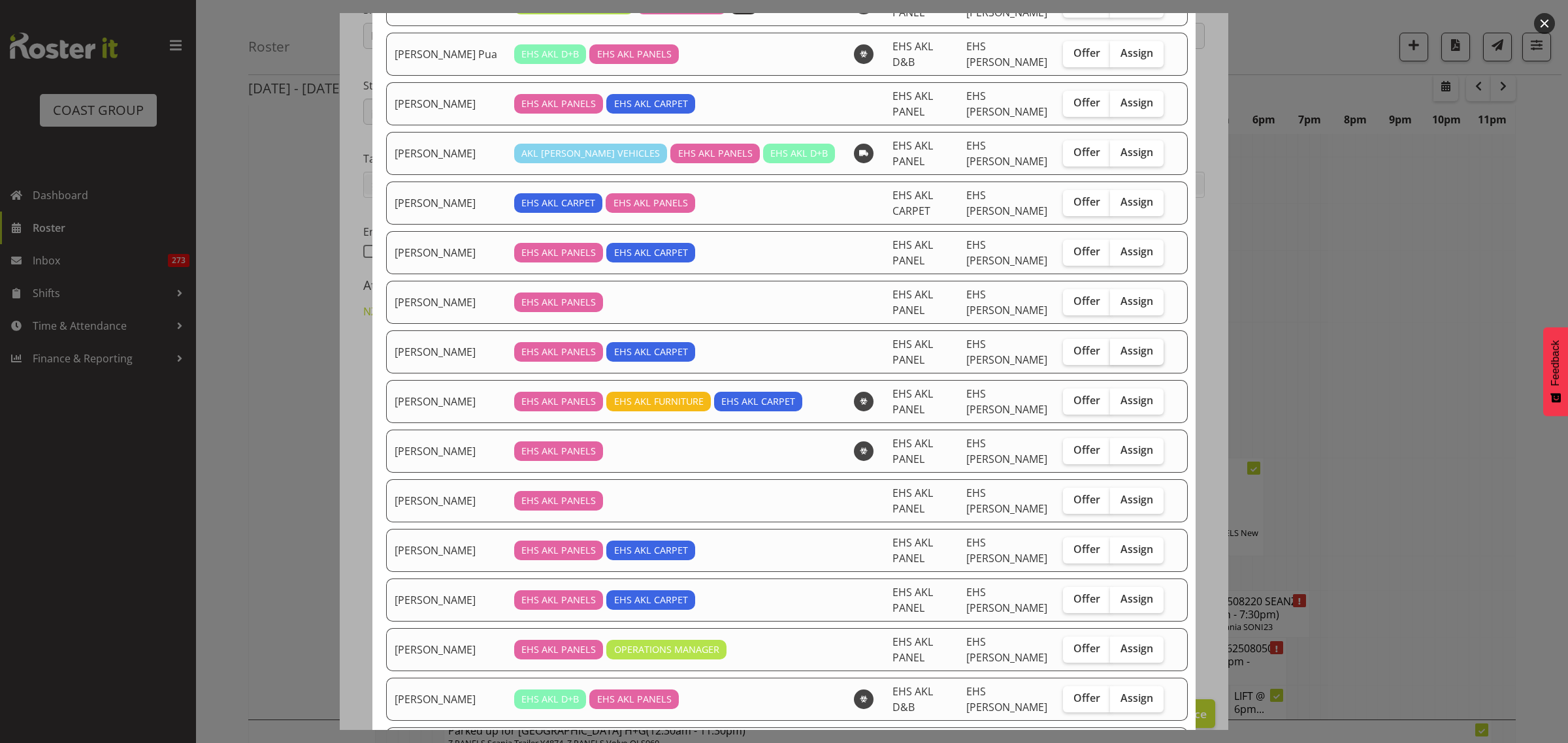
click at [1120, 357] on span "Assign" at bounding box center [1136, 350] width 33 height 13
click at [1115, 355] on input "Assign" at bounding box center [1114, 350] width 9 height 9
checkbox input "true"
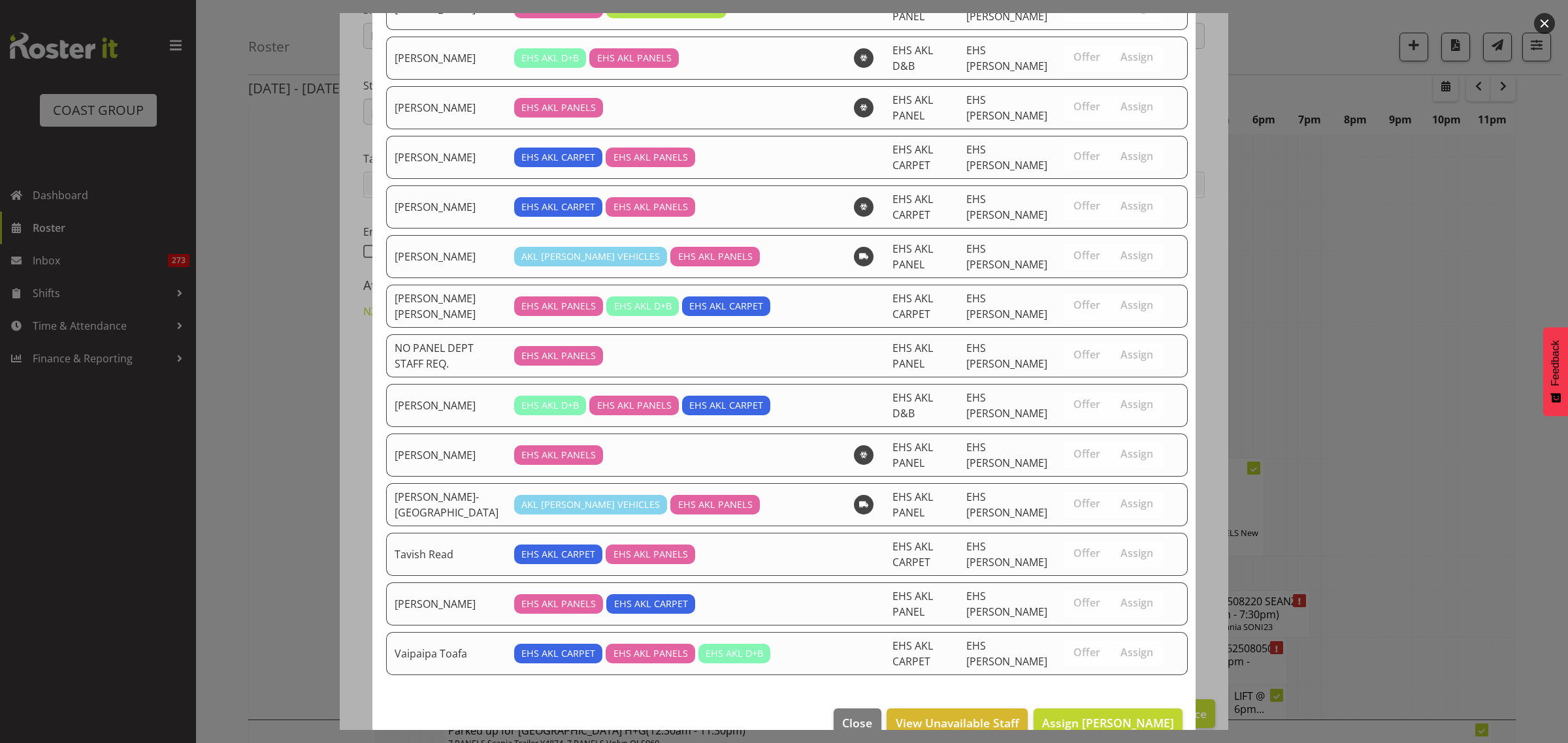
scroll to position [840, 0]
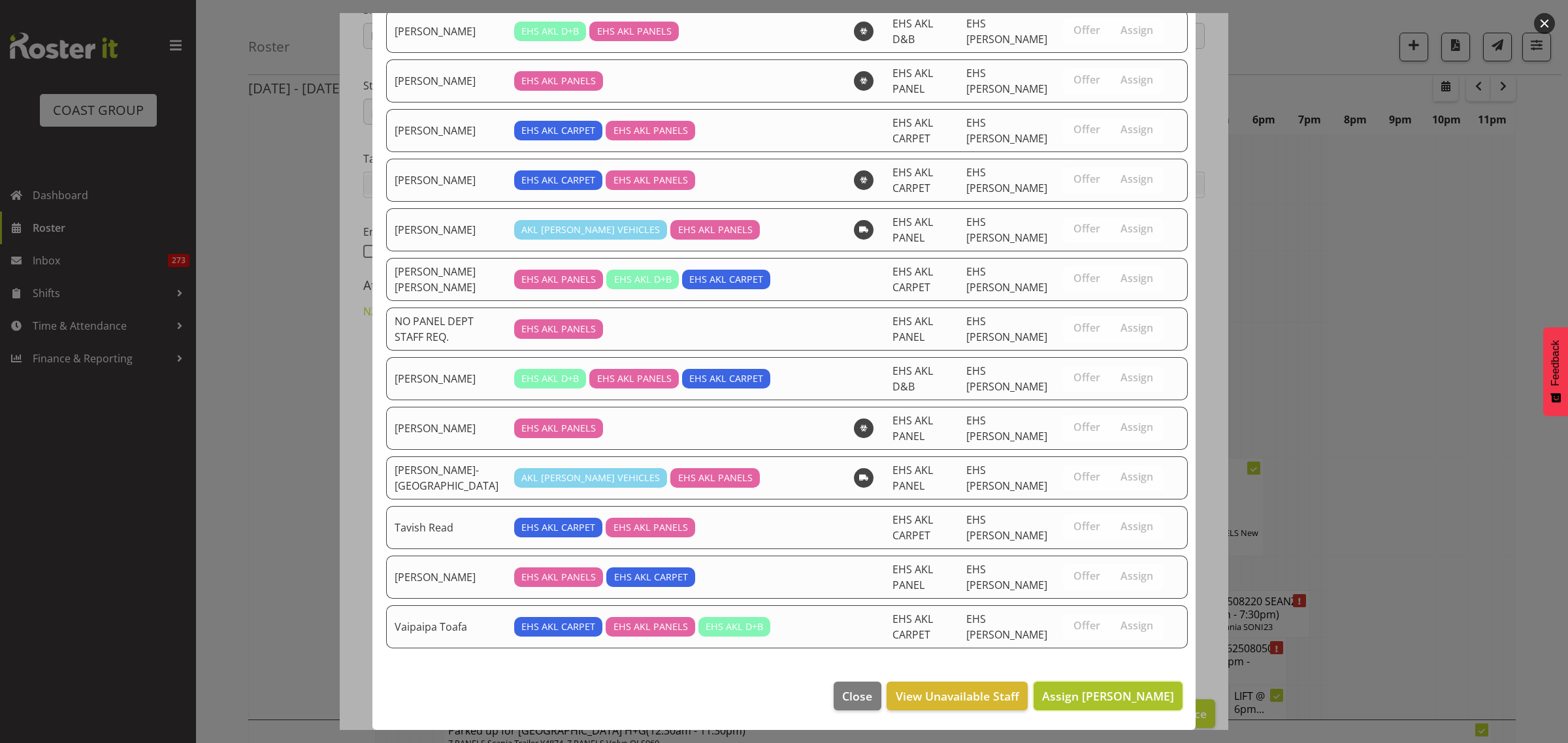
click at [1098, 692] on span "Assign Freddieric Fiel" at bounding box center [1108, 696] width 132 height 16
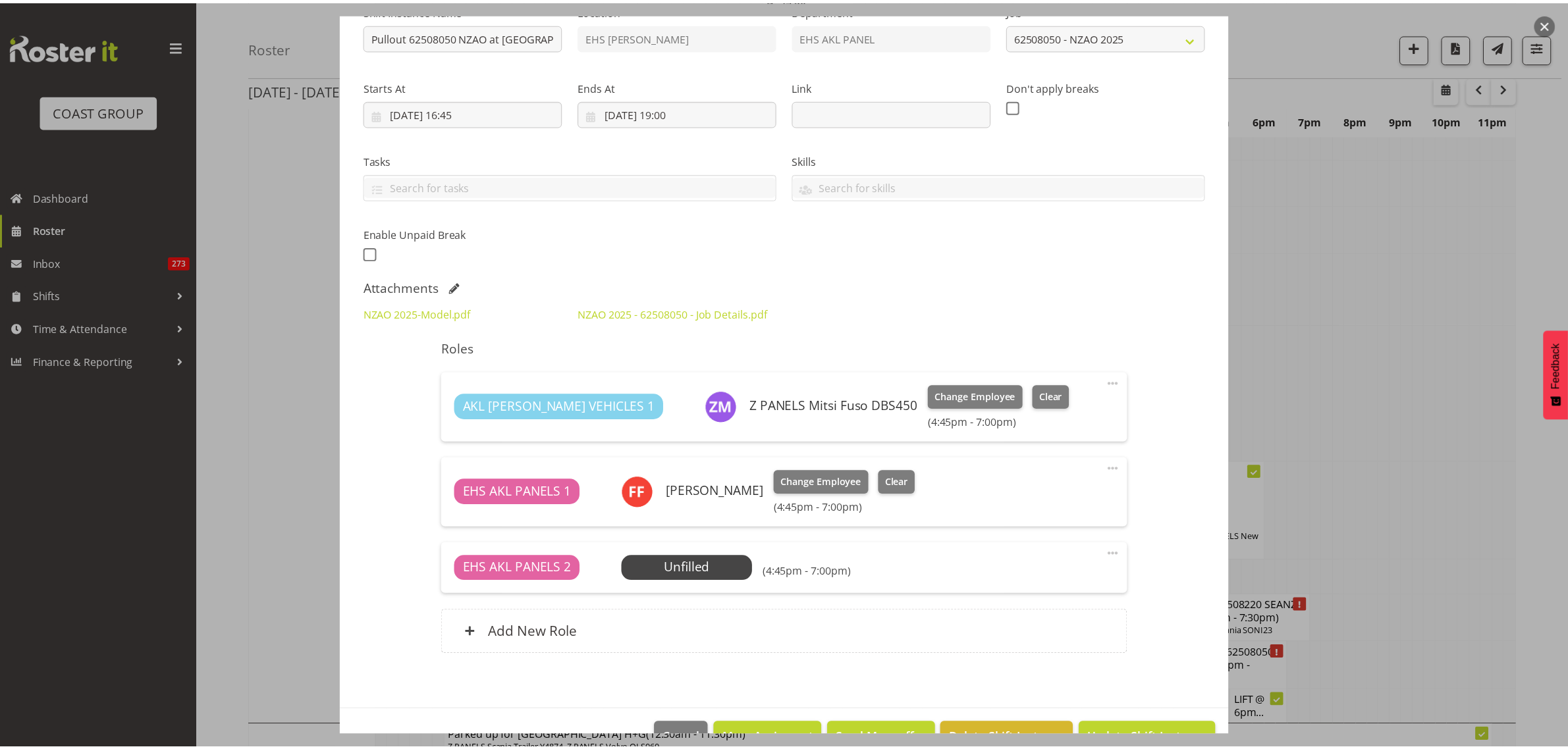
scroll to position [5267, 0]
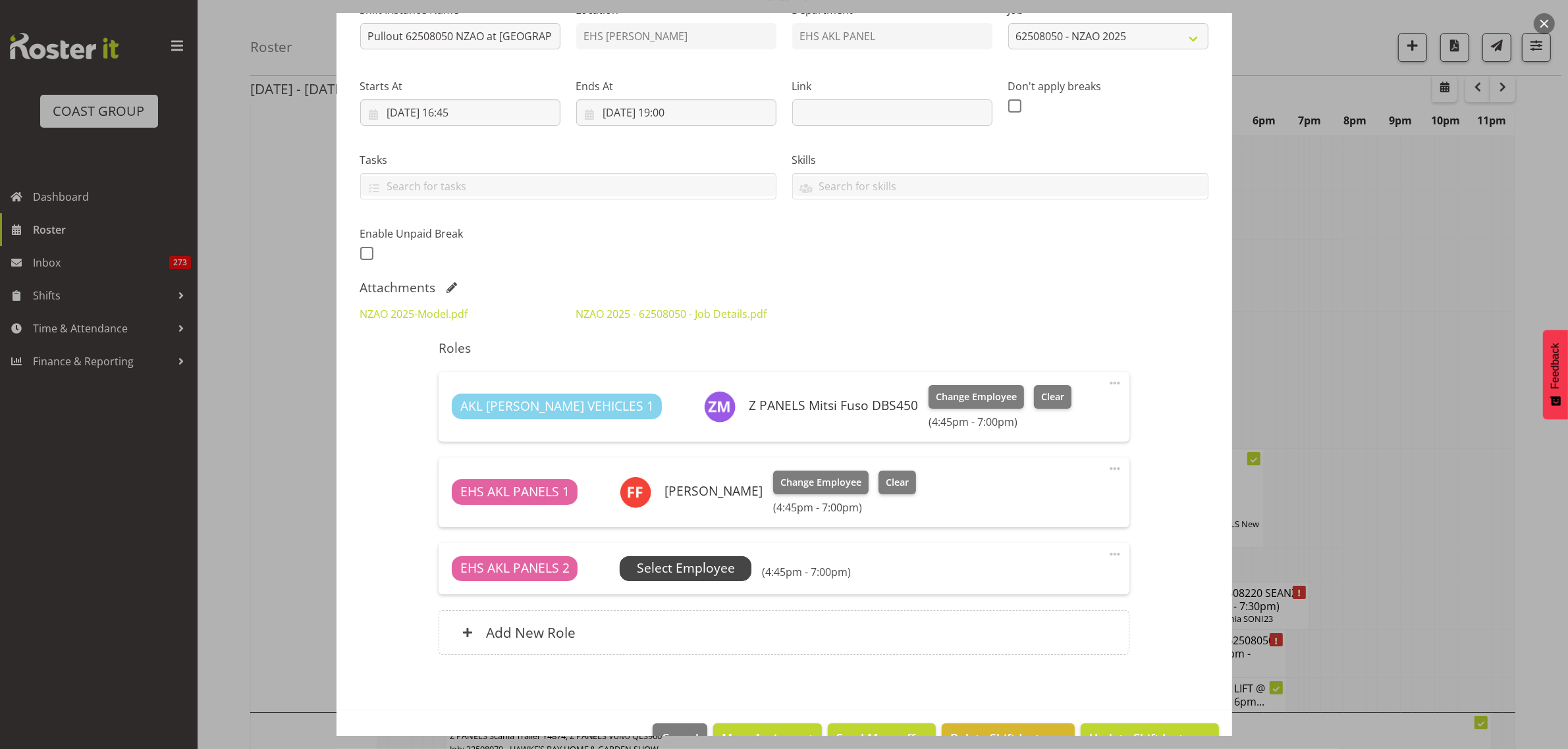
click at [704, 568] on span "Select Employee" at bounding box center [685, 568] width 98 height 19
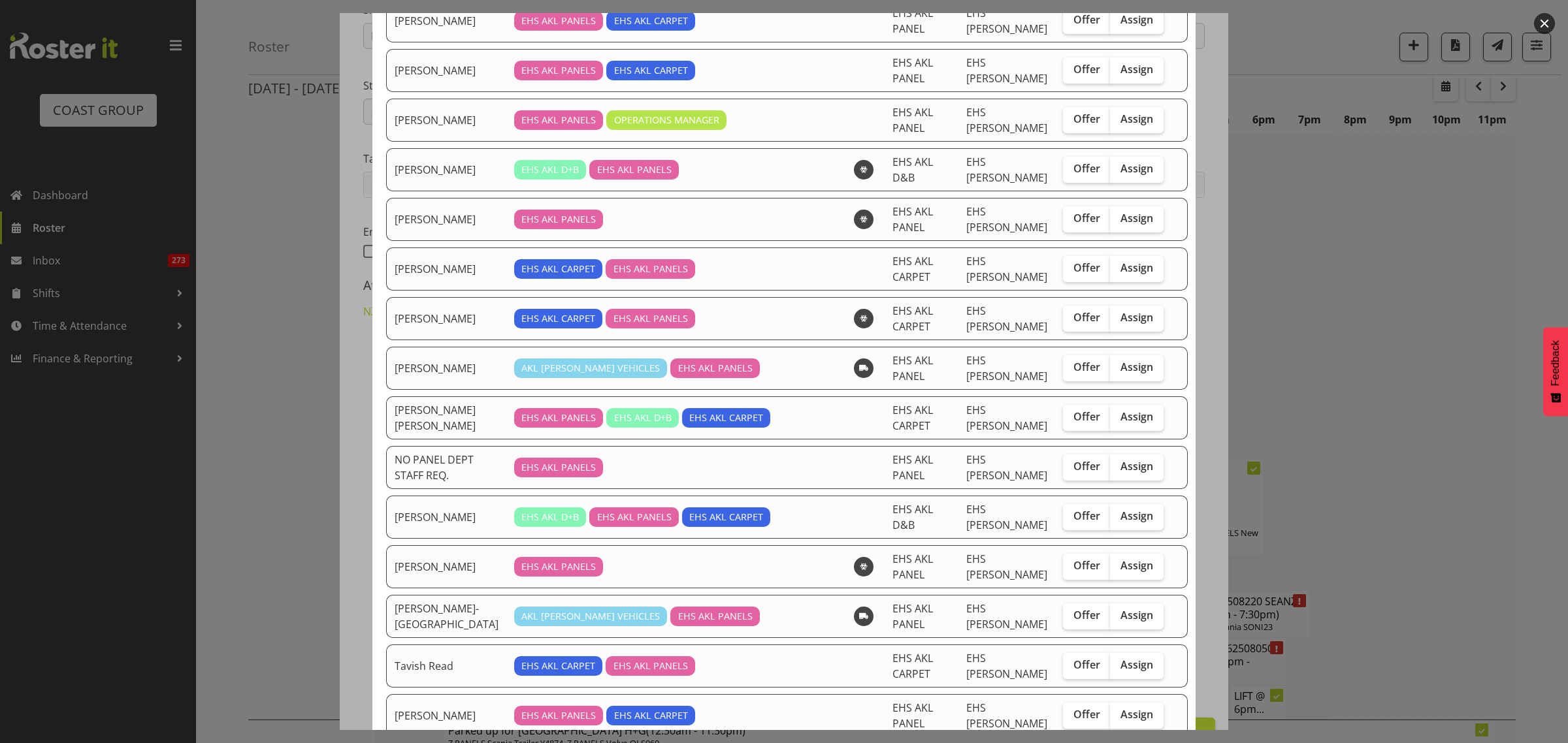
scroll to position [788, 0]
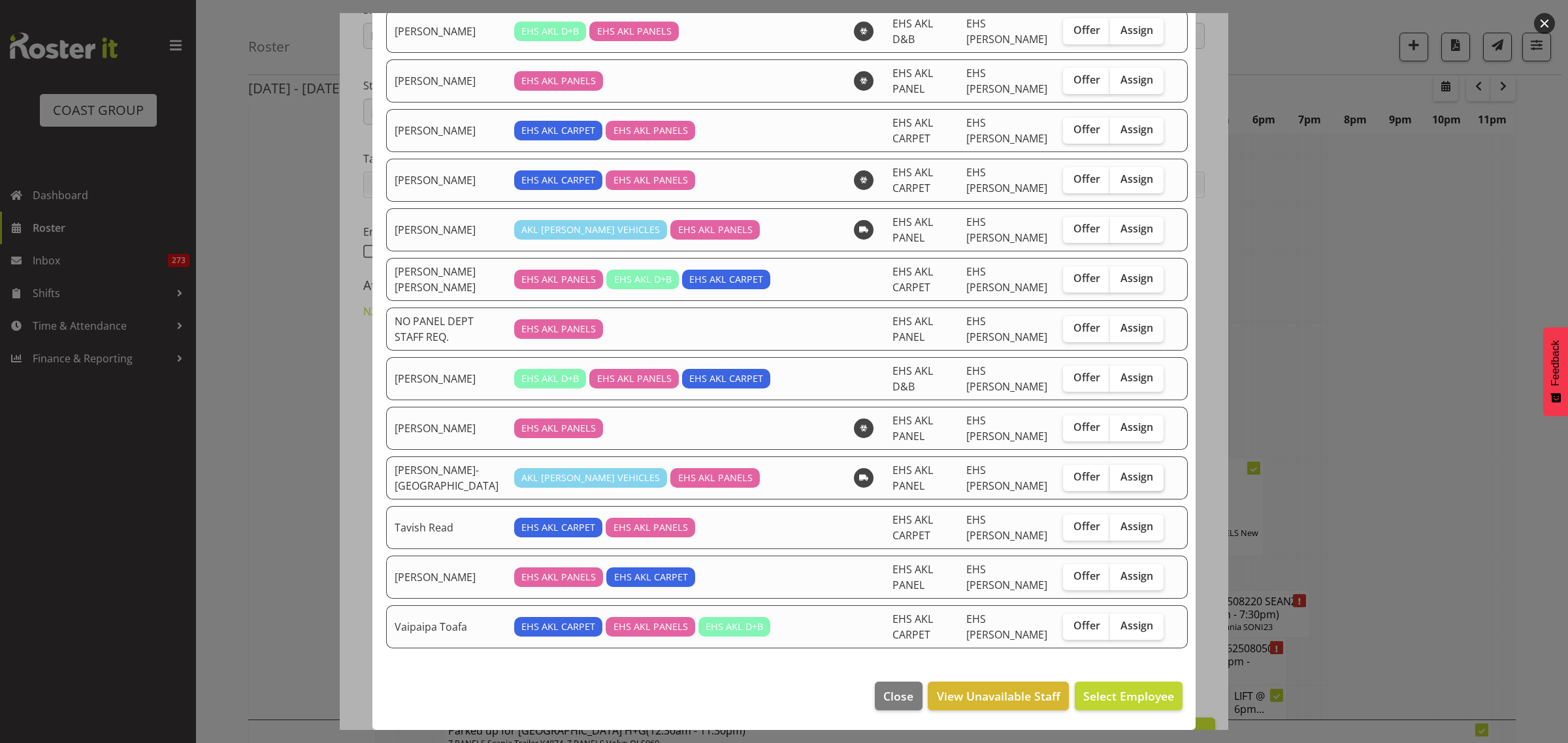
click at [1120, 481] on span "Assign" at bounding box center [1136, 477] width 33 height 13
click at [1118, 481] on input "Assign" at bounding box center [1114, 477] width 9 height 9
checkbox input "true"
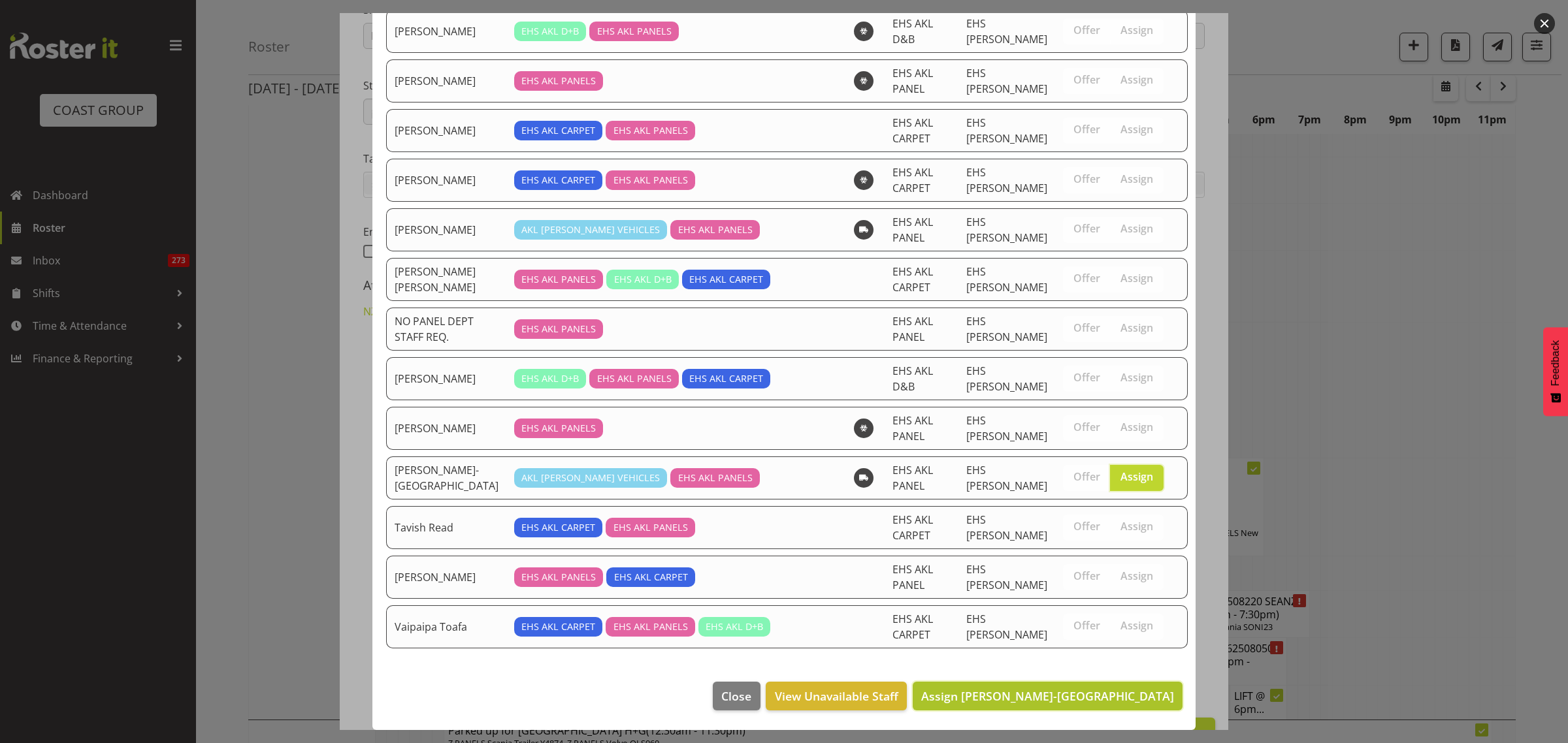
click at [1047, 691] on span "Assign Takaria Leleimua-Kamira" at bounding box center [1047, 696] width 253 height 16
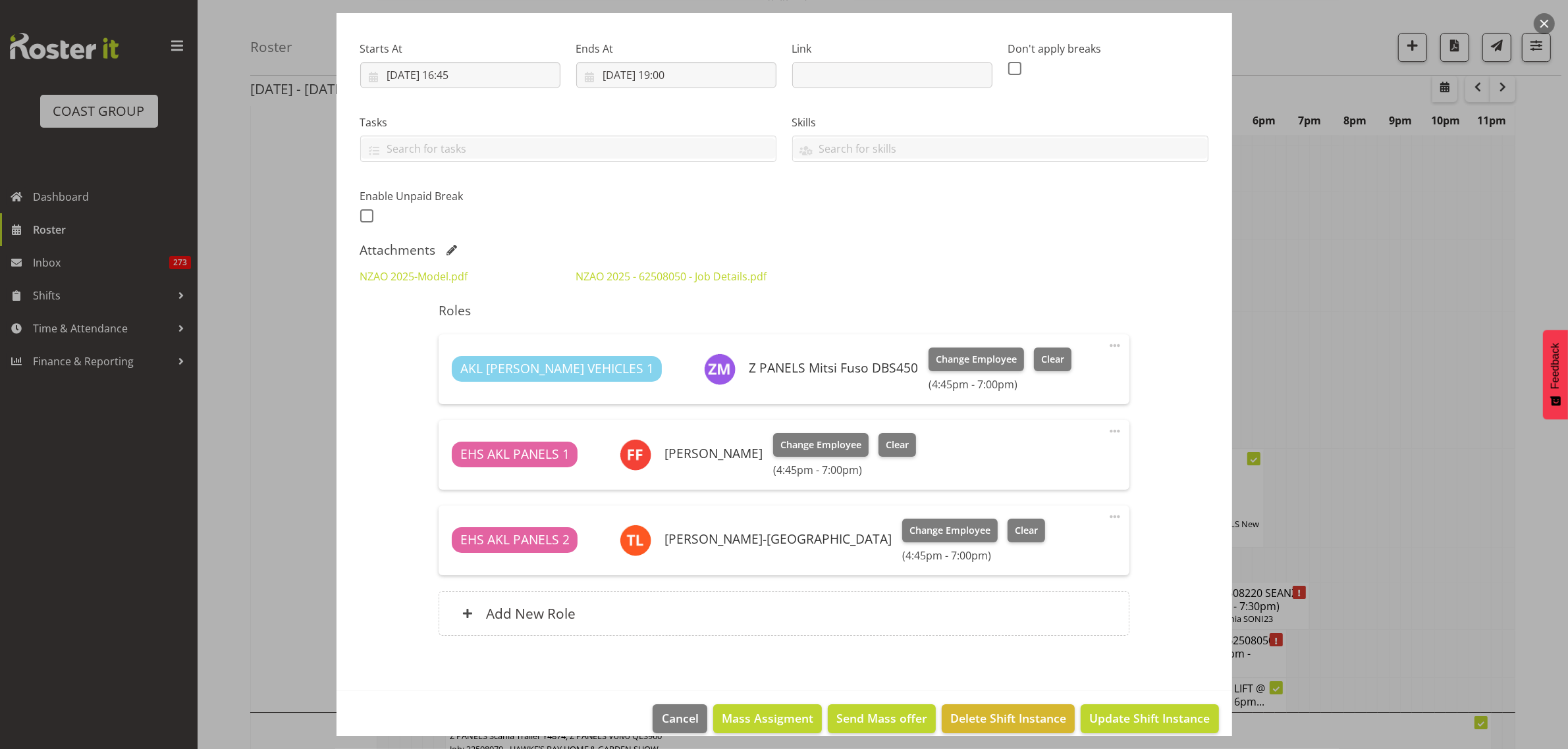
scroll to position [206, 0]
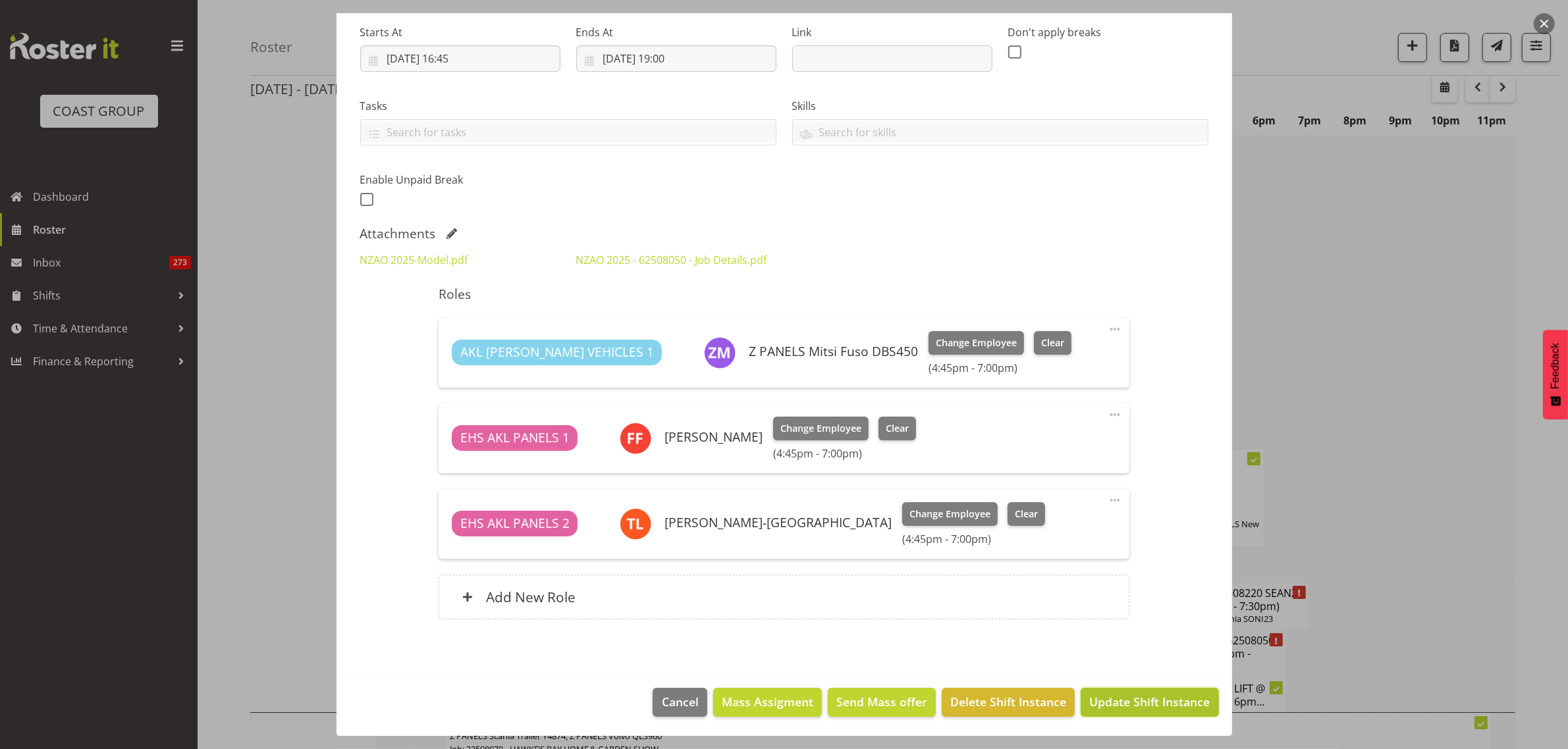
click at [1116, 706] on span "Update Shift Instance" at bounding box center [1149, 702] width 120 height 17
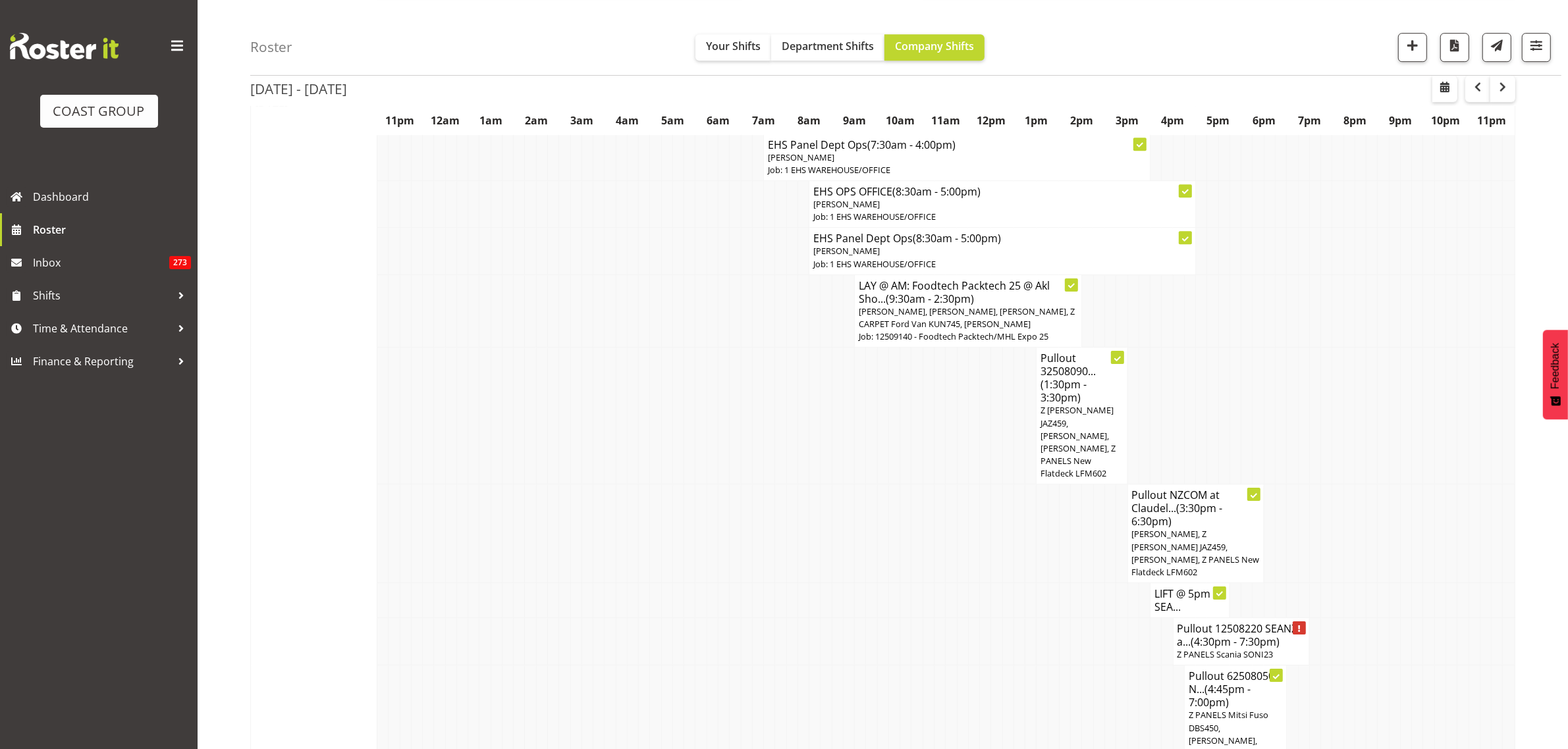
scroll to position [5267, 0]
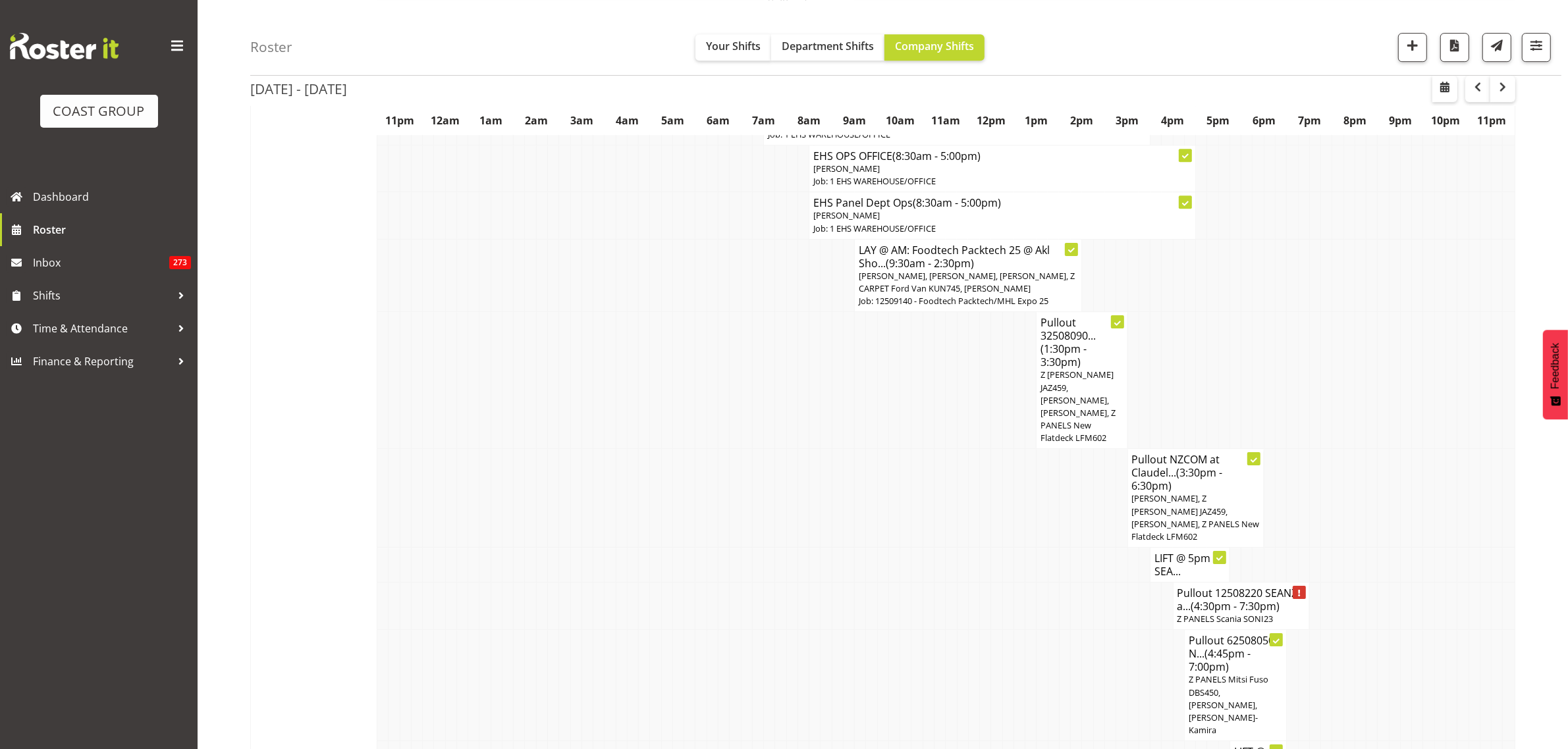
click at [1242, 613] on span "Z PANELS Scania SONI23" at bounding box center [1225, 619] width 96 height 12
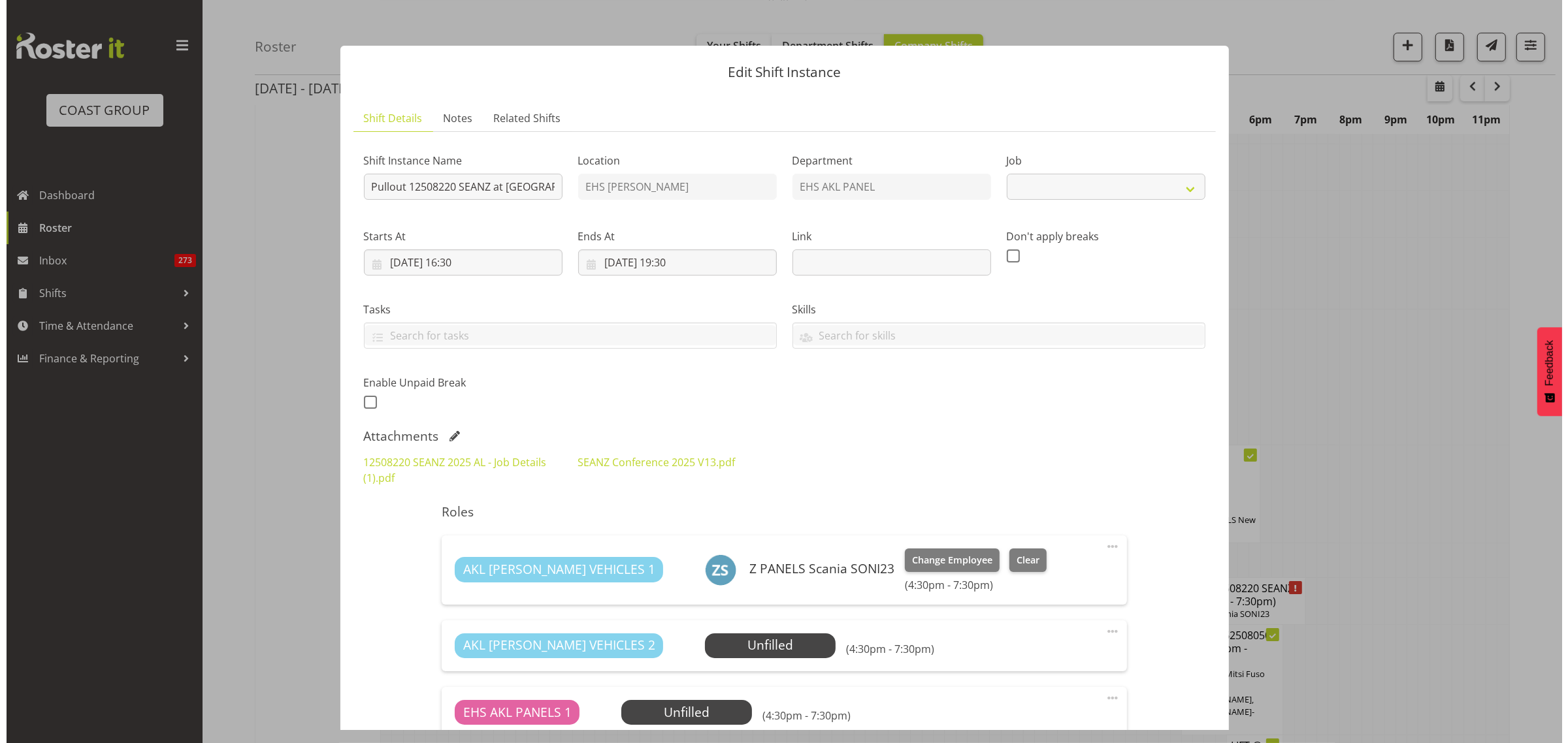
scroll to position [5212, 0]
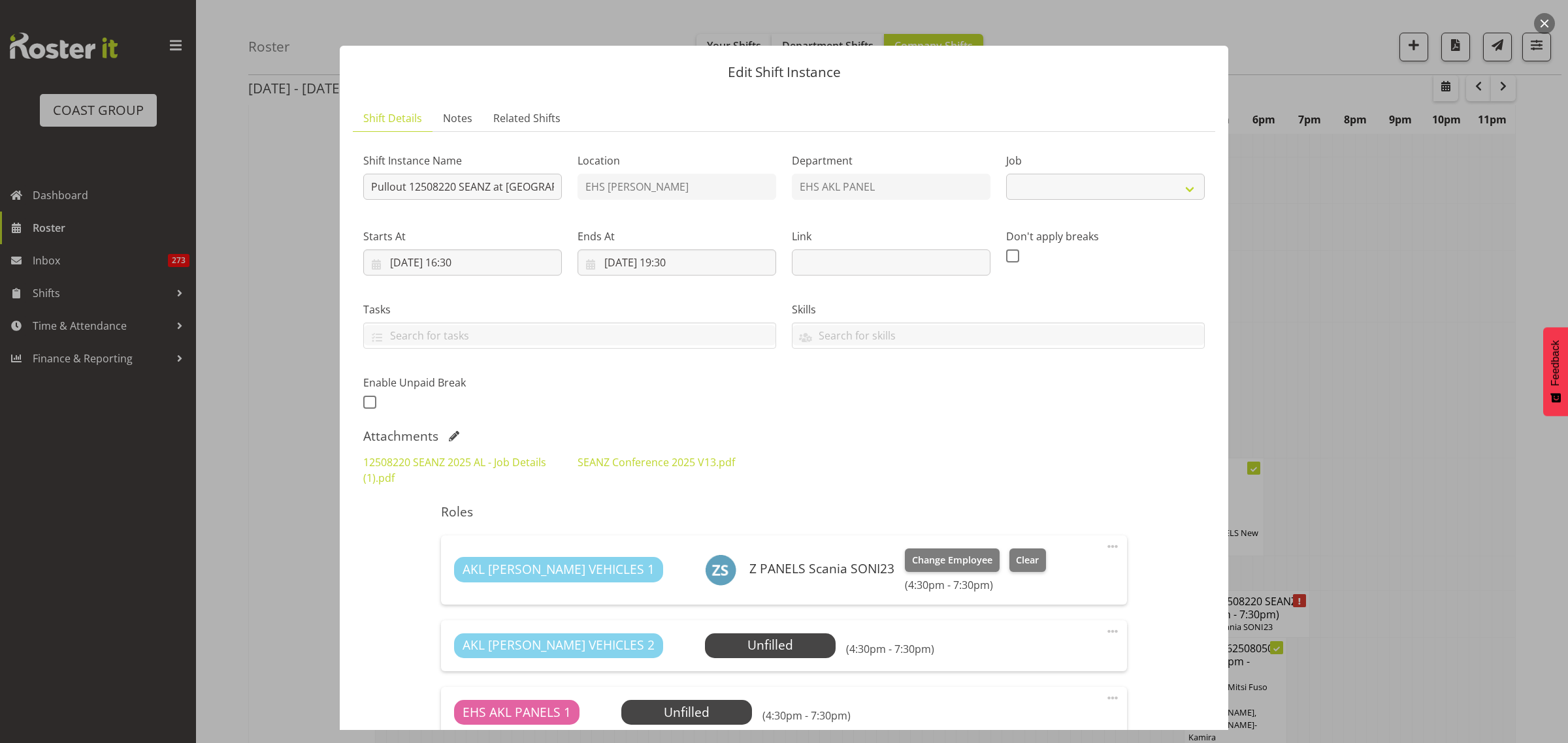
select select "10251"
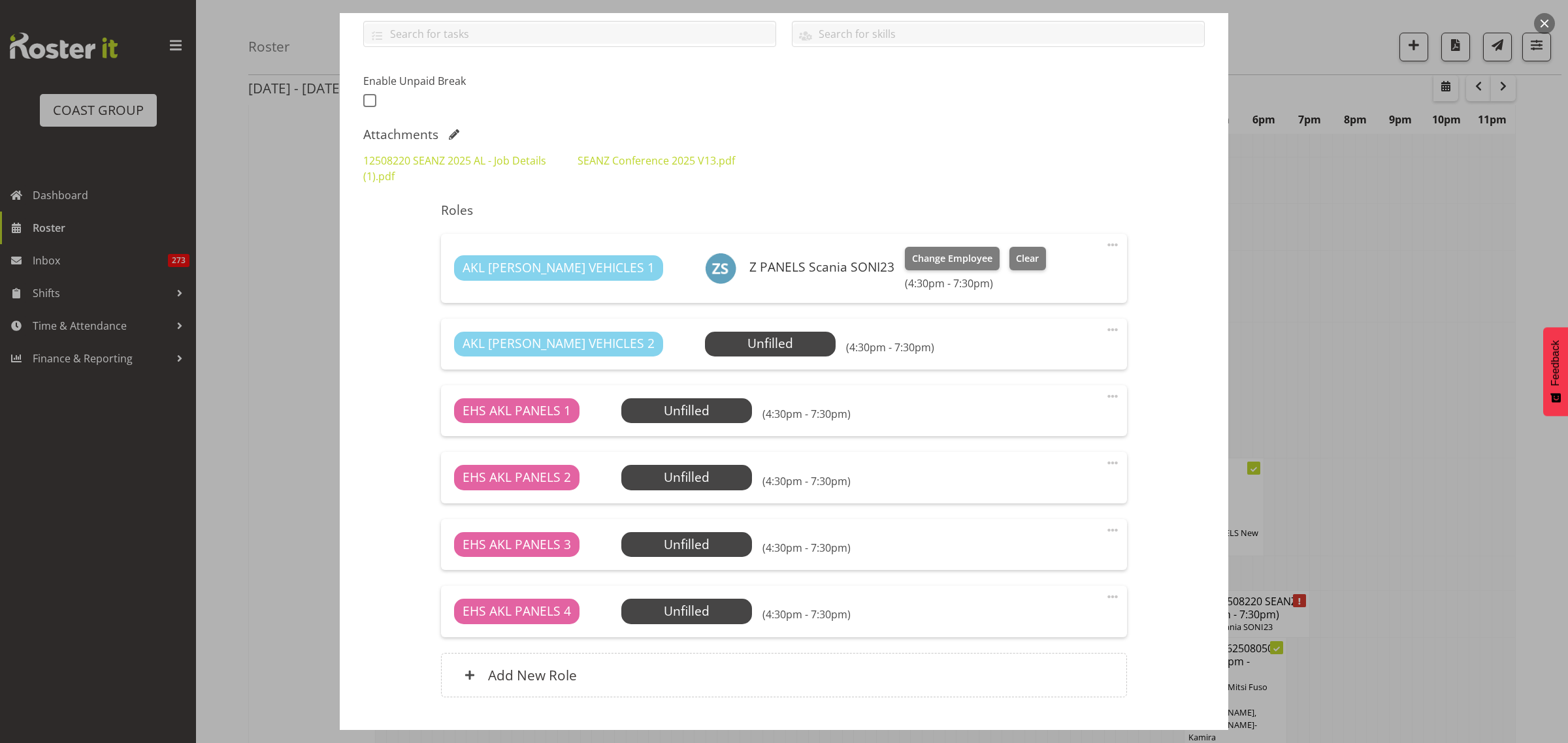
scroll to position [326, 0]
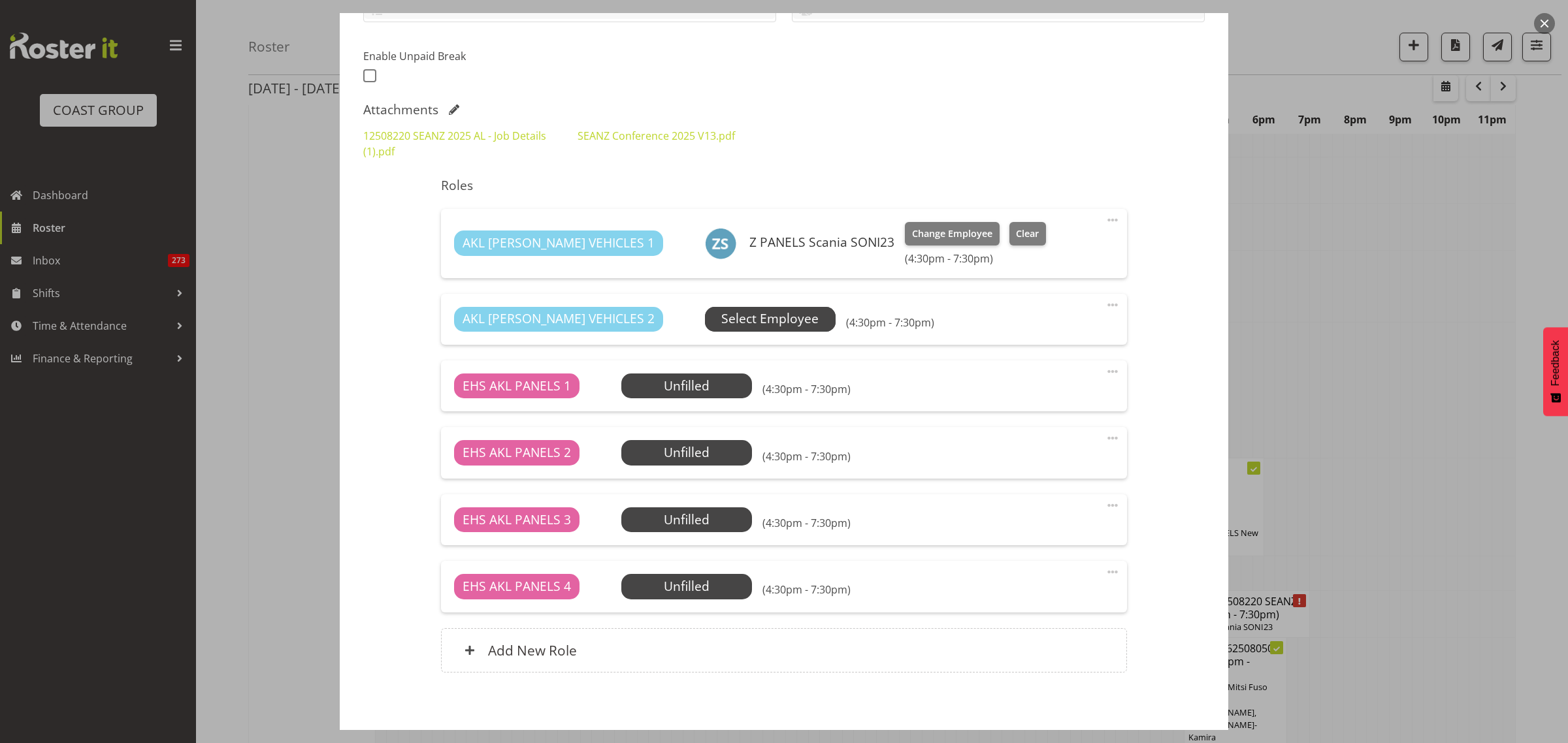
click at [732, 324] on span "Select Employee" at bounding box center [770, 319] width 97 height 19
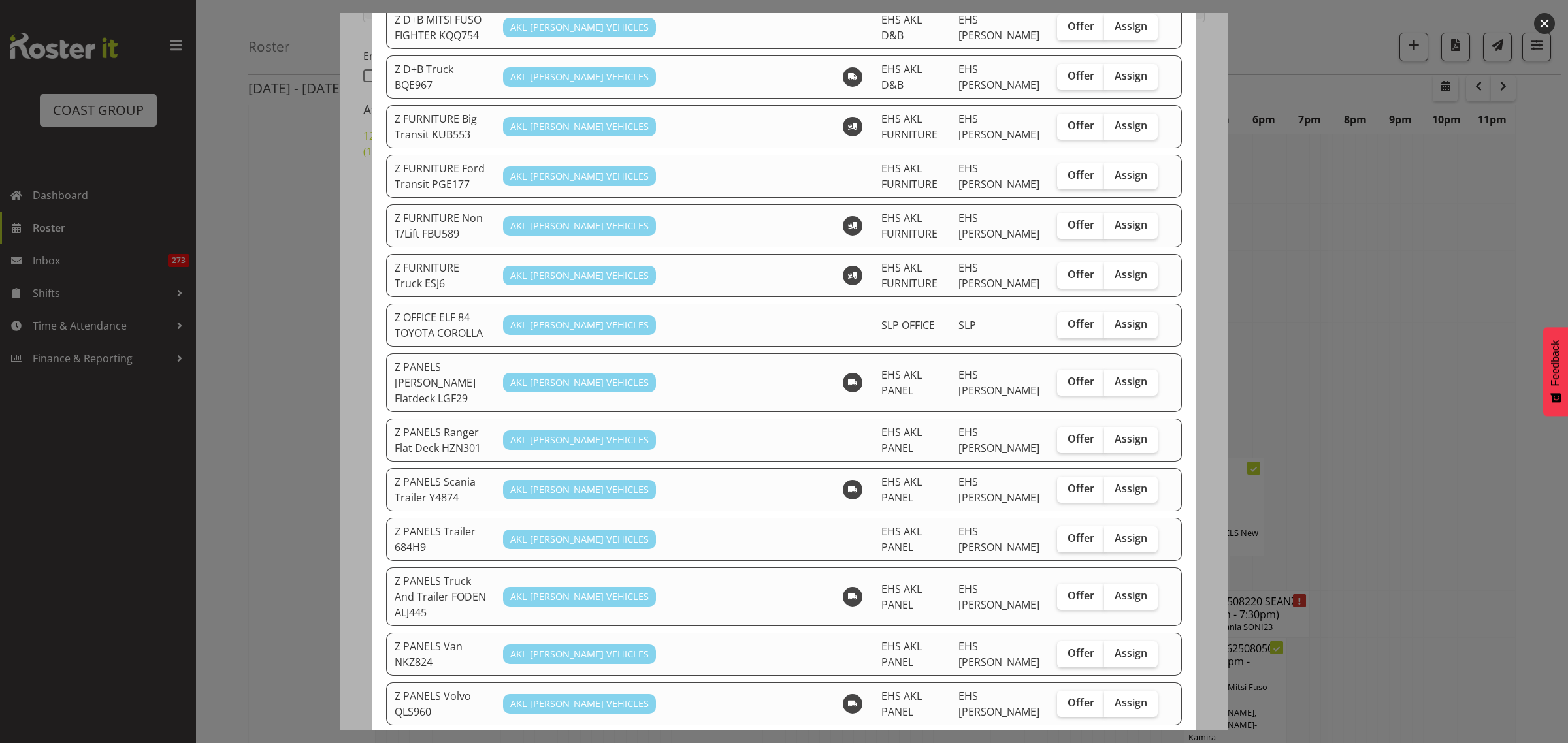
scroll to position [490, 0]
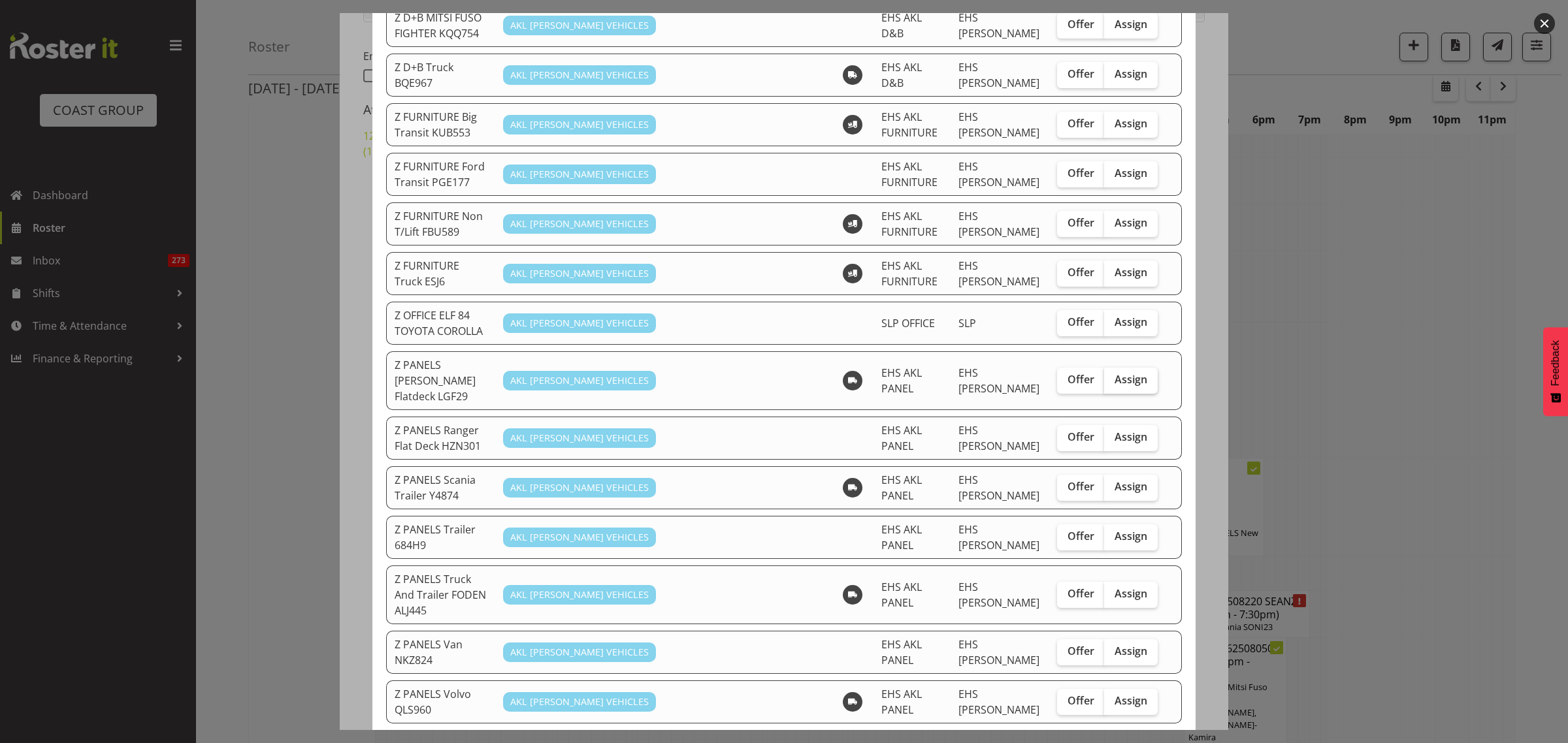
click at [1125, 373] on span "Assign" at bounding box center [1131, 379] width 33 height 13
click at [1112, 375] on input "Assign" at bounding box center [1108, 379] width 9 height 9
checkbox input "true"
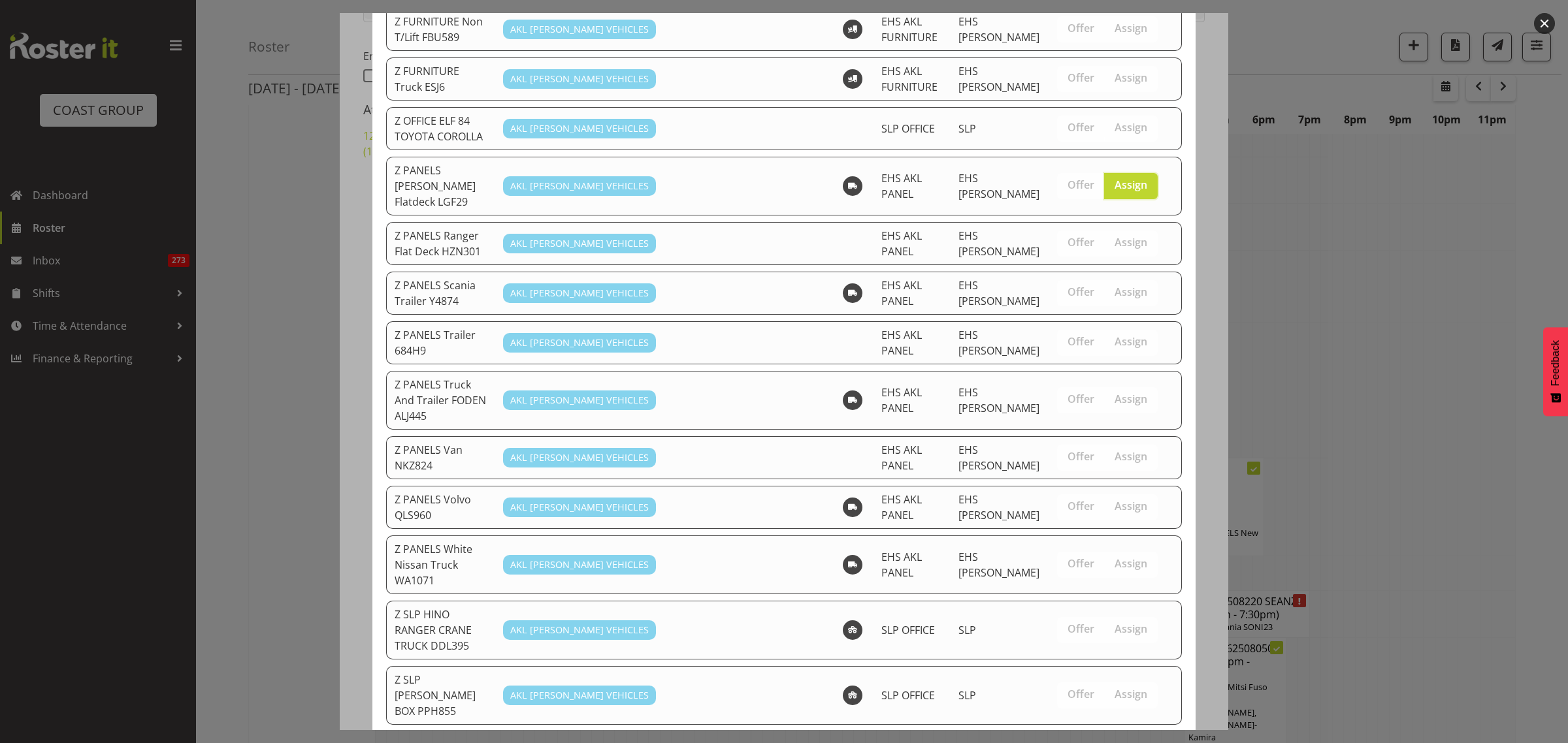
scroll to position [847, 0]
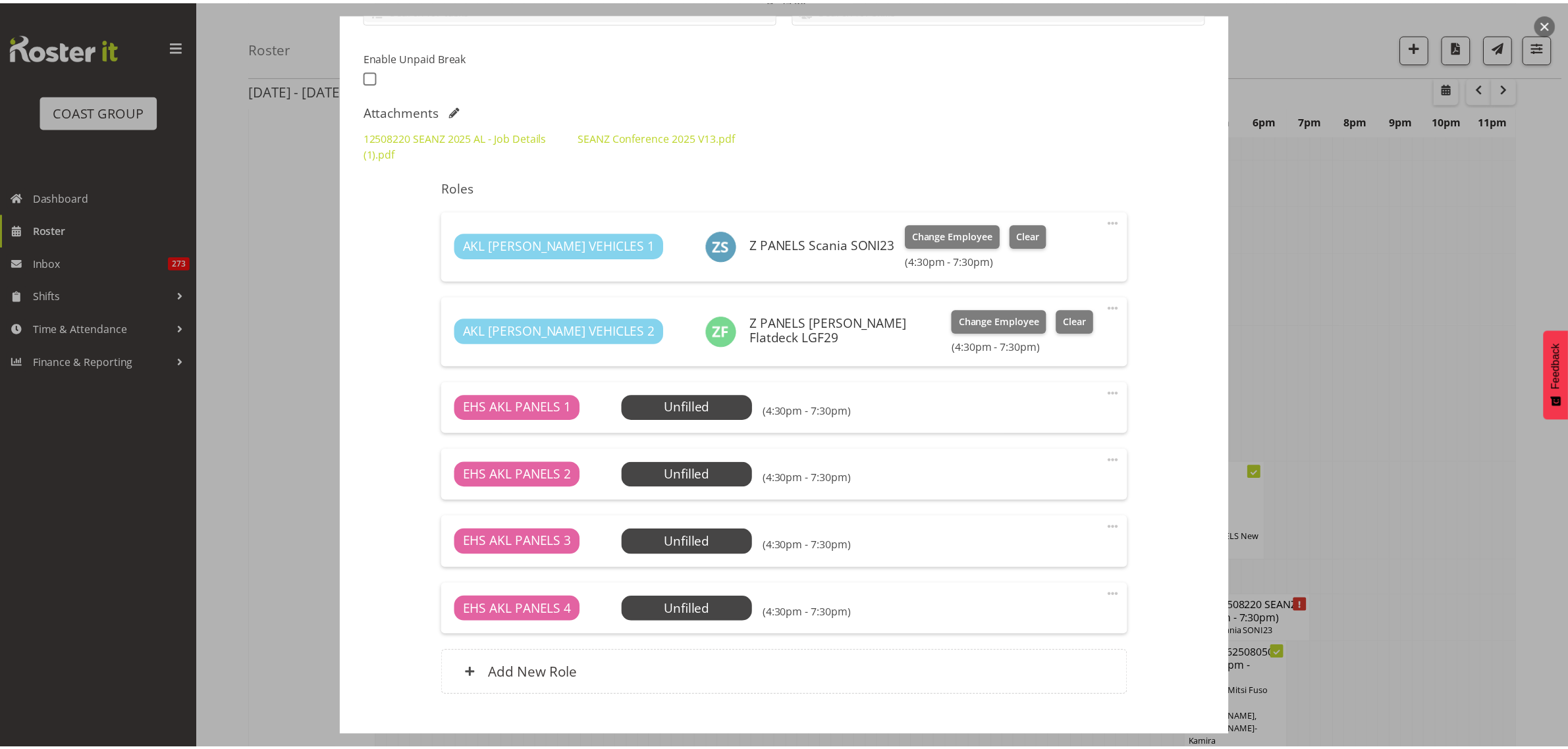
scroll to position [5267, 0]
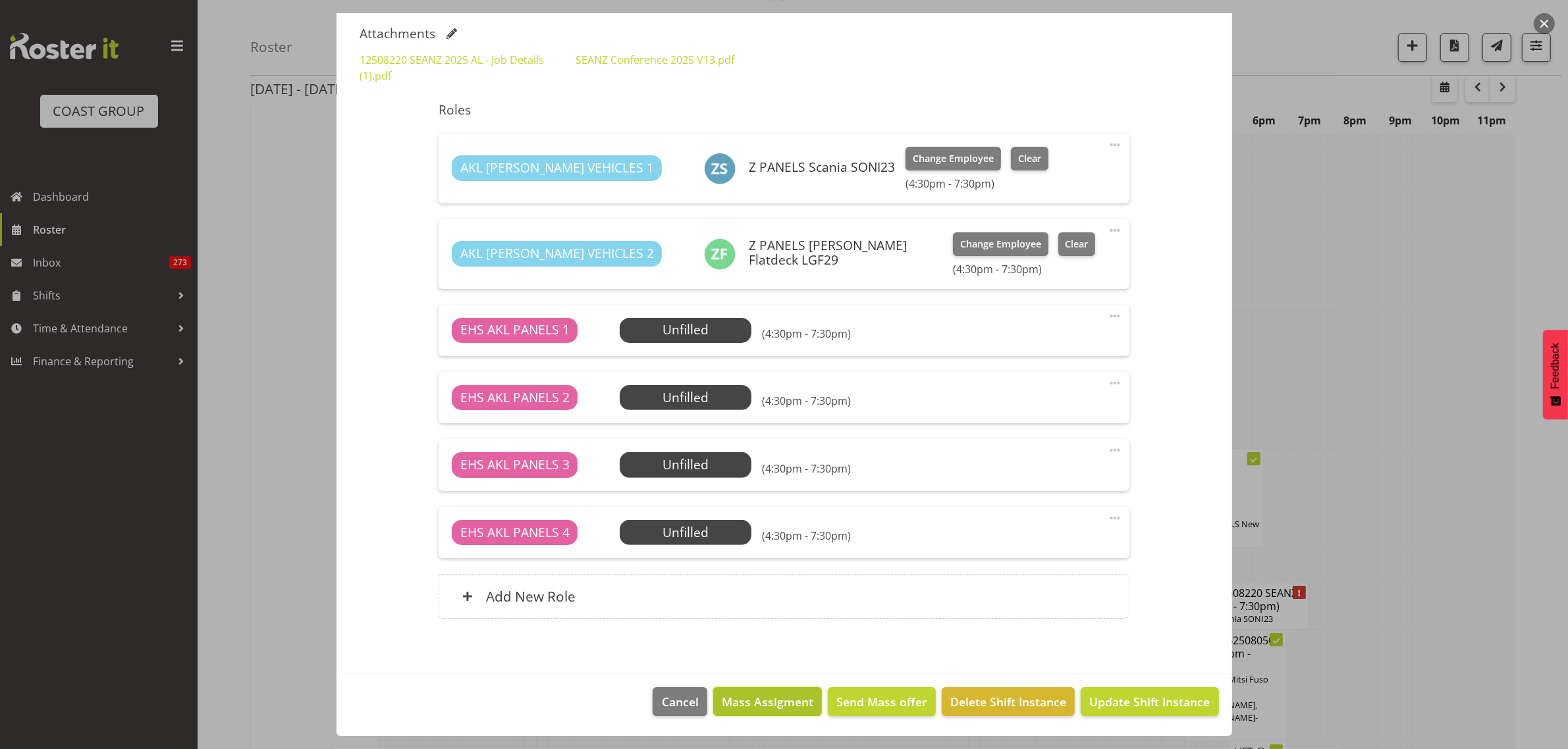
click at [735, 703] on span "Mass Assigment" at bounding box center [767, 702] width 92 height 17
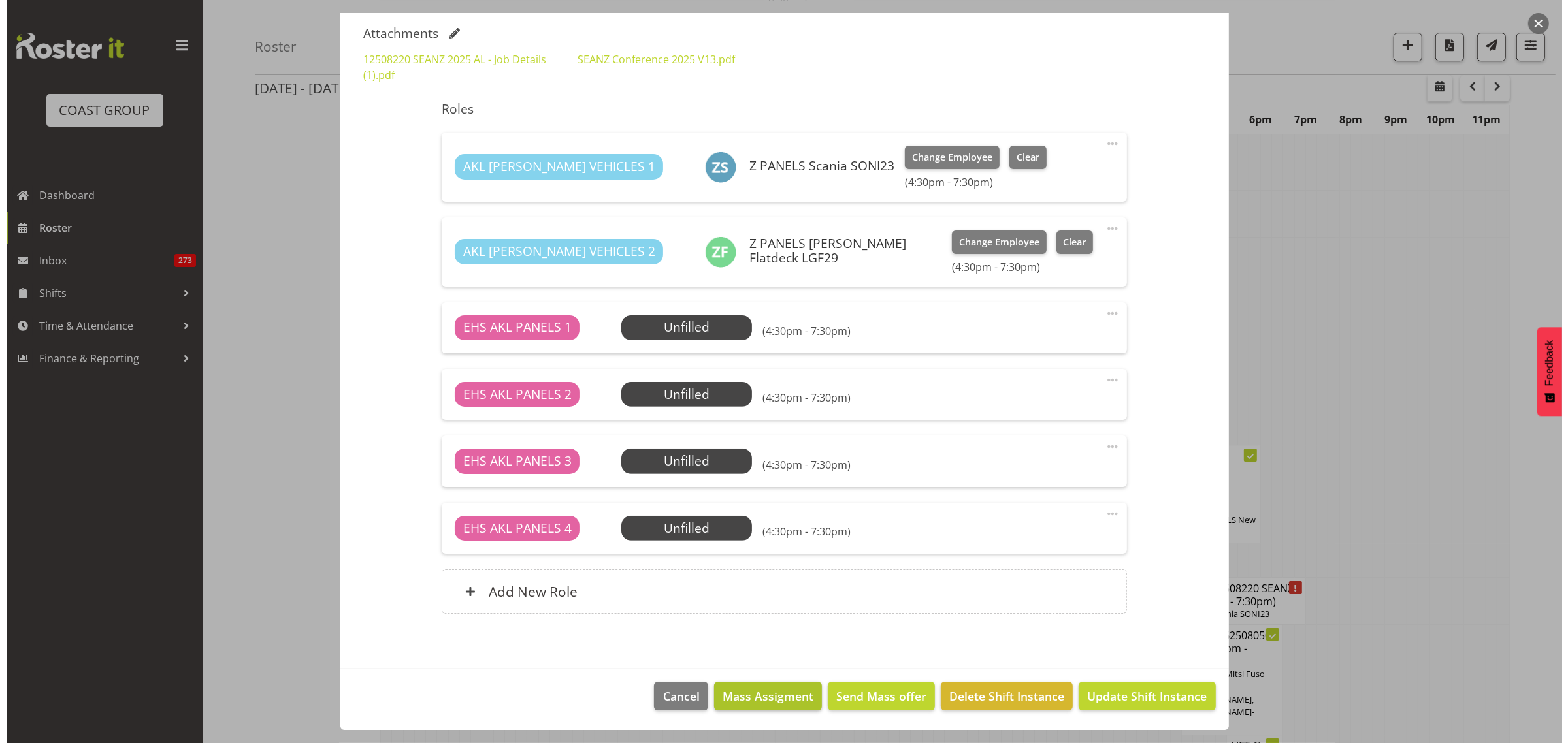
scroll to position [5212, 0]
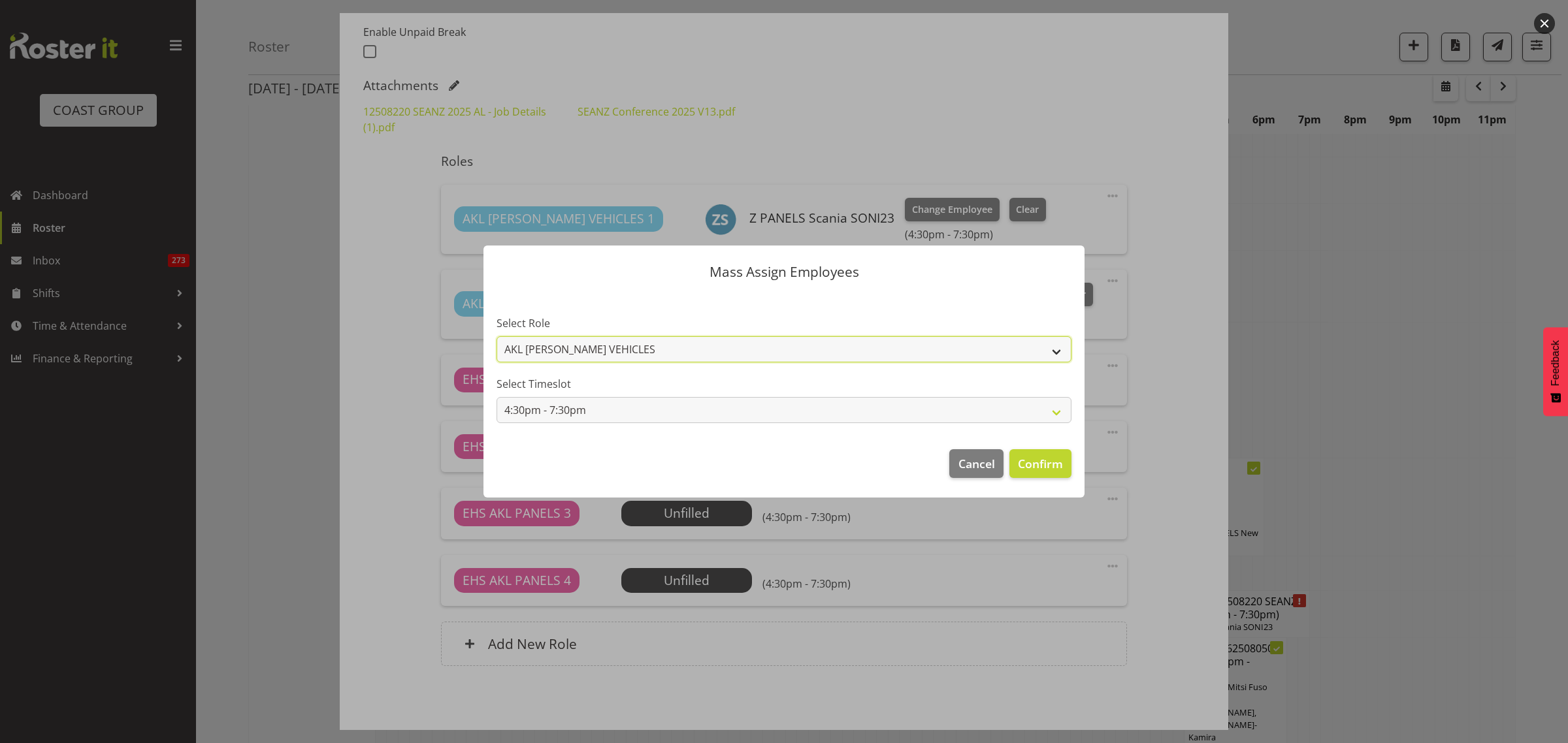
click at [1055, 351] on select "AKL RYMER VEHICLES EHS AKL PANELS" at bounding box center [784, 350] width 575 height 26
select select "188"
click at [496, 336] on select "AKL RYMER VEHICLES EHS AKL PANELS" at bounding box center [784, 350] width 575 height 26
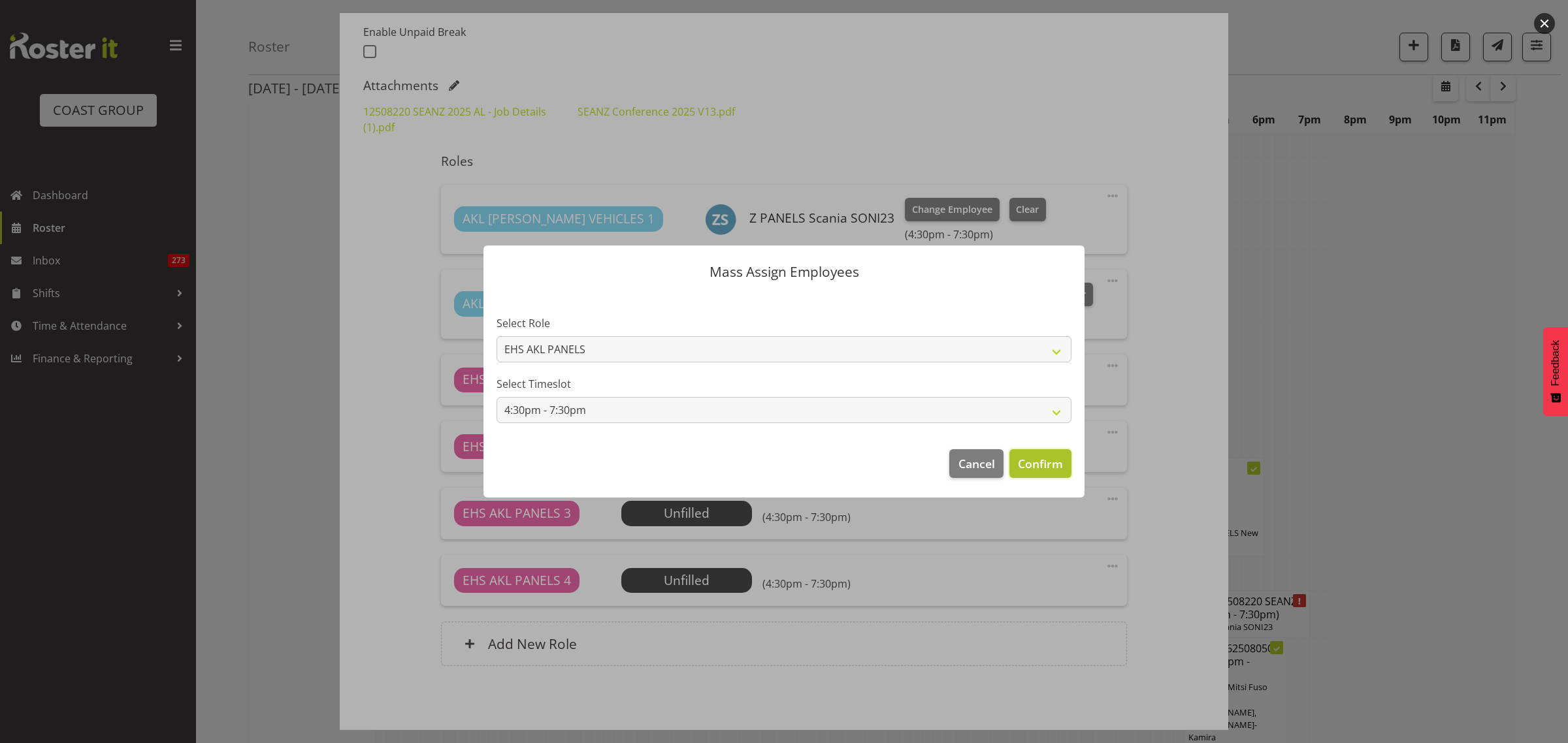
click at [1027, 464] on span "Confirm" at bounding box center [1041, 464] width 45 height 17
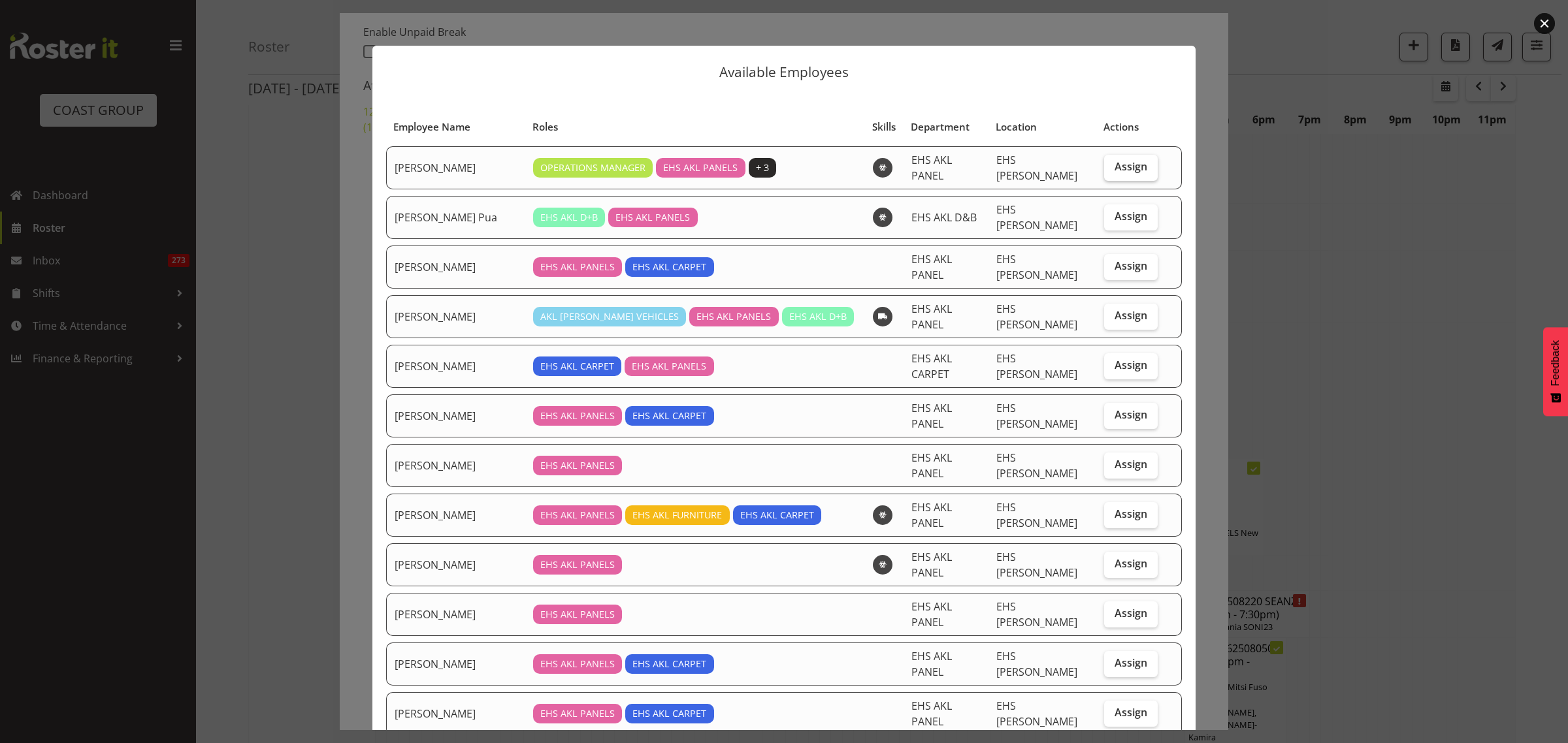
click at [1122, 162] on span "Assign" at bounding box center [1131, 166] width 33 height 13
click at [1112, 163] on input "Assign" at bounding box center [1108, 167] width 9 height 9
checkbox input "true"
click at [1123, 259] on span "Assign" at bounding box center [1131, 266] width 33 height 13
click at [1112, 262] on input "Assign" at bounding box center [1108, 266] width 9 height 9
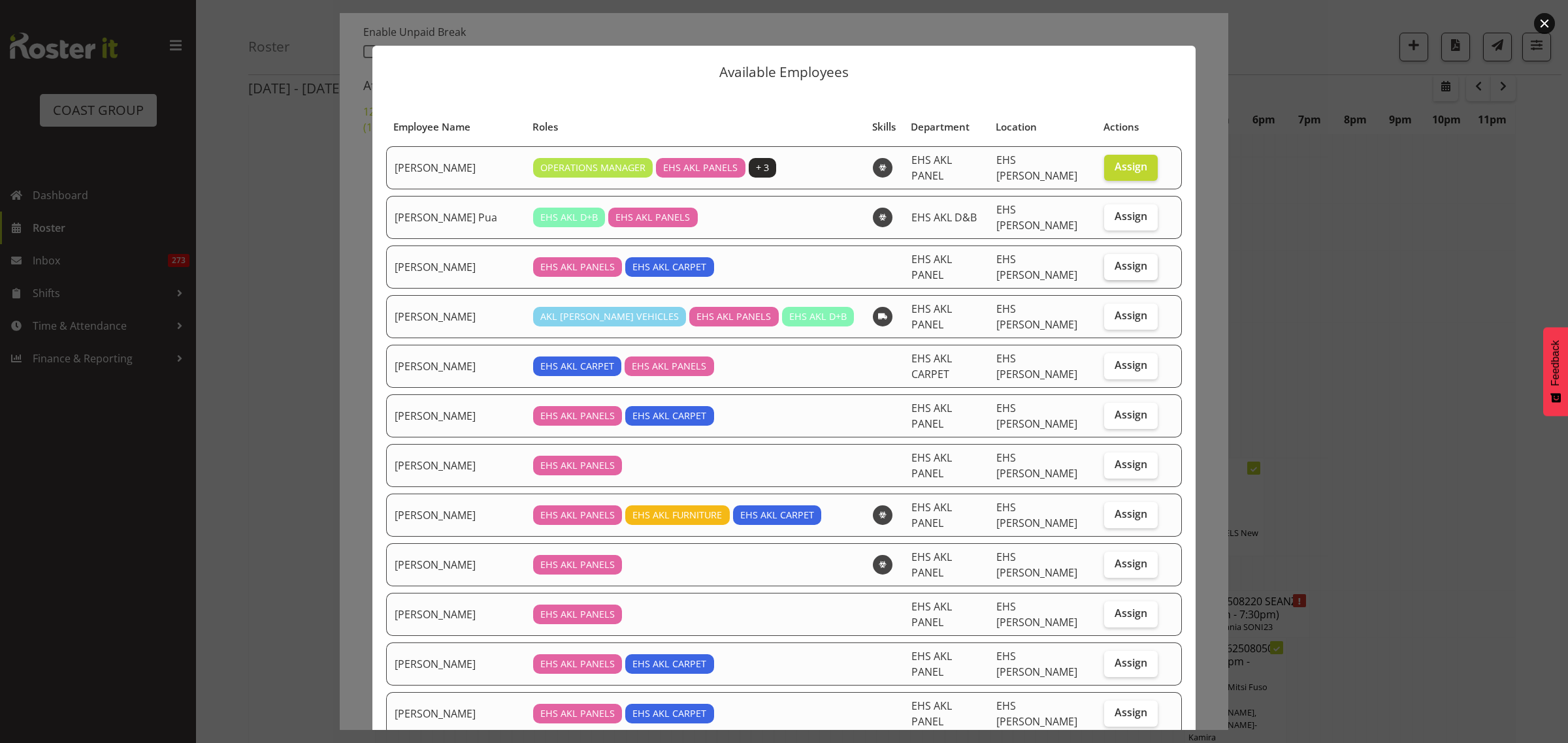
checkbox input "true"
click at [1119, 408] on span "Assign" at bounding box center [1131, 414] width 33 height 13
click at [1112, 410] on input "Assign" at bounding box center [1108, 414] width 9 height 9
checkbox input "true"
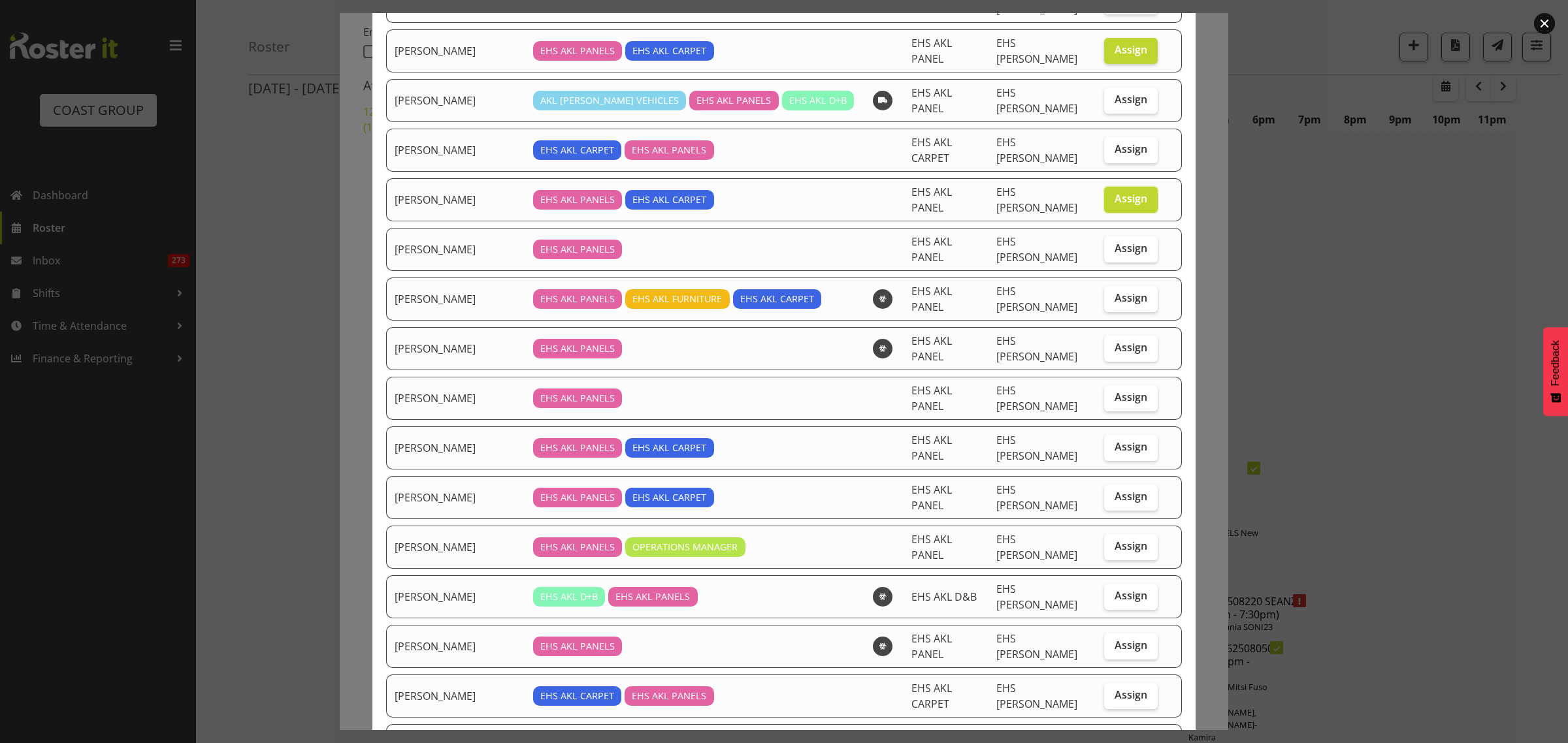
scroll to position [245, 0]
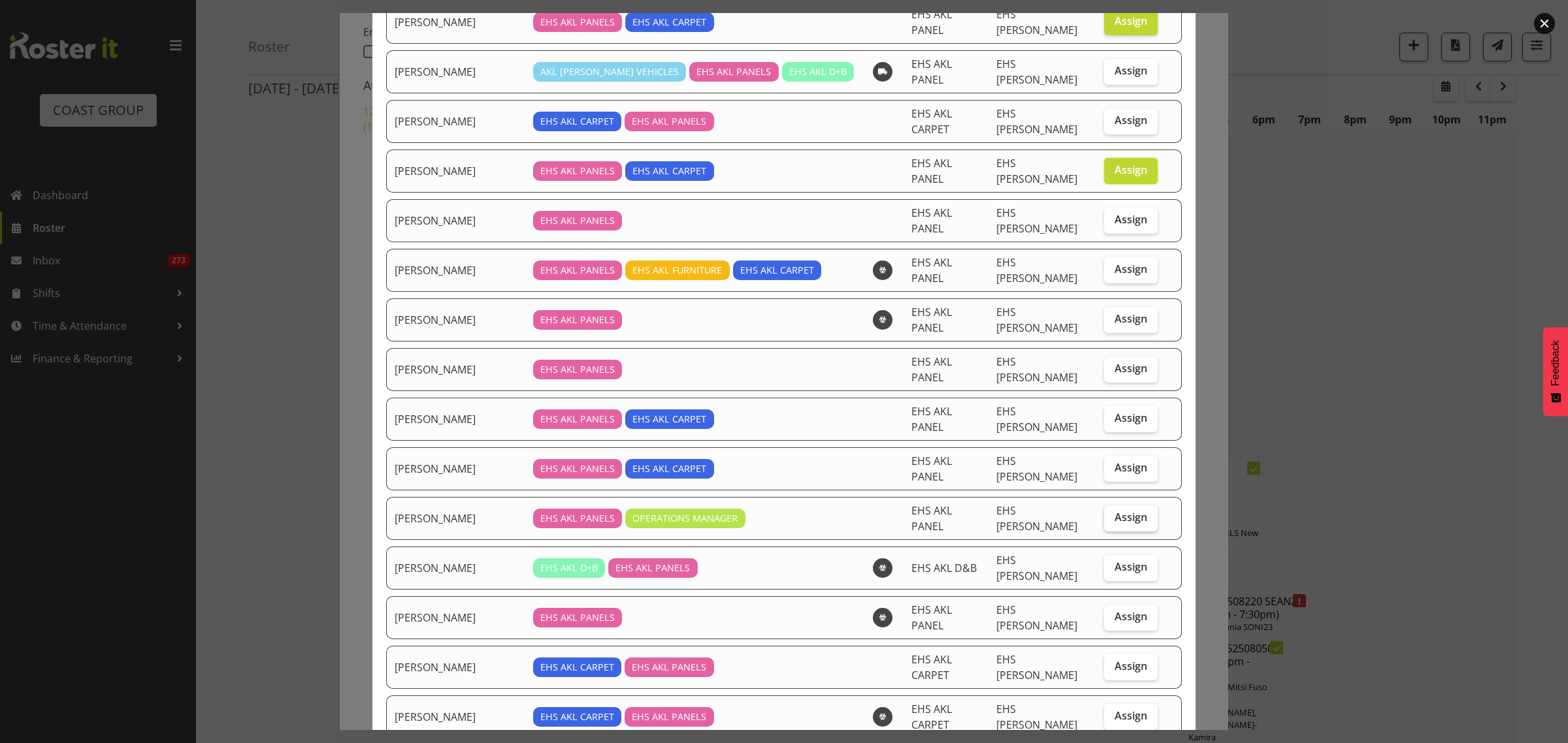
click at [1115, 511] on span "Assign" at bounding box center [1131, 517] width 33 height 13
click at [1111, 513] on input "Assign" at bounding box center [1108, 517] width 9 height 9
checkbox input "true"
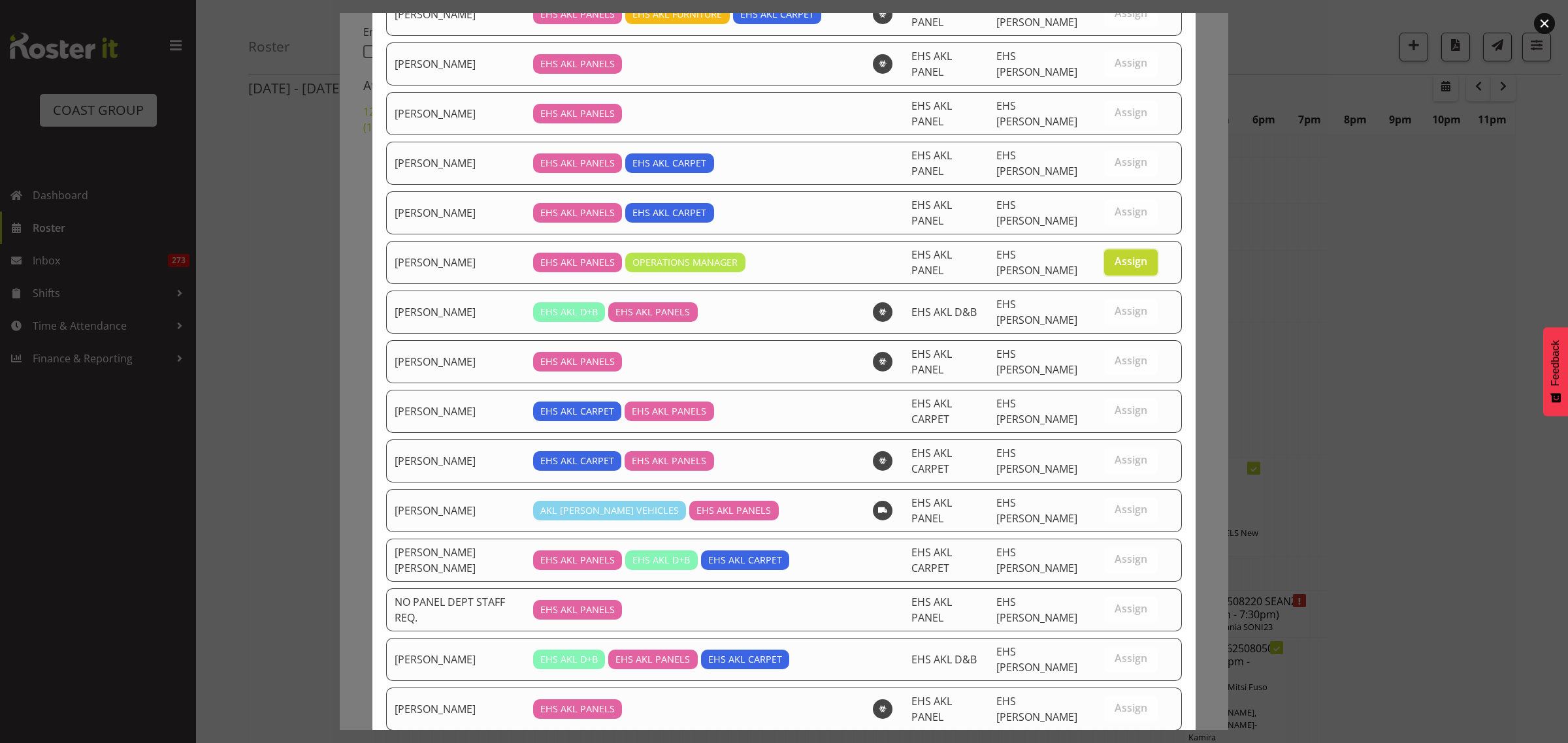
scroll to position [609, 0]
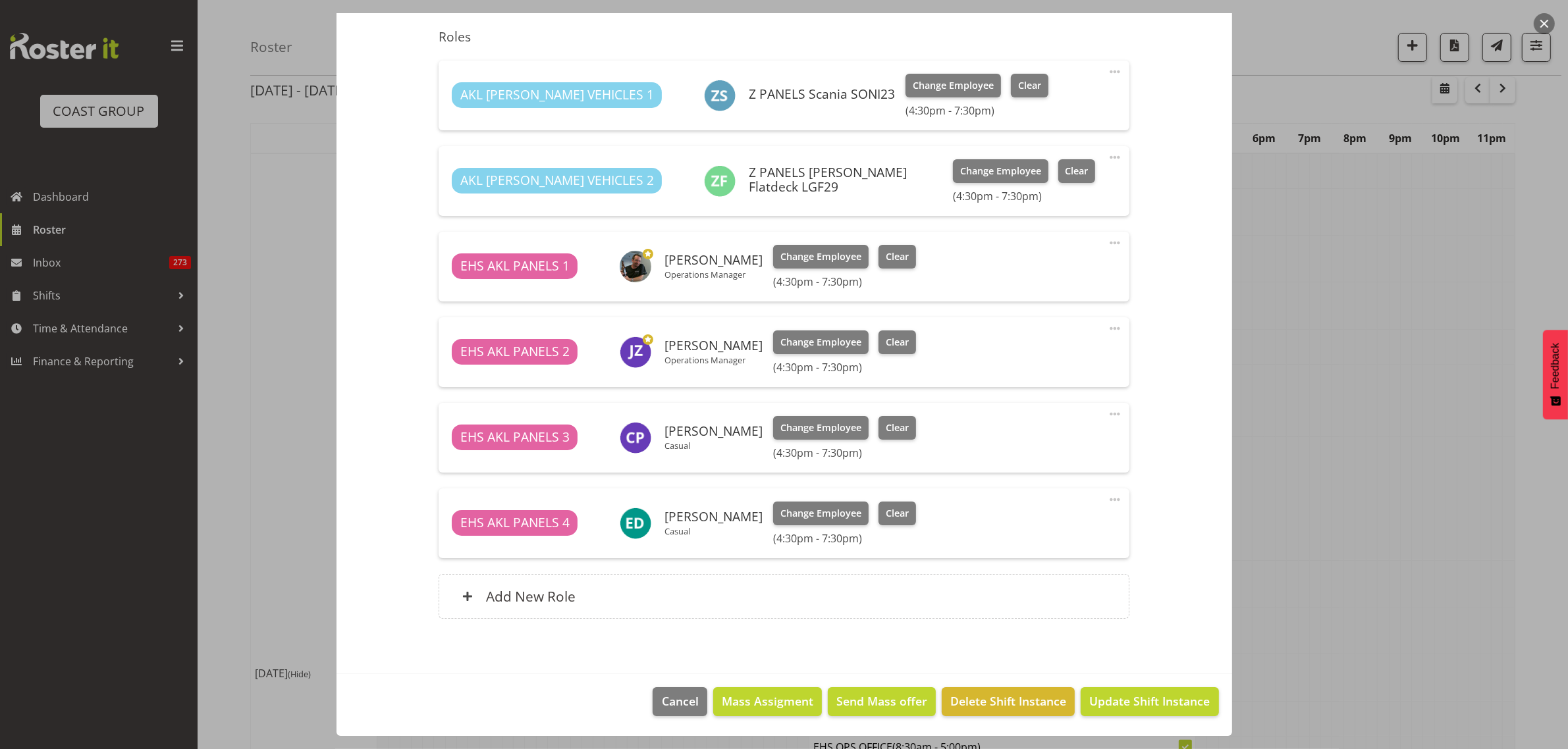
scroll to position [82, 0]
click at [1123, 705] on span "Update Shift Instance" at bounding box center [1149, 701] width 120 height 17
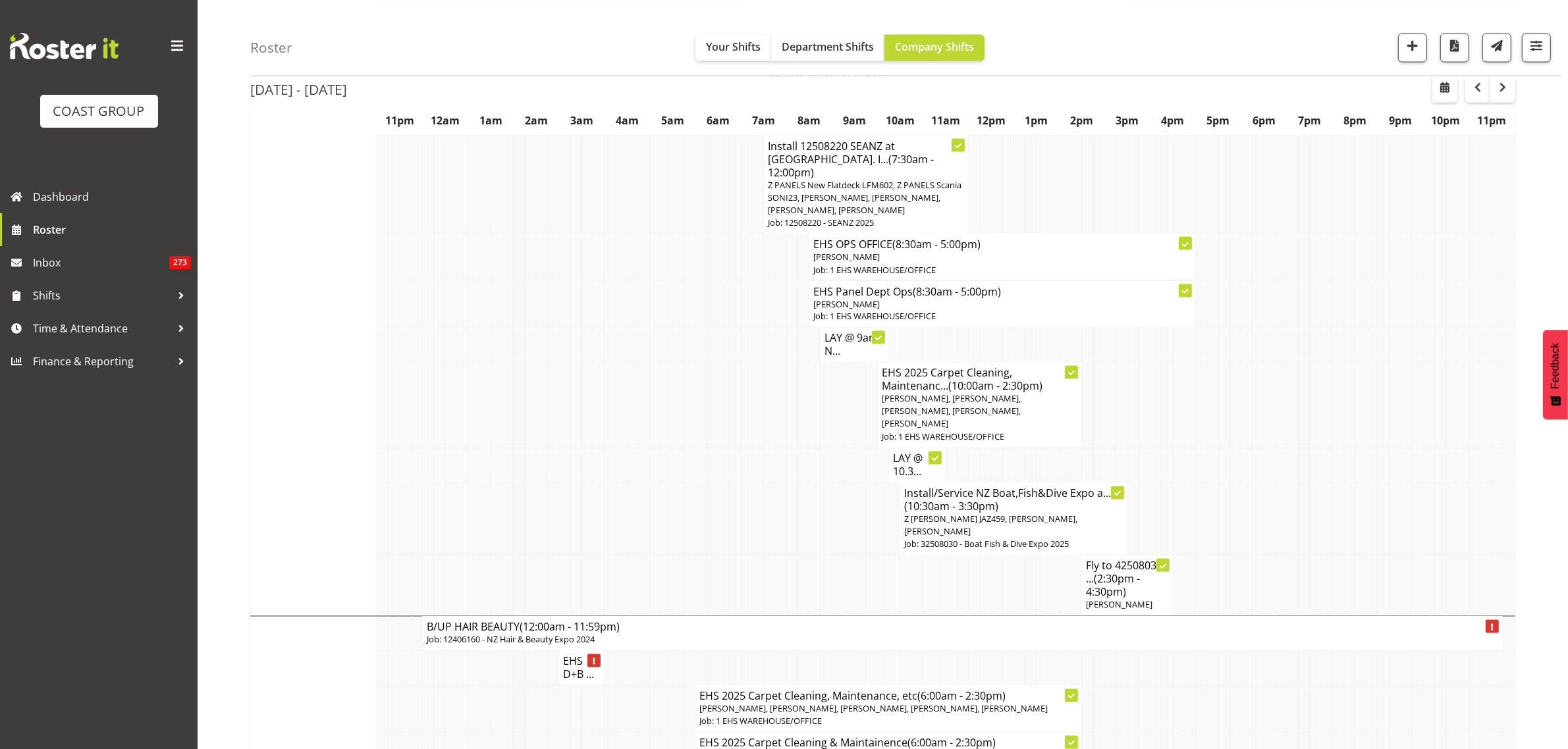
scroll to position [3127, 0]
